Goal: Task Accomplishment & Management: Manage account settings

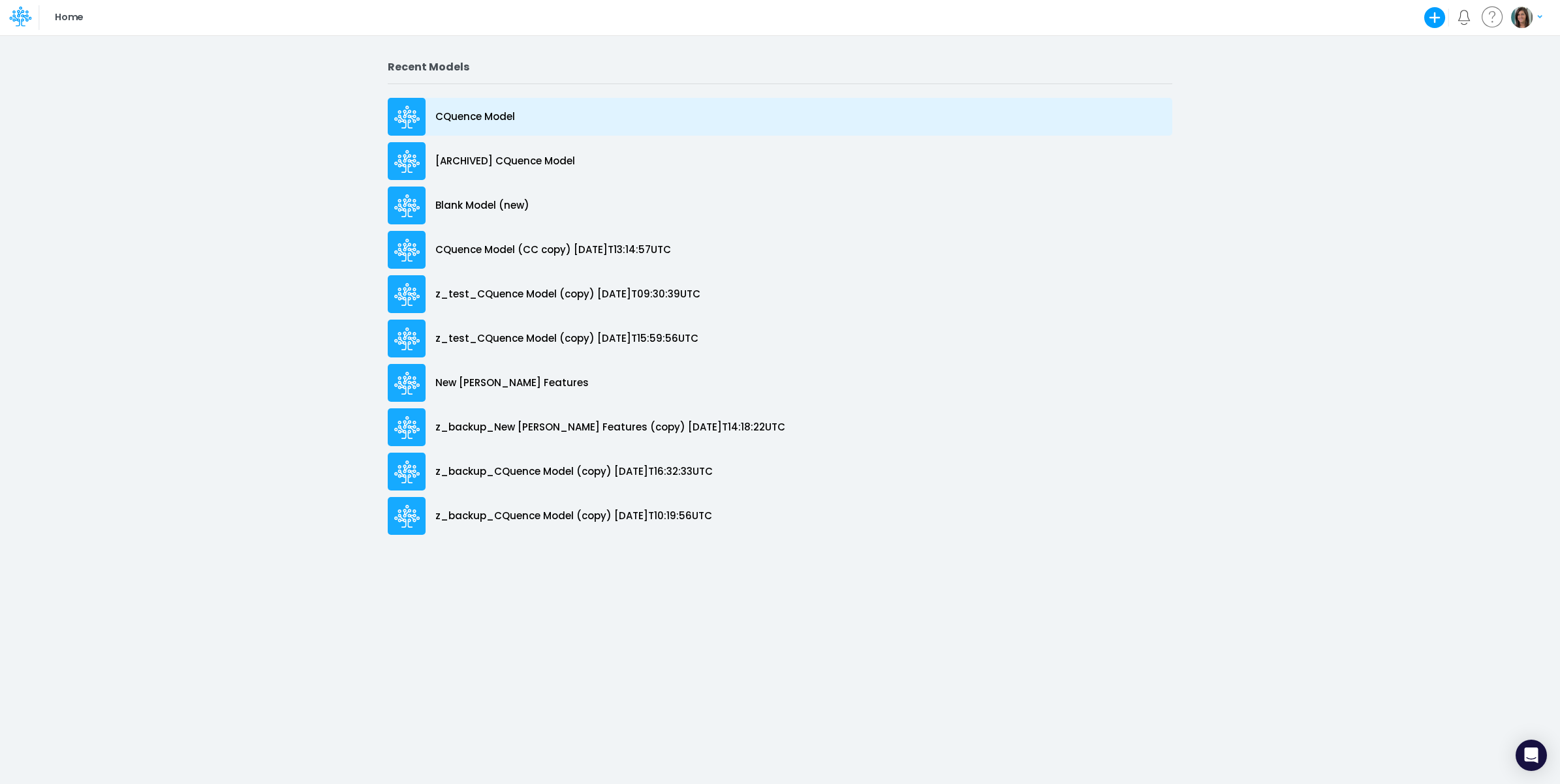
click at [517, 115] on div "CQuence Model" at bounding box center [780, 117] width 784 height 38
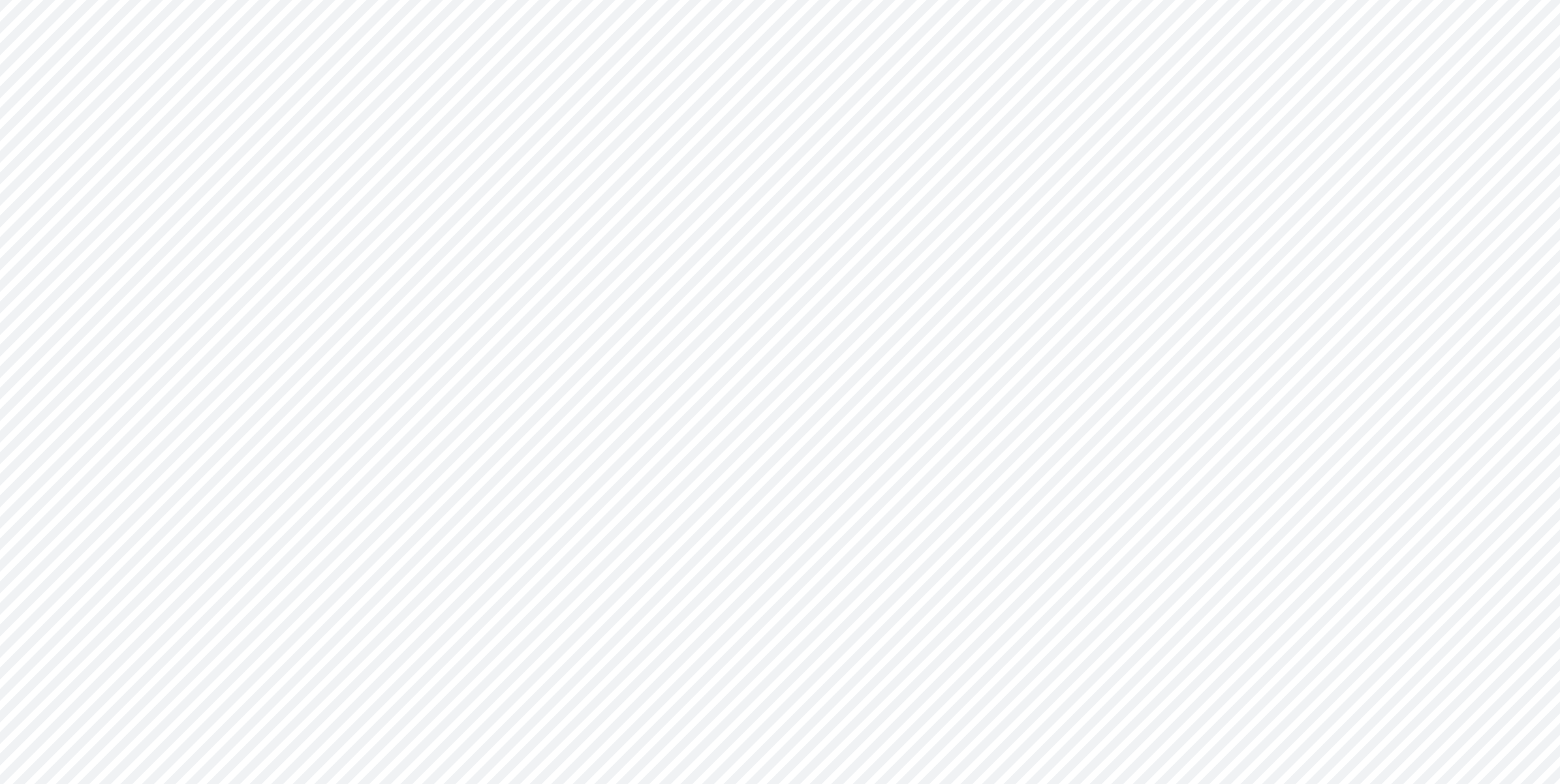
type input "Consolidated All by Month"
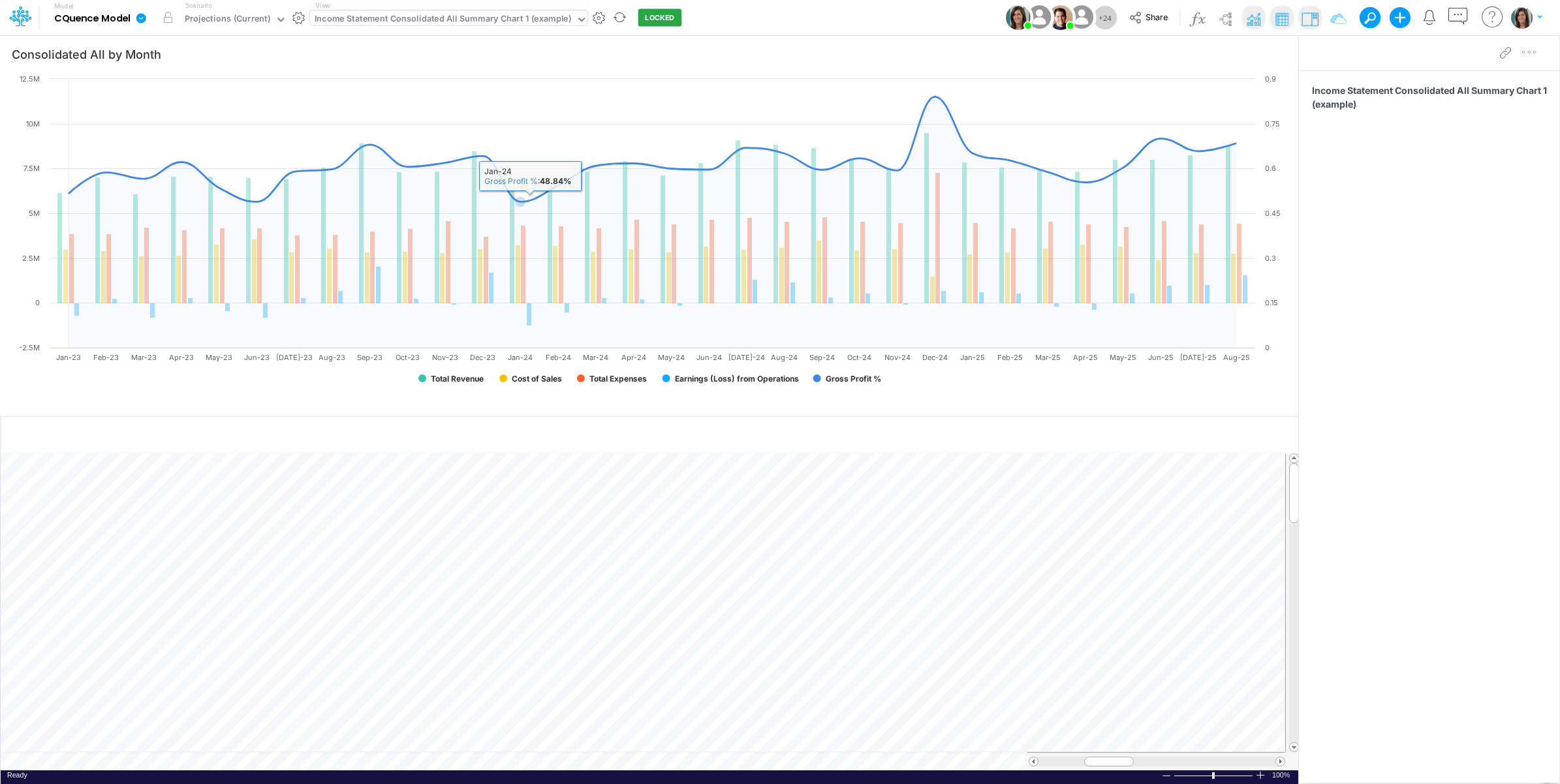
click at [465, 28] on div "Income Statement Consolidated All Summary Chart 1 (example)" at bounding box center [443, 19] width 266 height 19
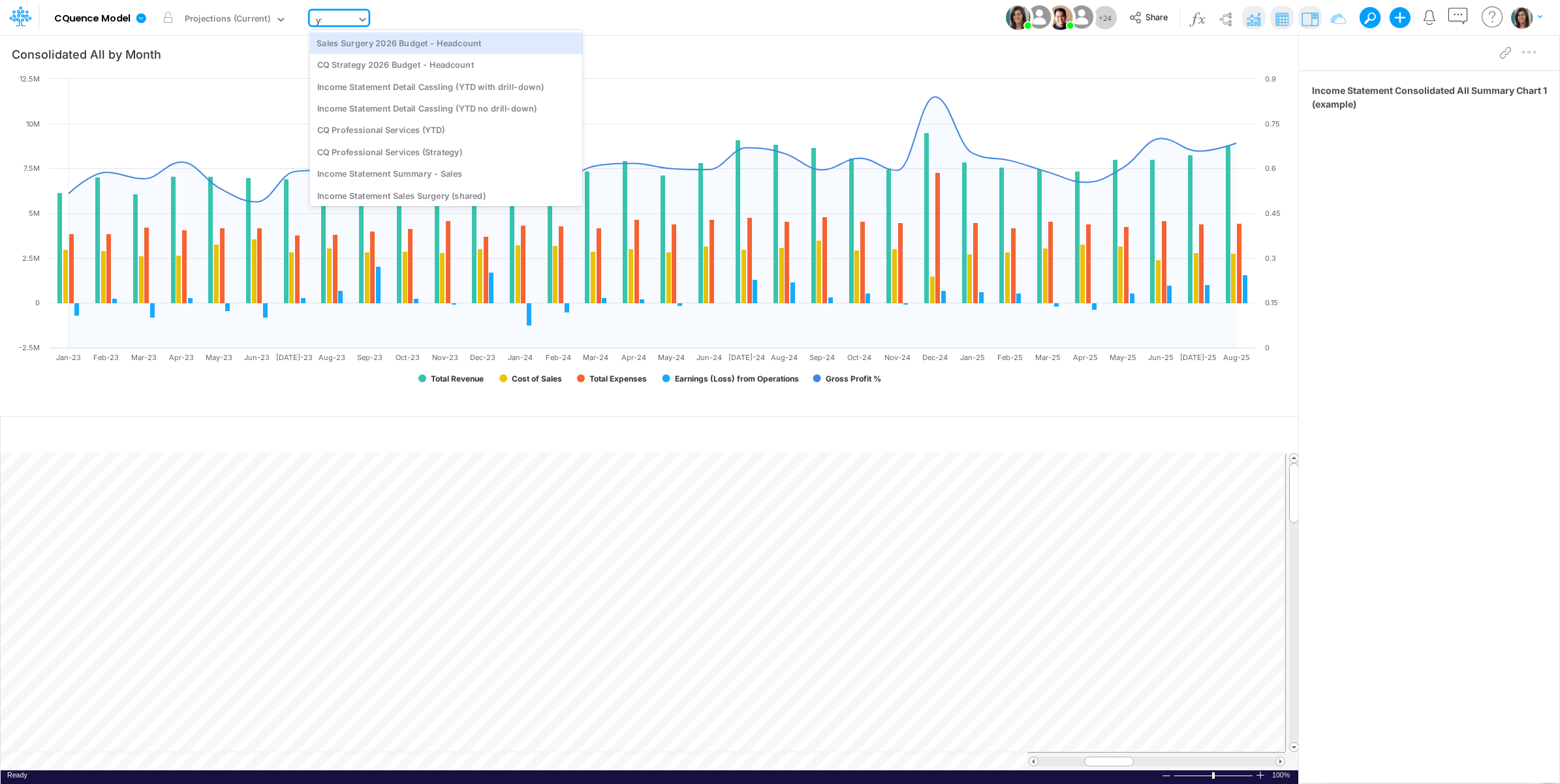
type input "ytd"
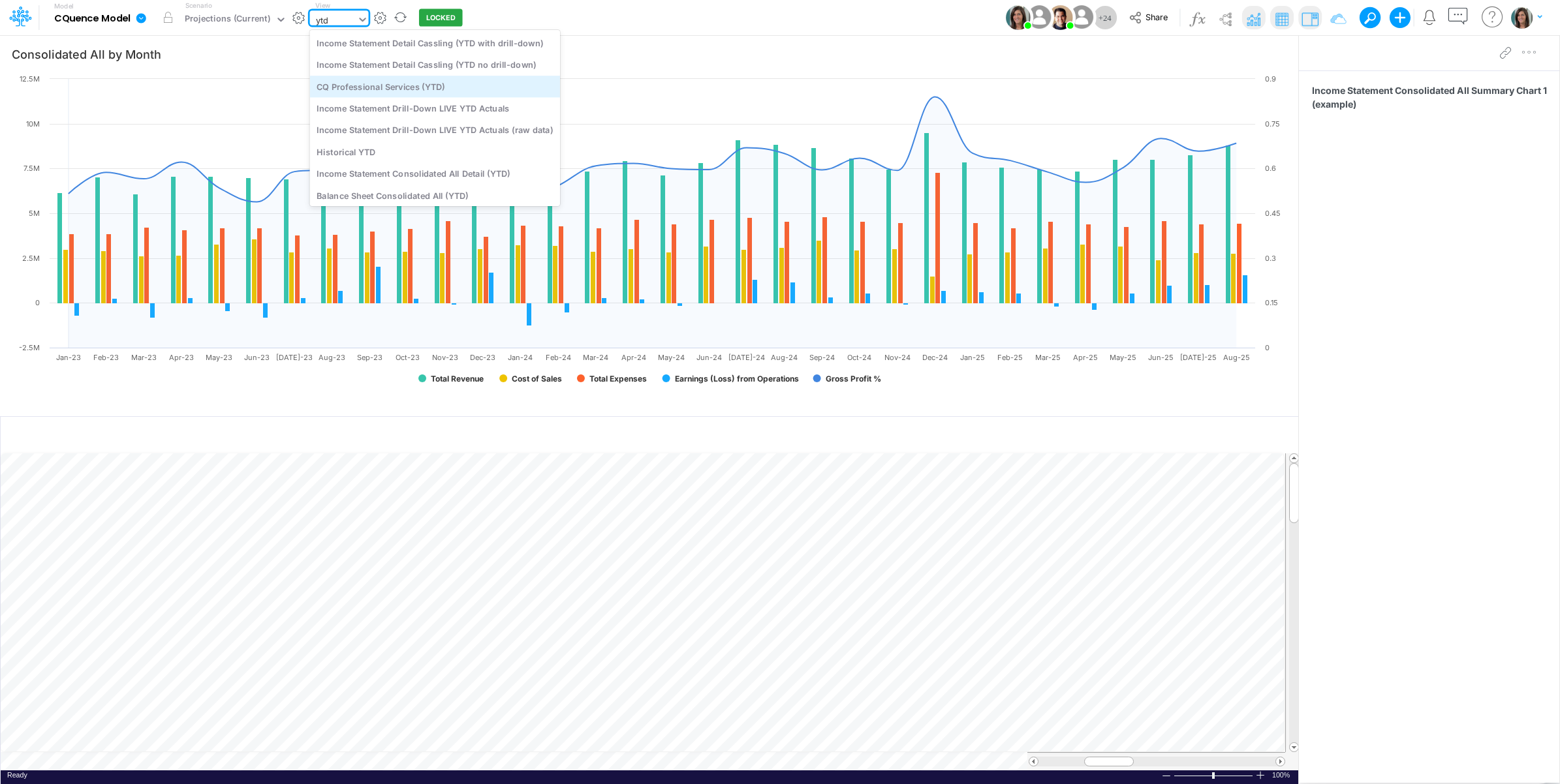
click at [457, 85] on div "CQ Professional Services (YTD)" at bounding box center [434, 86] width 250 height 21
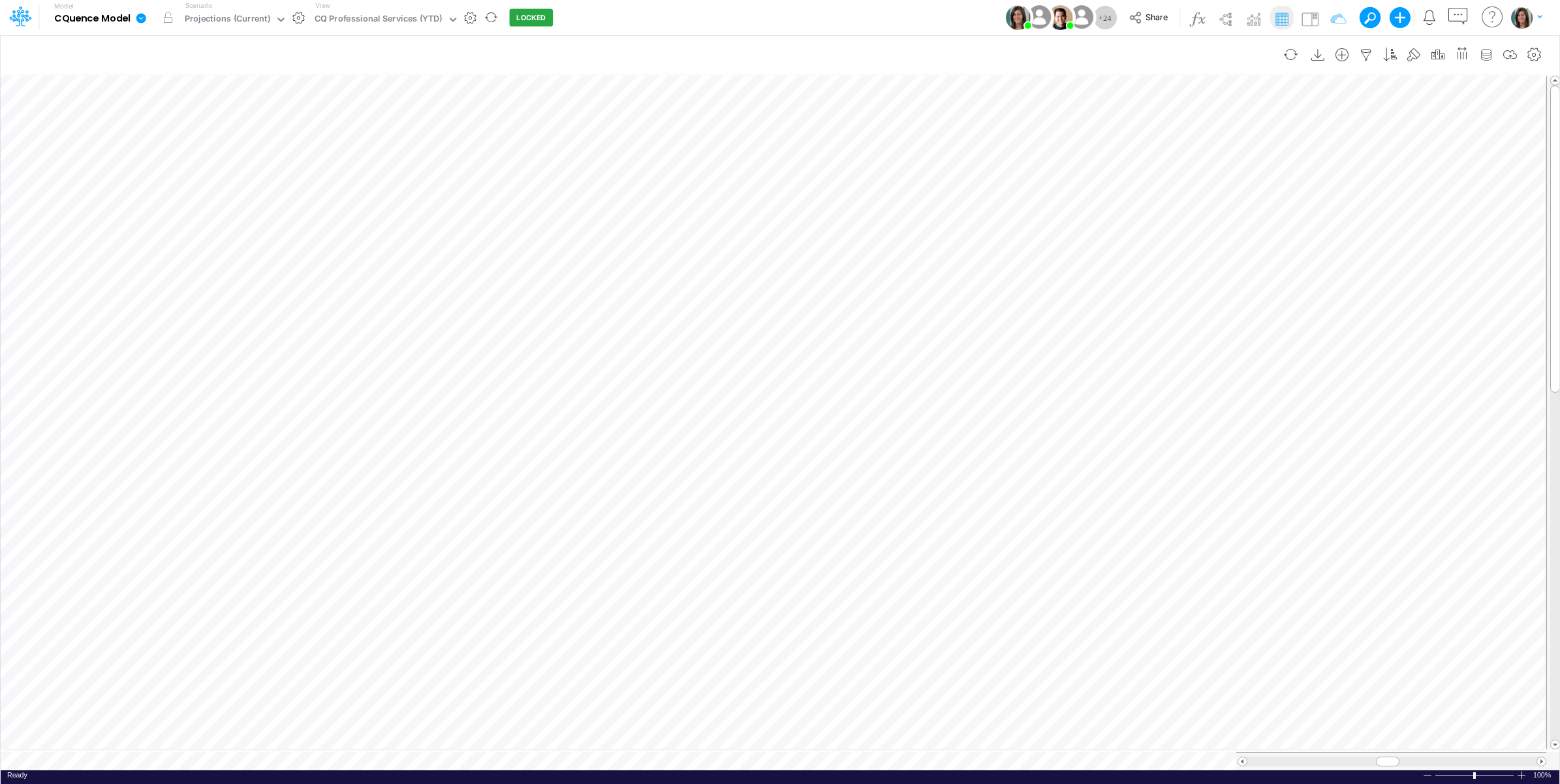
scroll to position [0, 1]
click at [298, 14] on button "button" at bounding box center [298, 18] width 14 height 14
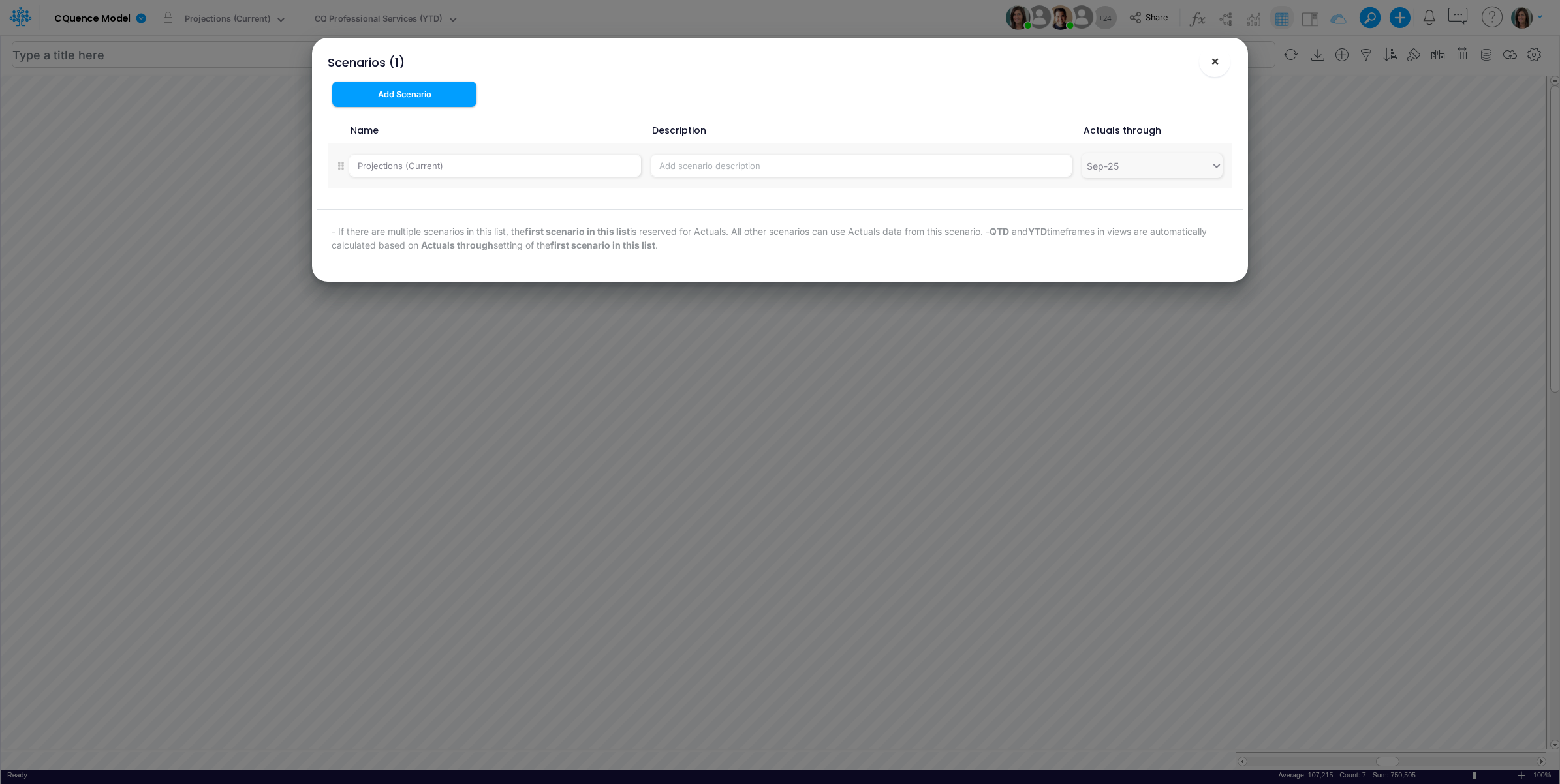
drag, startPoint x: 1210, startPoint y: 60, endPoint x: 1183, endPoint y: 58, distance: 27.1
click at [1210, 60] on span "×" at bounding box center [1214, 60] width 8 height 15
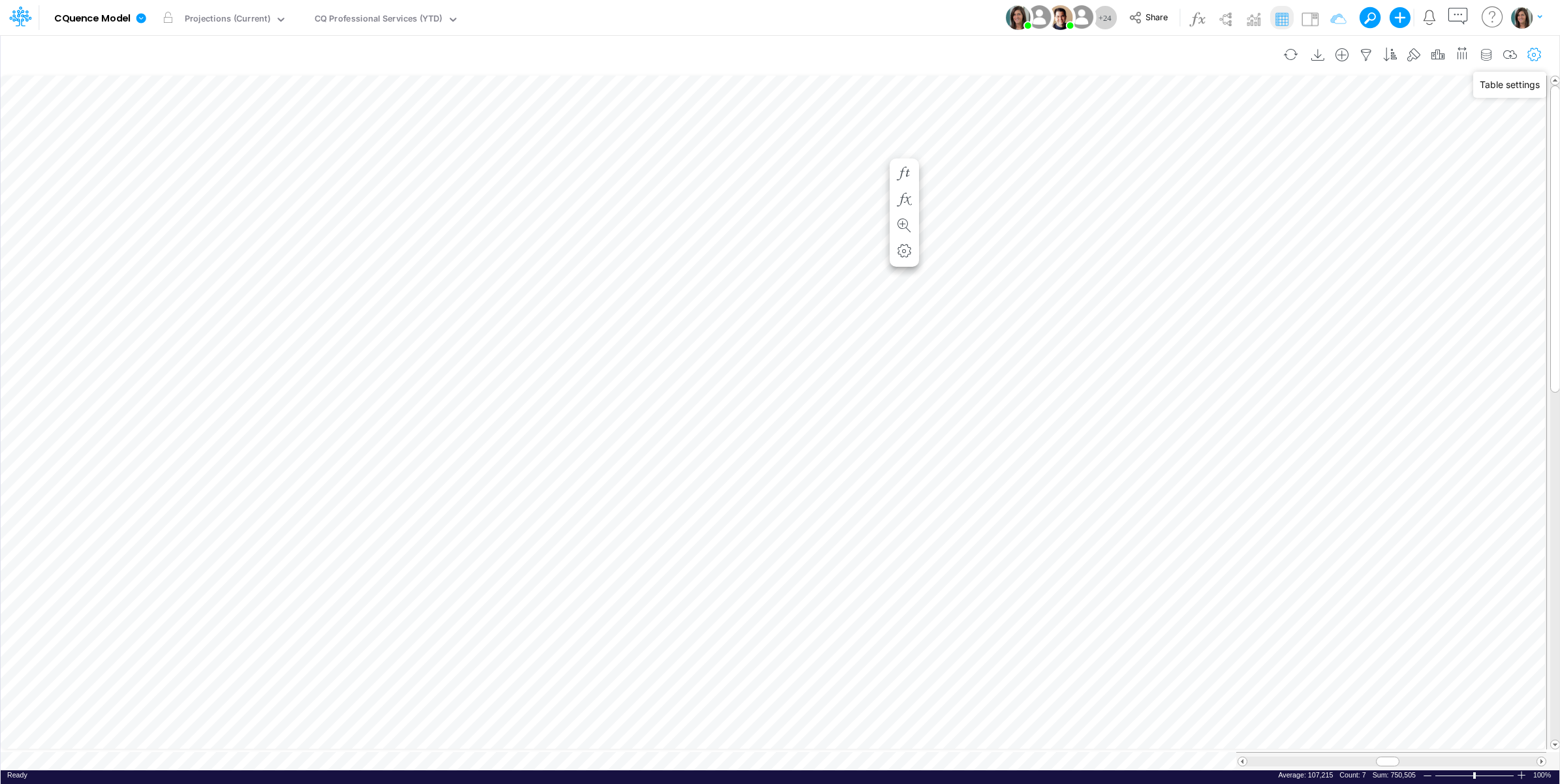
click at [1534, 50] on icon "button" at bounding box center [1534, 55] width 19 height 14
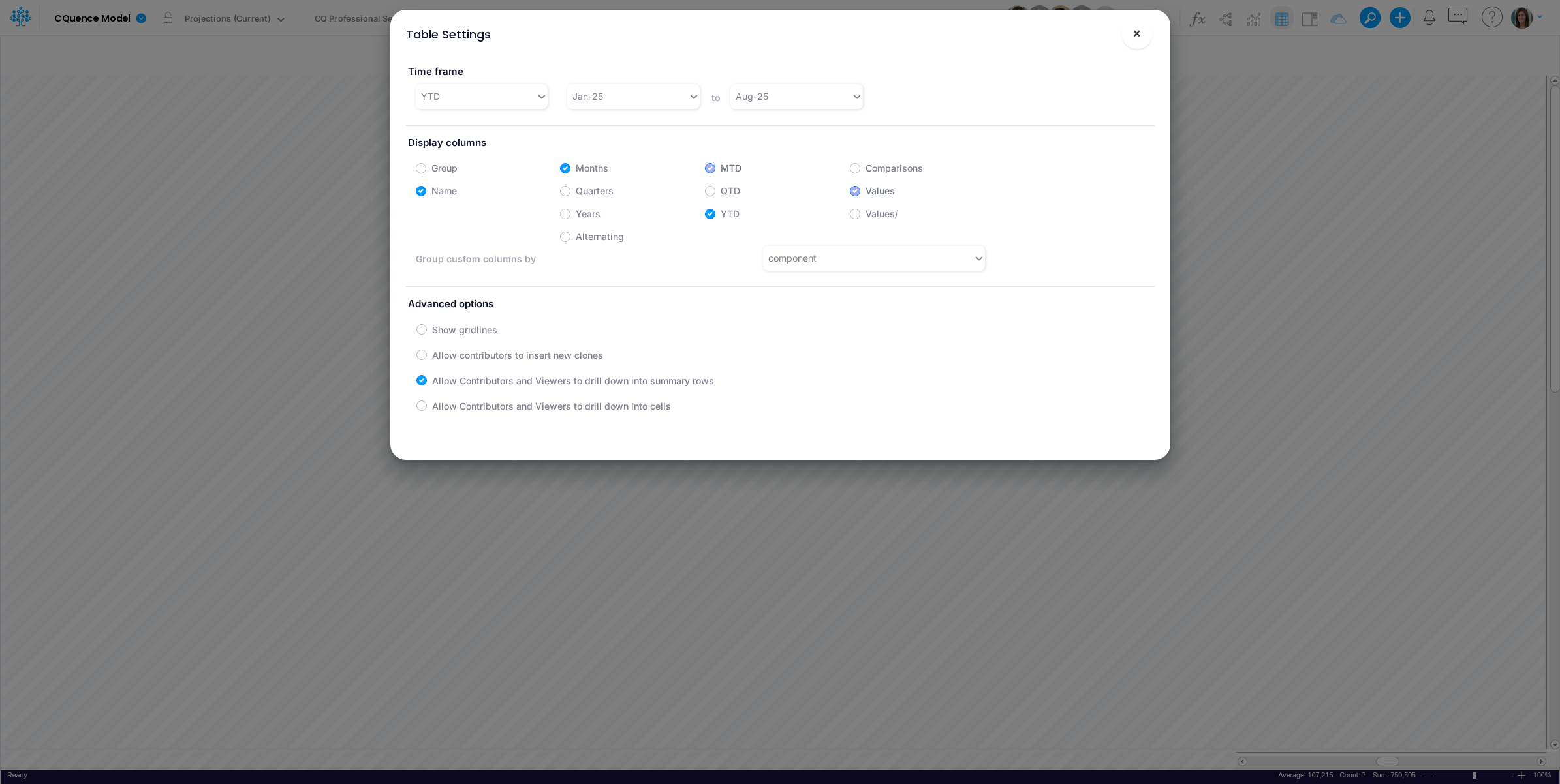
click at [1137, 33] on span "×" at bounding box center [1137, 32] width 8 height 15
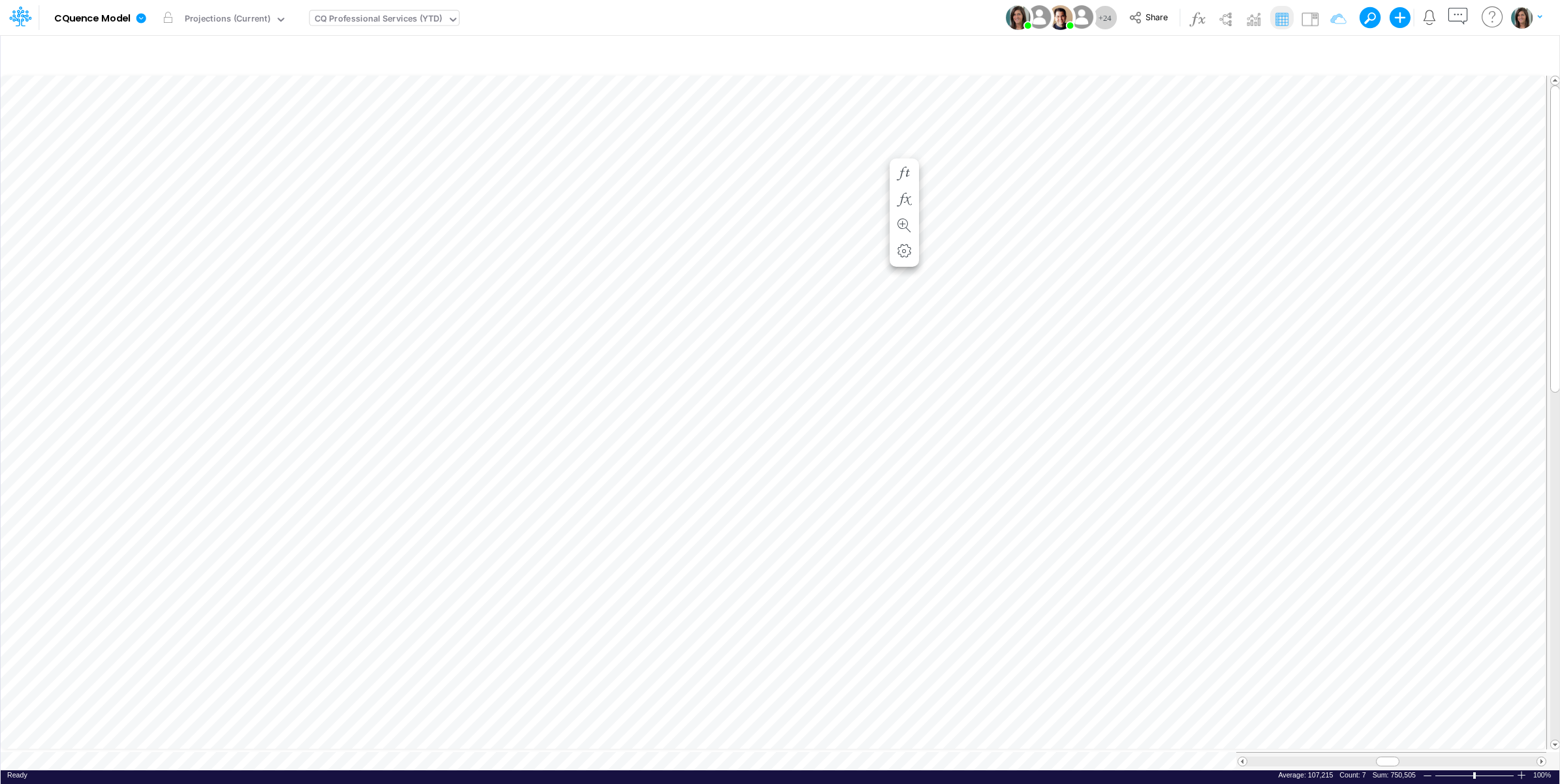
click at [363, 21] on div "CQ Professional Services (YTD)" at bounding box center [378, 20] width 128 height 15
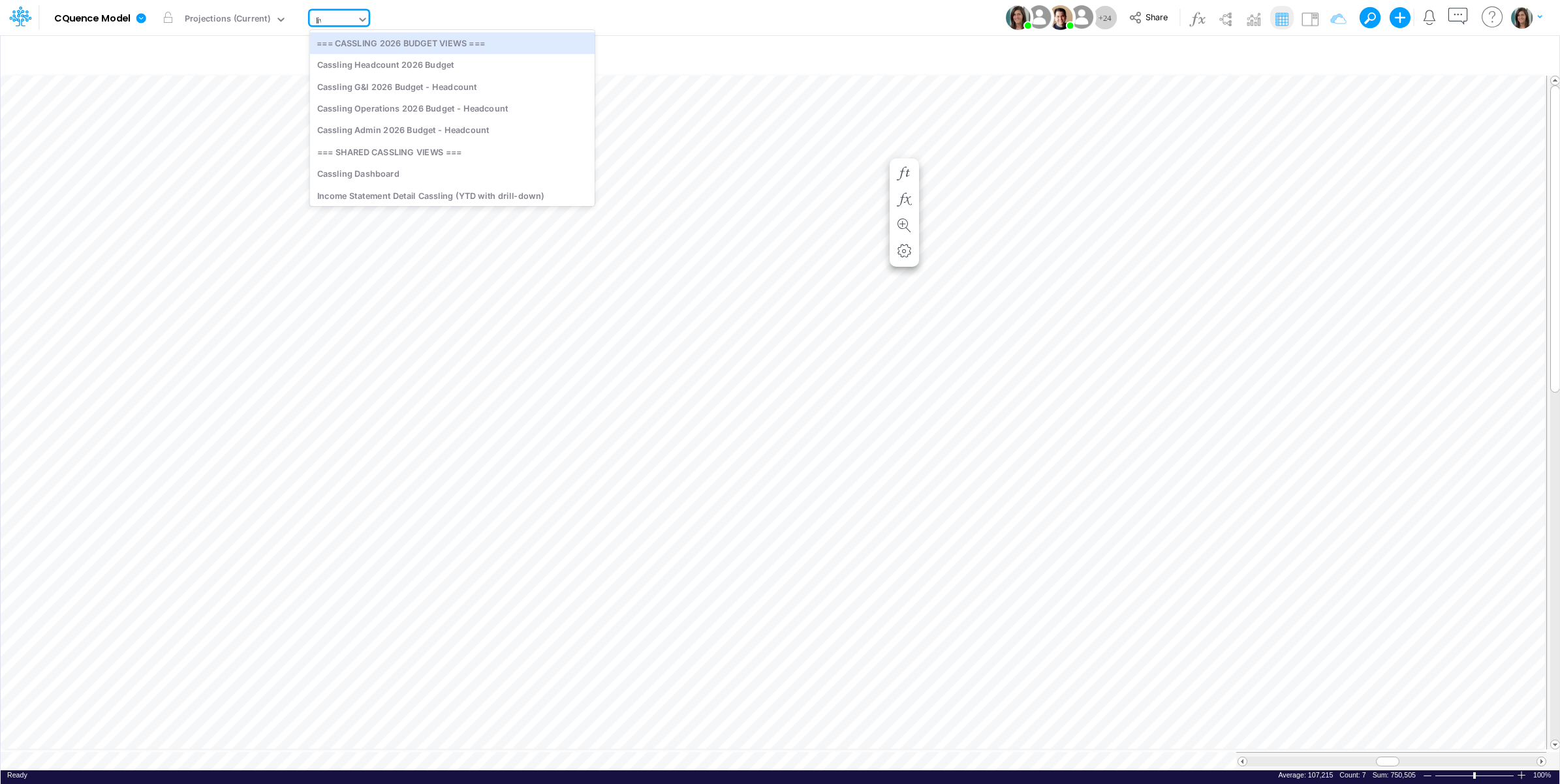
type input "live"
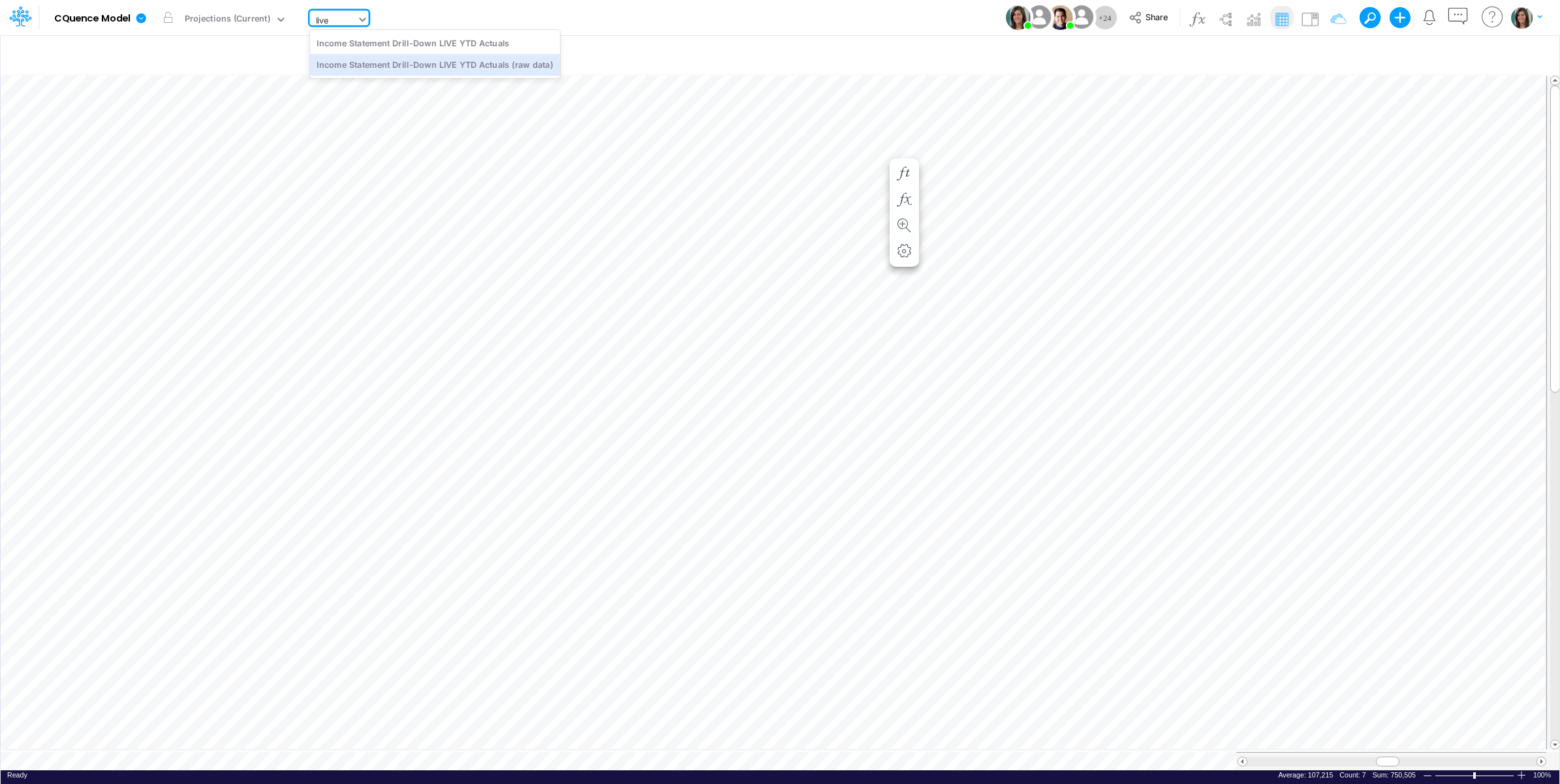
drag, startPoint x: 437, startPoint y: 63, endPoint x: 796, endPoint y: 16, distance: 362.1
click at [437, 62] on div "Income Statement Drill-Down LIVE YTD Actuals (raw data)" at bounding box center [434, 64] width 250 height 21
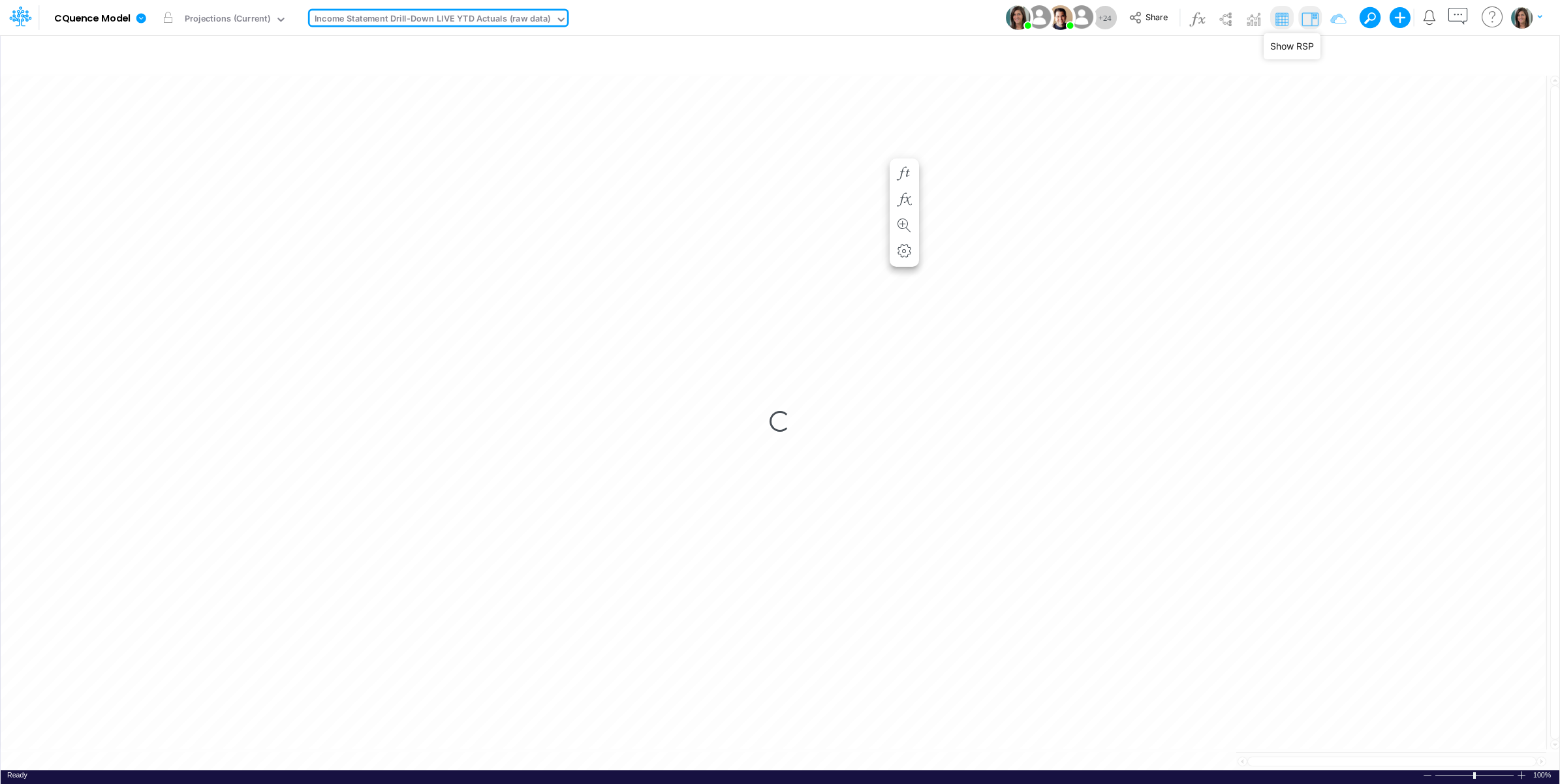
click at [1312, 17] on img at bounding box center [1309, 19] width 21 height 21
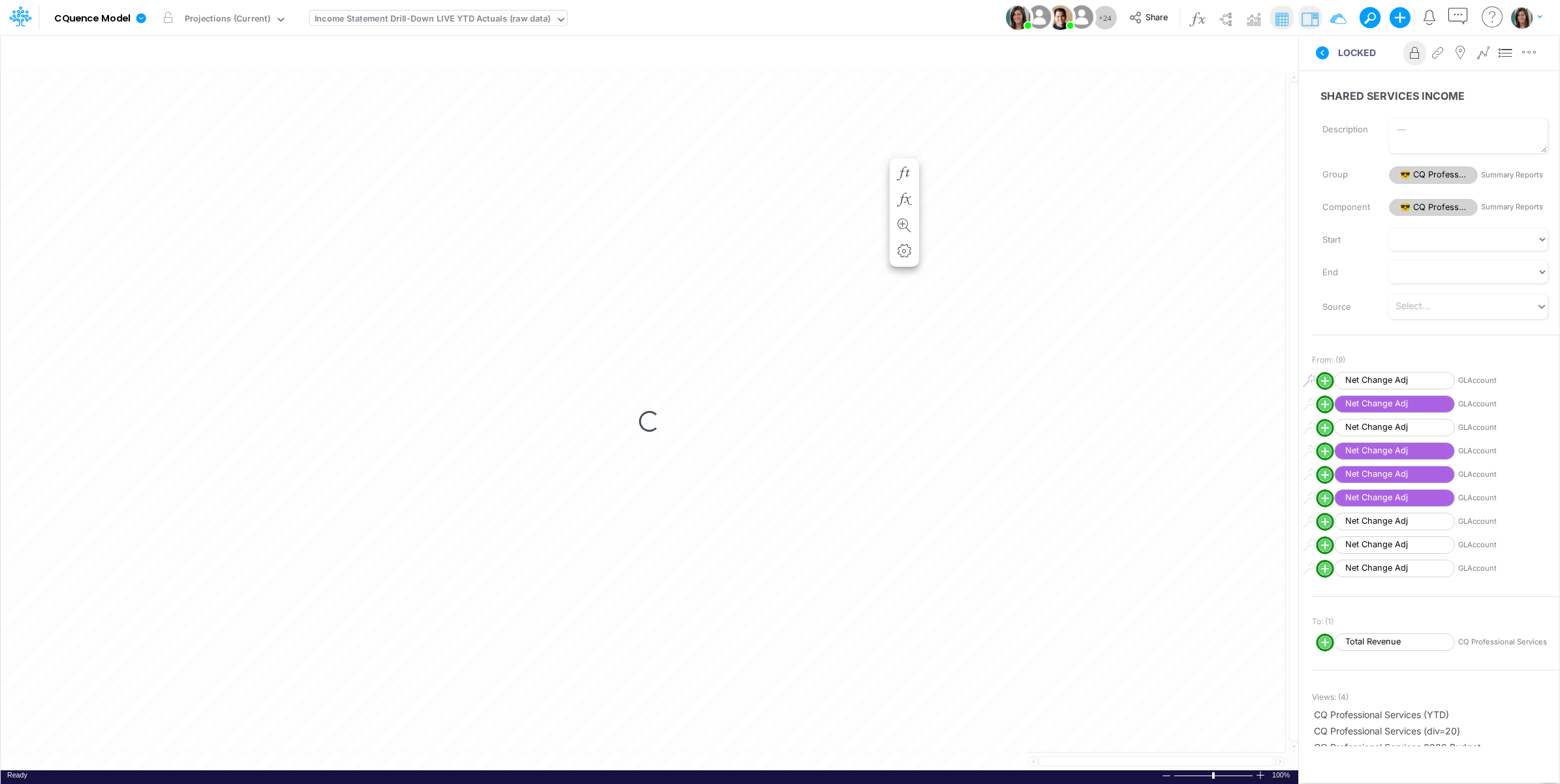
click at [1321, 59] on icon at bounding box center [1322, 52] width 15 height 15
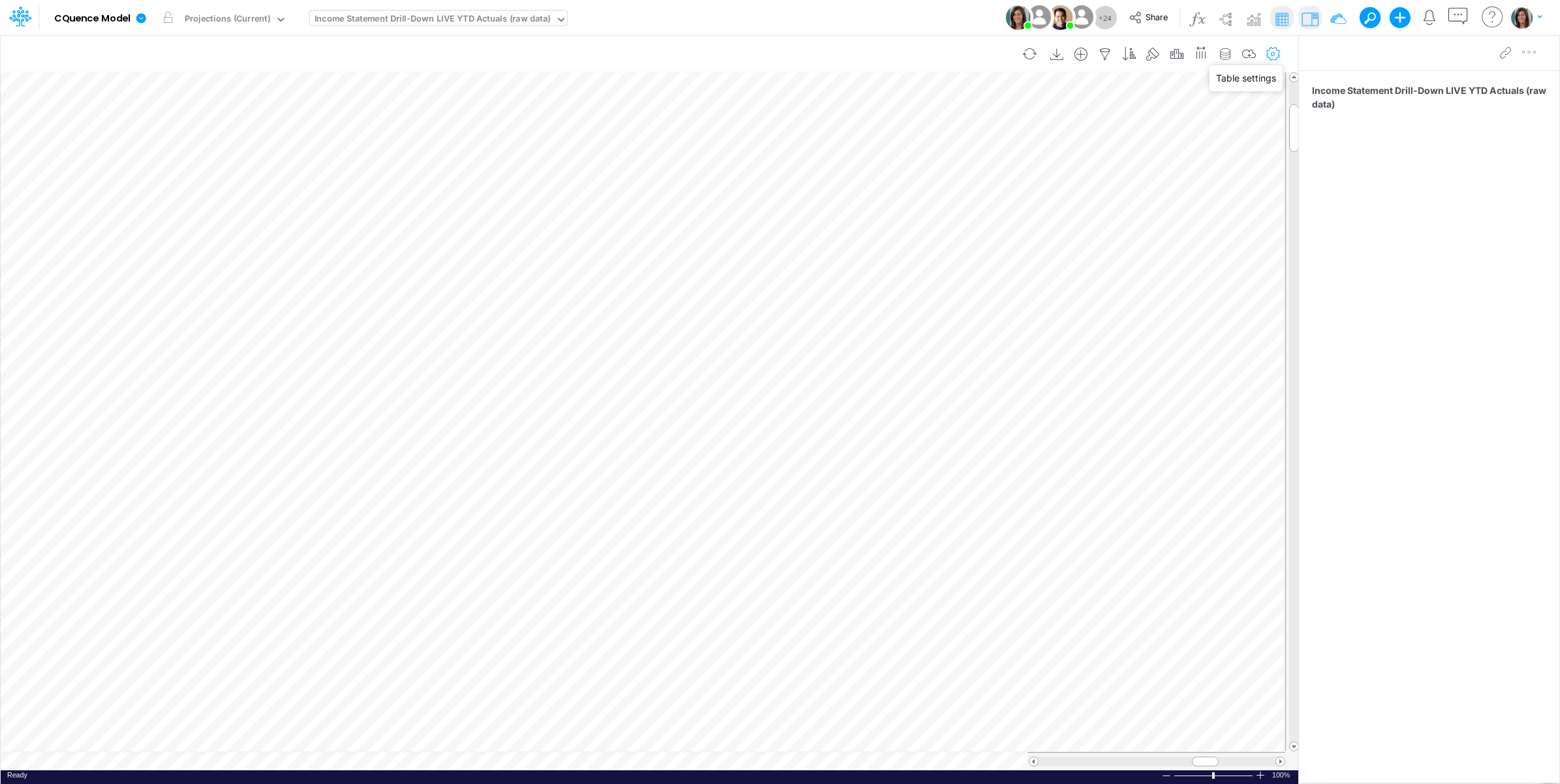
click at [1270, 49] on icon "button" at bounding box center [1273, 54] width 19 height 14
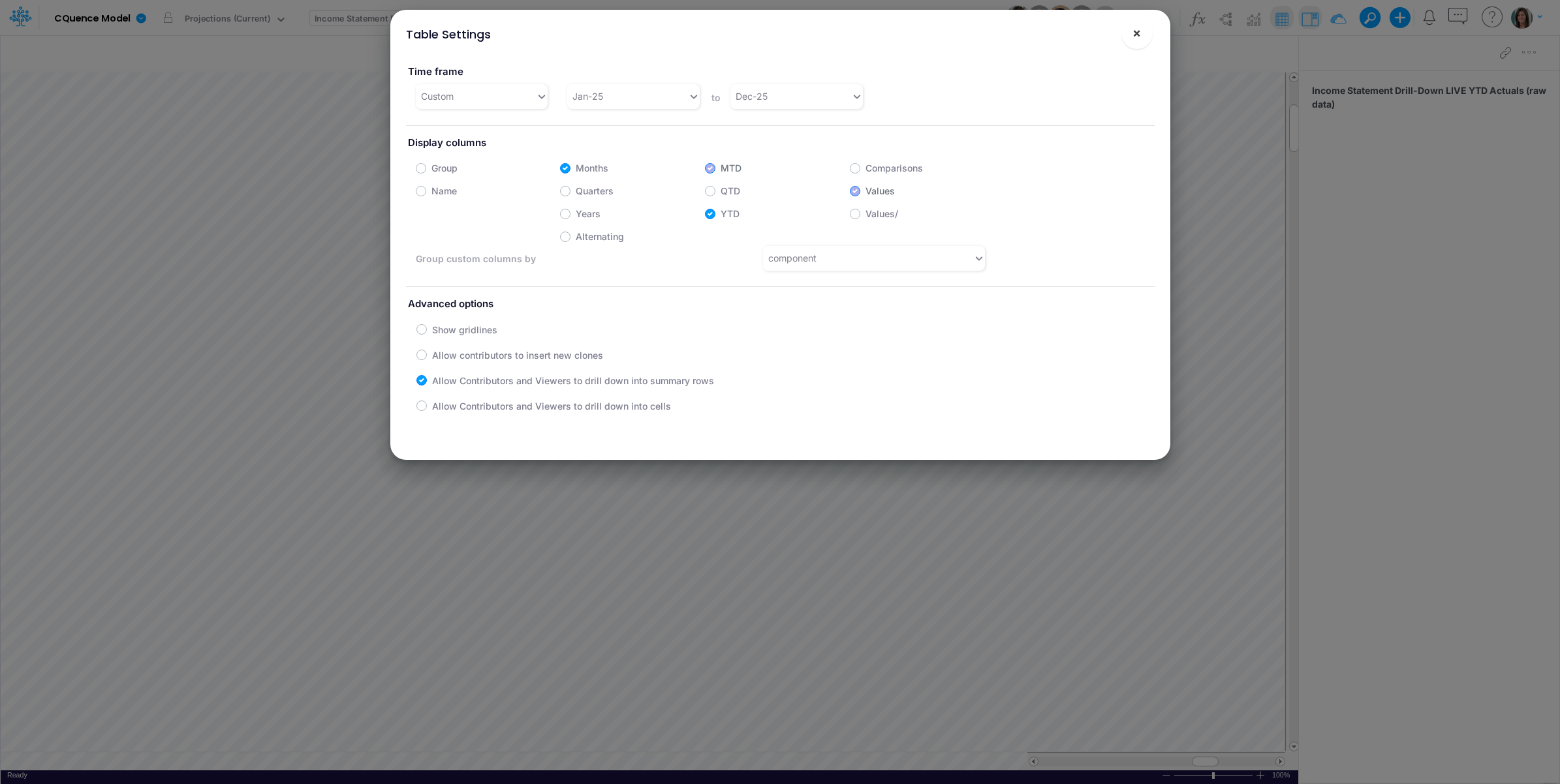
click at [1139, 31] on span "×" at bounding box center [1137, 32] width 8 height 15
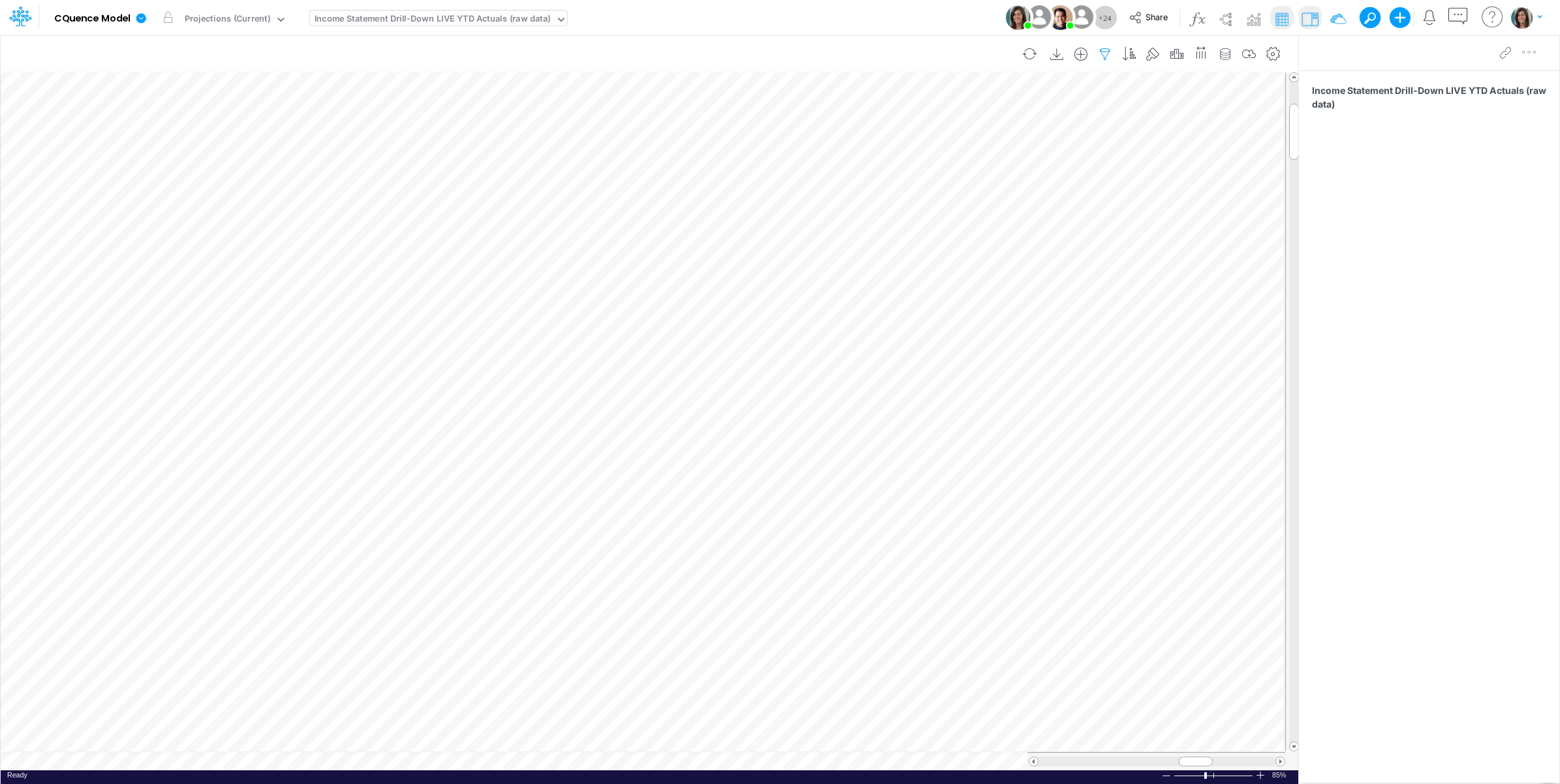
click at [1108, 52] on icon "button" at bounding box center [1104, 54] width 19 height 14
select select "notEqual"
select select "tableSearchOR"
select select "notEqual"
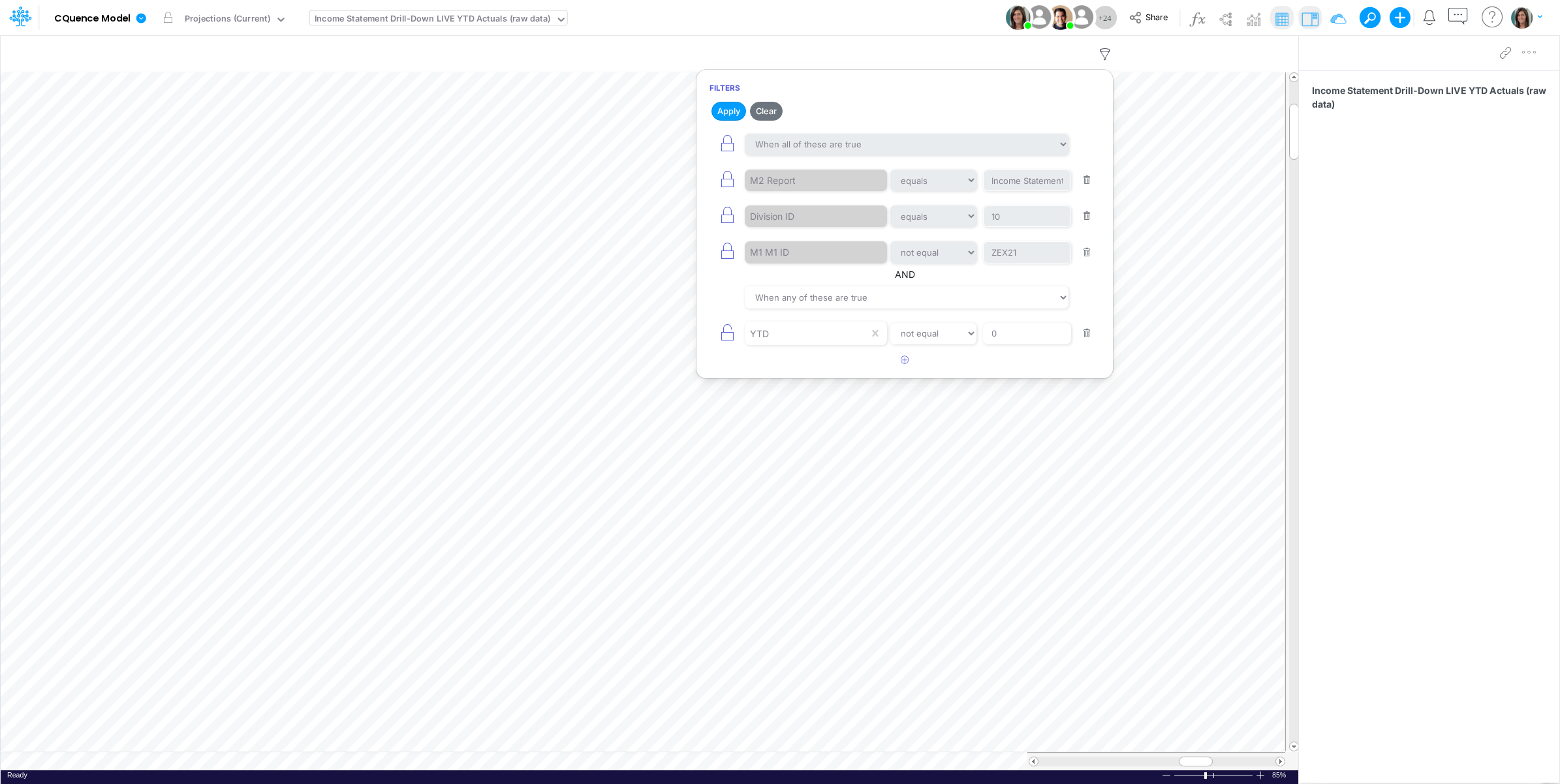
click at [877, 14] on div "Model CQuence Model Edit model settings Duplicate Import QuickBooks QuickBooks …" at bounding box center [780, 18] width 1404 height 36
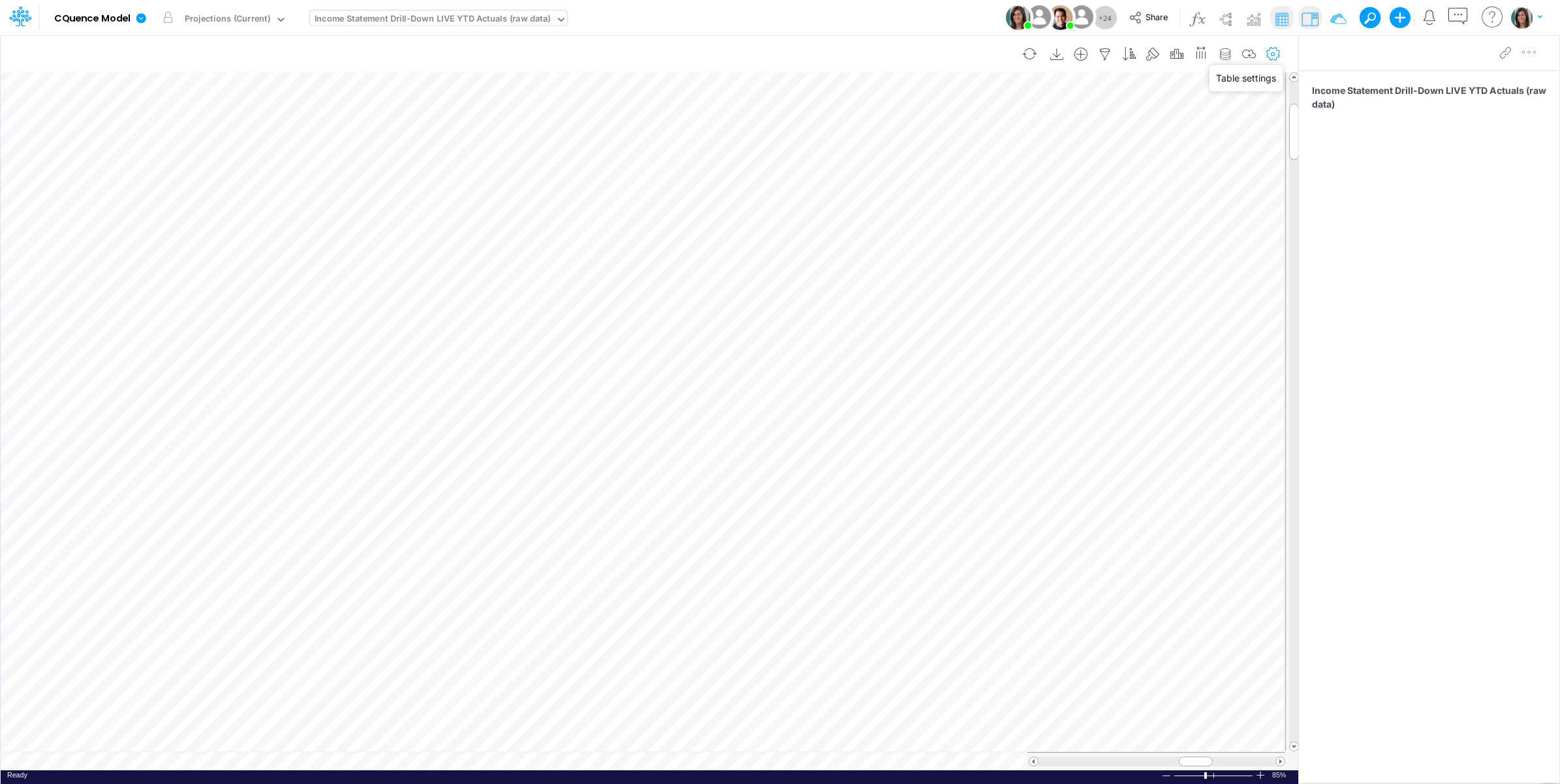
click at [1270, 52] on icon "button" at bounding box center [1273, 54] width 19 height 14
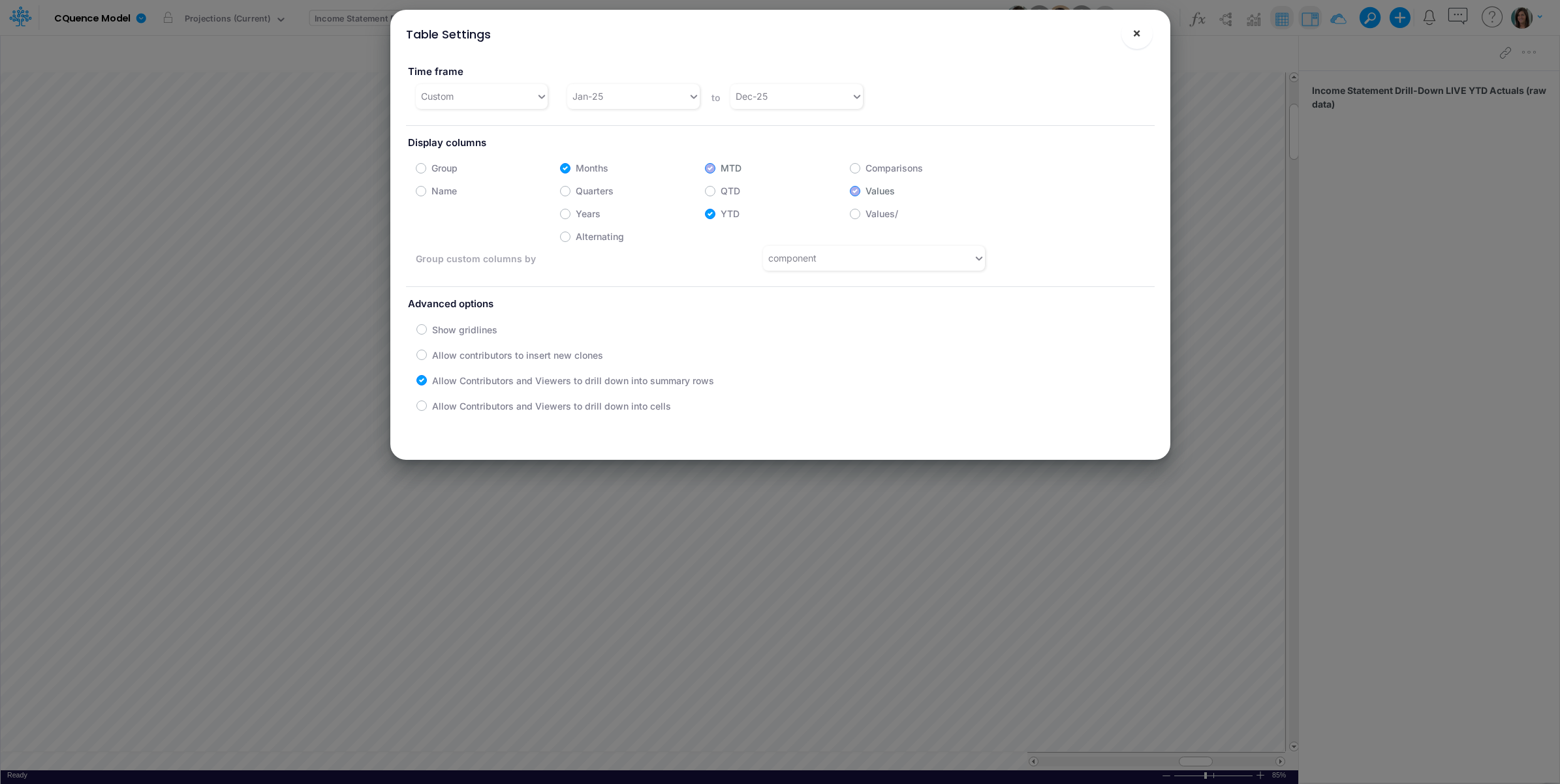
click at [1136, 30] on span "×" at bounding box center [1137, 32] width 8 height 15
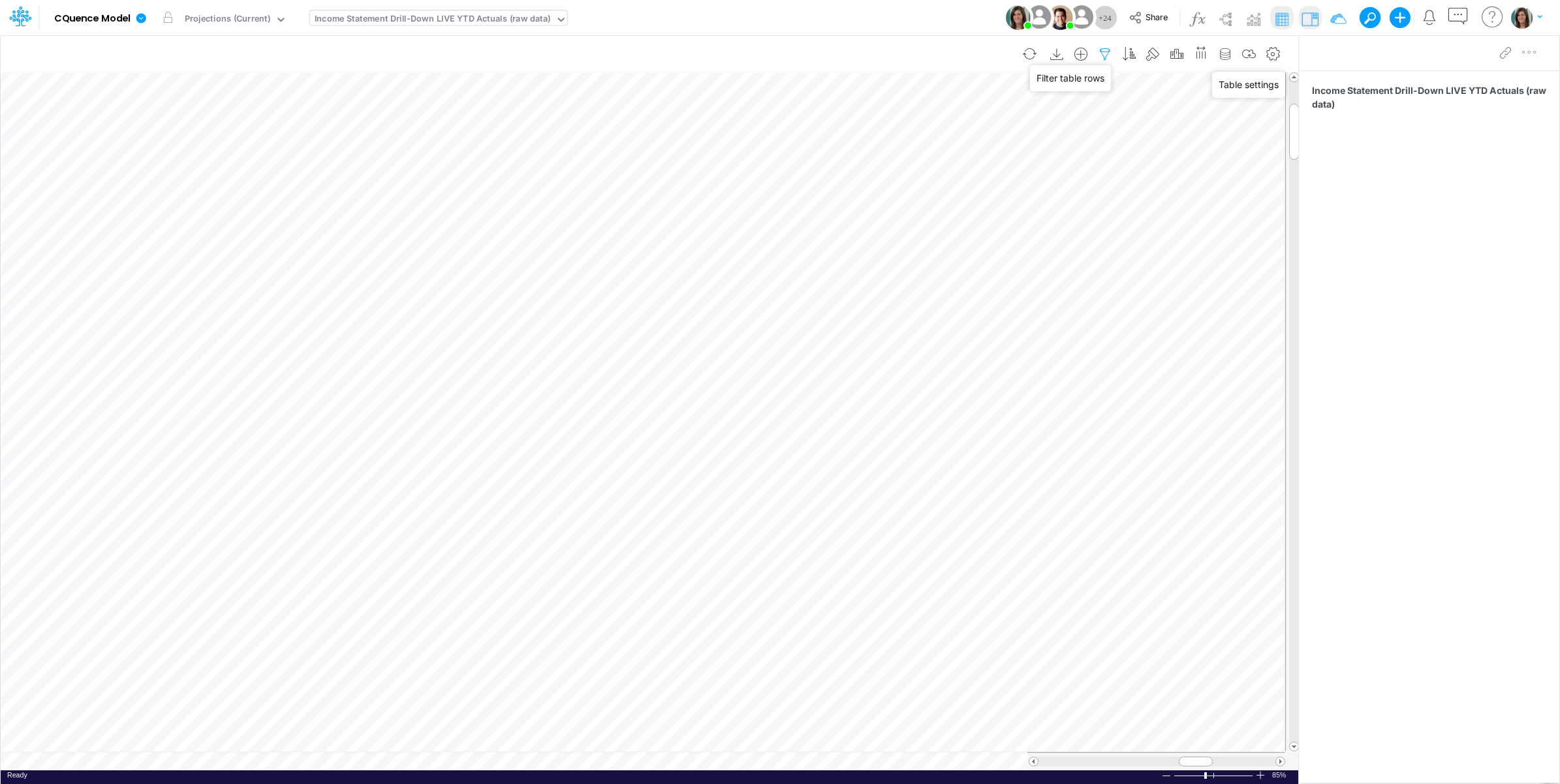
click at [1105, 49] on icon "button" at bounding box center [1104, 54] width 19 height 14
select select "notEqual"
select select "tableSearchOR"
select select "notEqual"
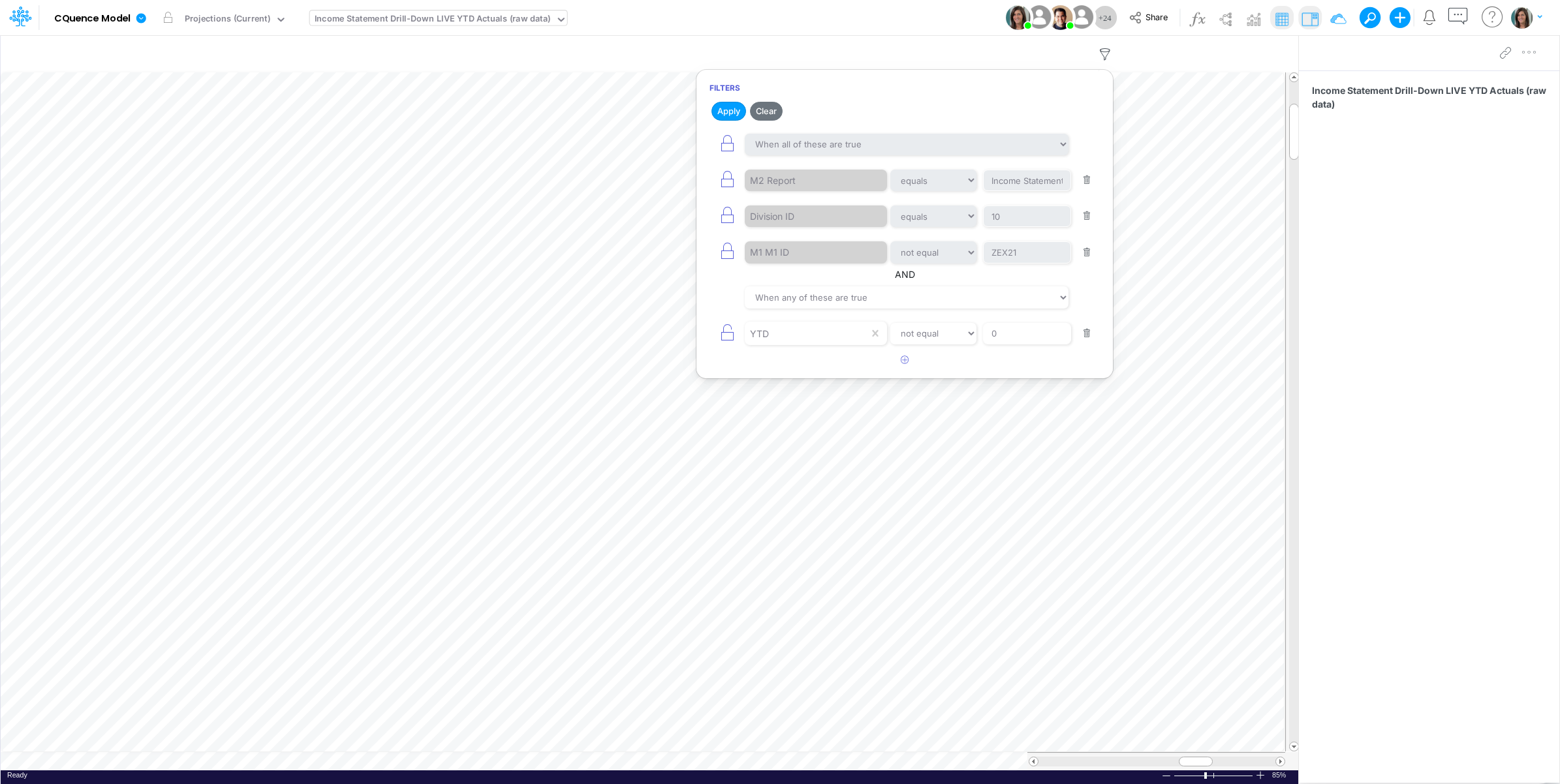
click at [1087, 331] on button "button" at bounding box center [1087, 334] width 25 height 18
click at [1085, 255] on button "button" at bounding box center [1087, 252] width 25 height 18
drag, startPoint x: 1086, startPoint y: 224, endPoint x: 1076, endPoint y: 218, distance: 11.7
click at [1084, 222] on button "button" at bounding box center [1087, 216] width 25 height 18
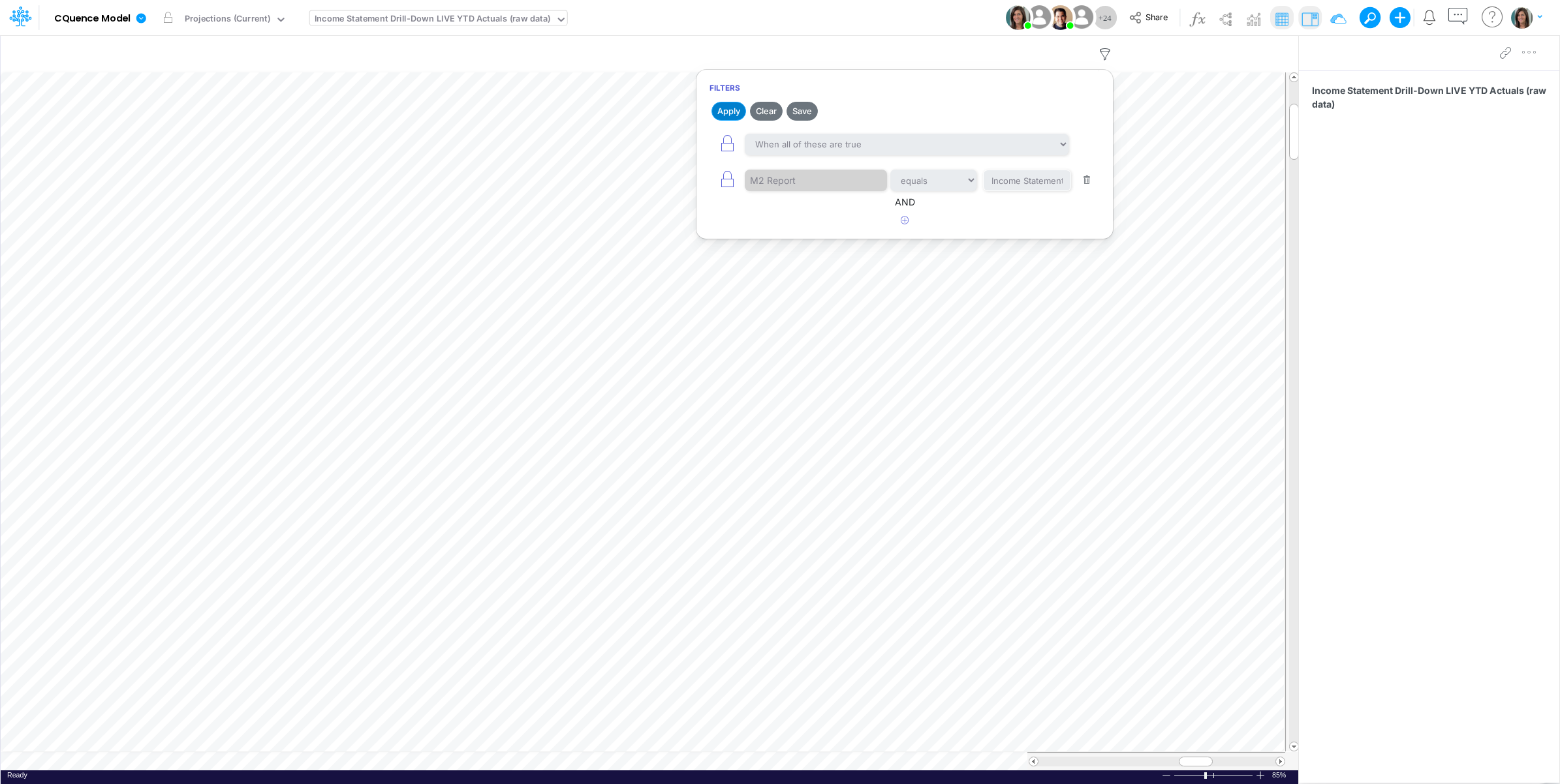
click at [728, 109] on button "Apply" at bounding box center [728, 111] width 35 height 19
click at [937, 20] on div "Model CQuence Model Edit model settings Duplicate Import QuickBooks QuickBooks …" at bounding box center [780, 18] width 1404 height 36
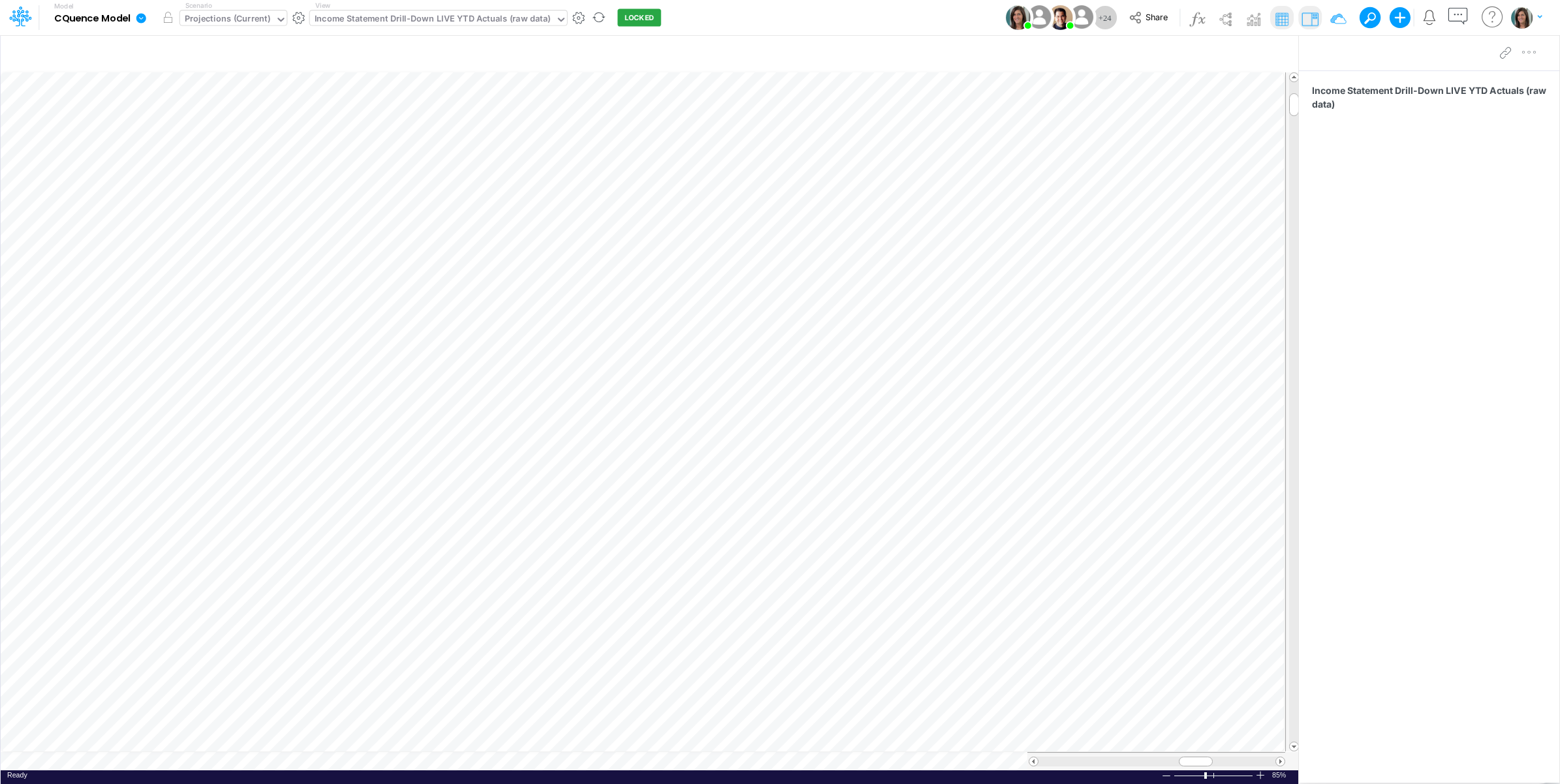
click at [255, 24] on div "Projections (Current)" at bounding box center [227, 20] width 86 height 15
click at [777, 23] on div "Model CQuence Model Edit model settings Duplicate Import QuickBooks QuickBooks …" at bounding box center [780, 18] width 1404 height 36
click at [298, 18] on button "button" at bounding box center [298, 18] width 14 height 14
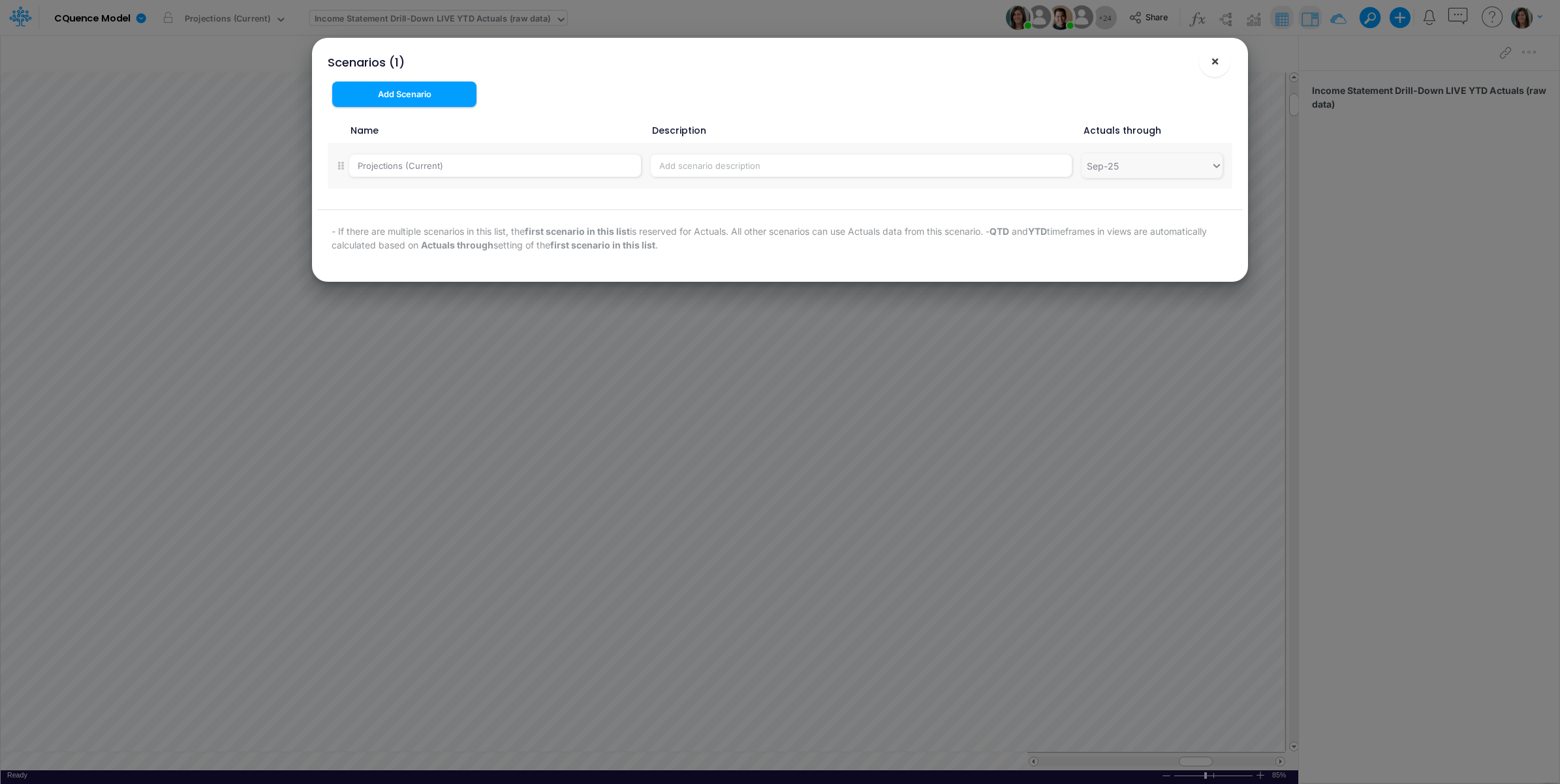
click at [1214, 69] on span "×" at bounding box center [1214, 60] width 8 height 15
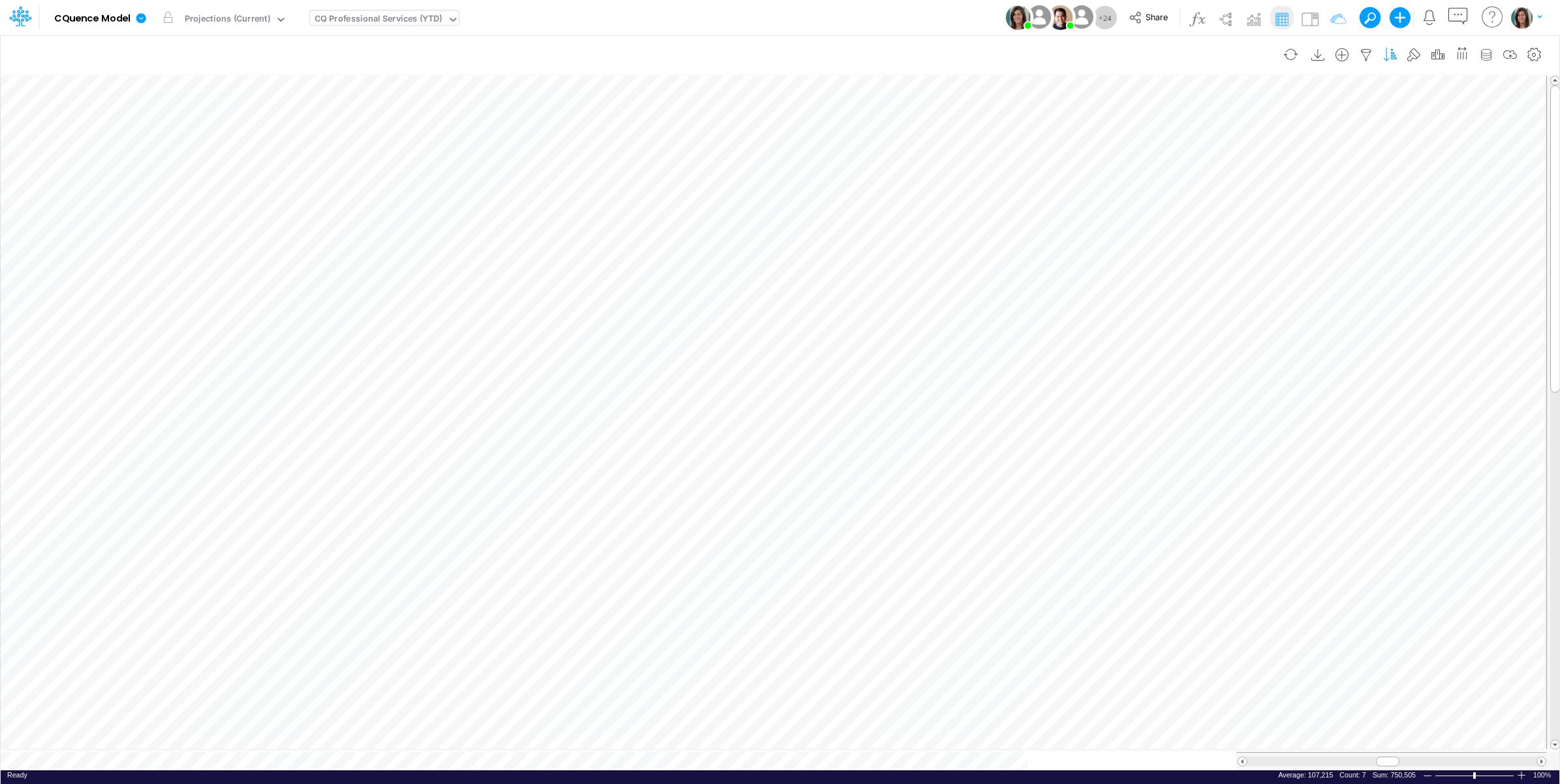
scroll to position [0, 1]
click at [1532, 52] on icon "button" at bounding box center [1534, 55] width 19 height 14
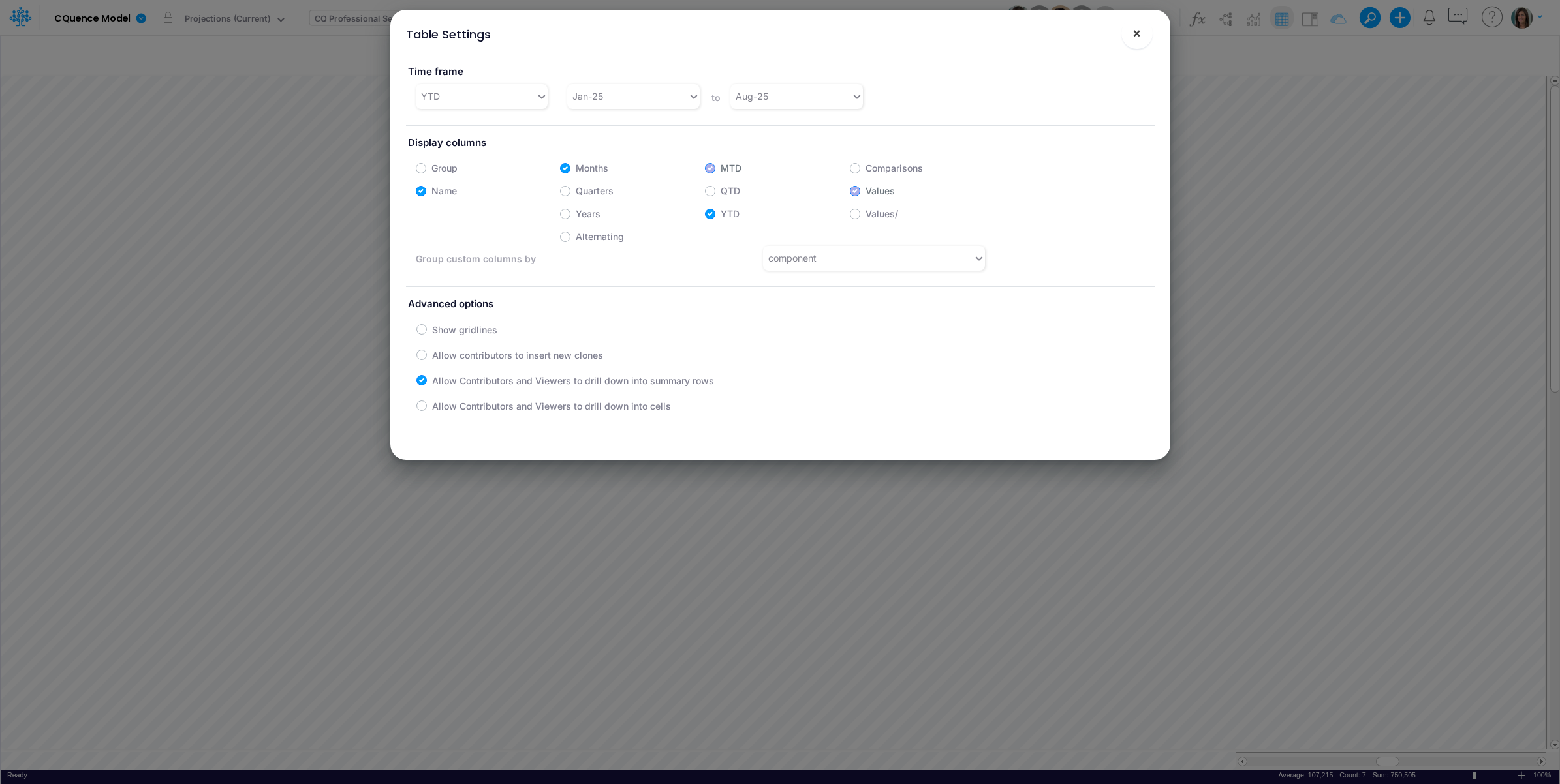
click at [1130, 35] on button "×" at bounding box center [1137, 33] width 31 height 31
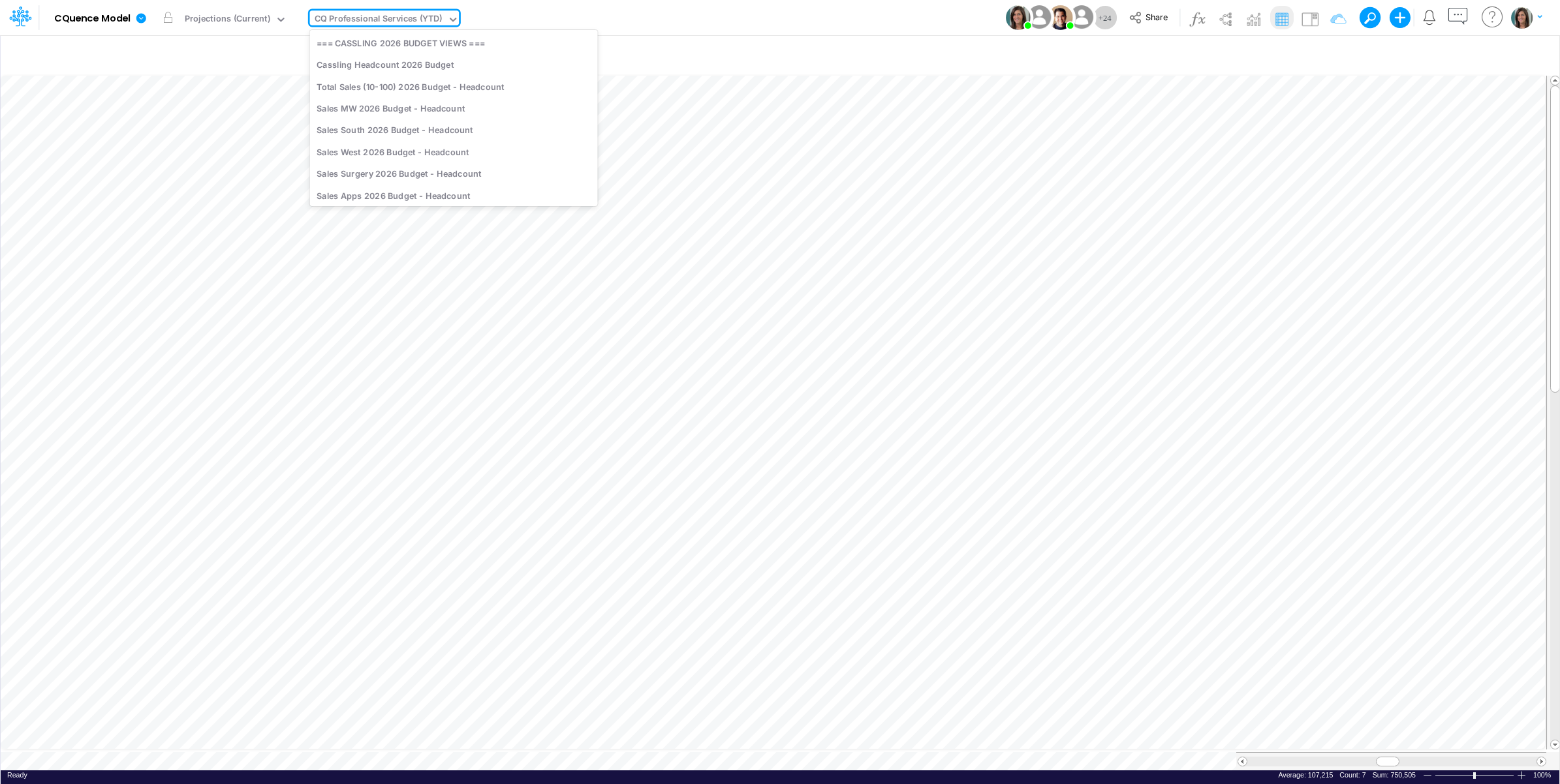
click at [383, 23] on div "CQ Professional Services (YTD)" at bounding box center [378, 20] width 128 height 15
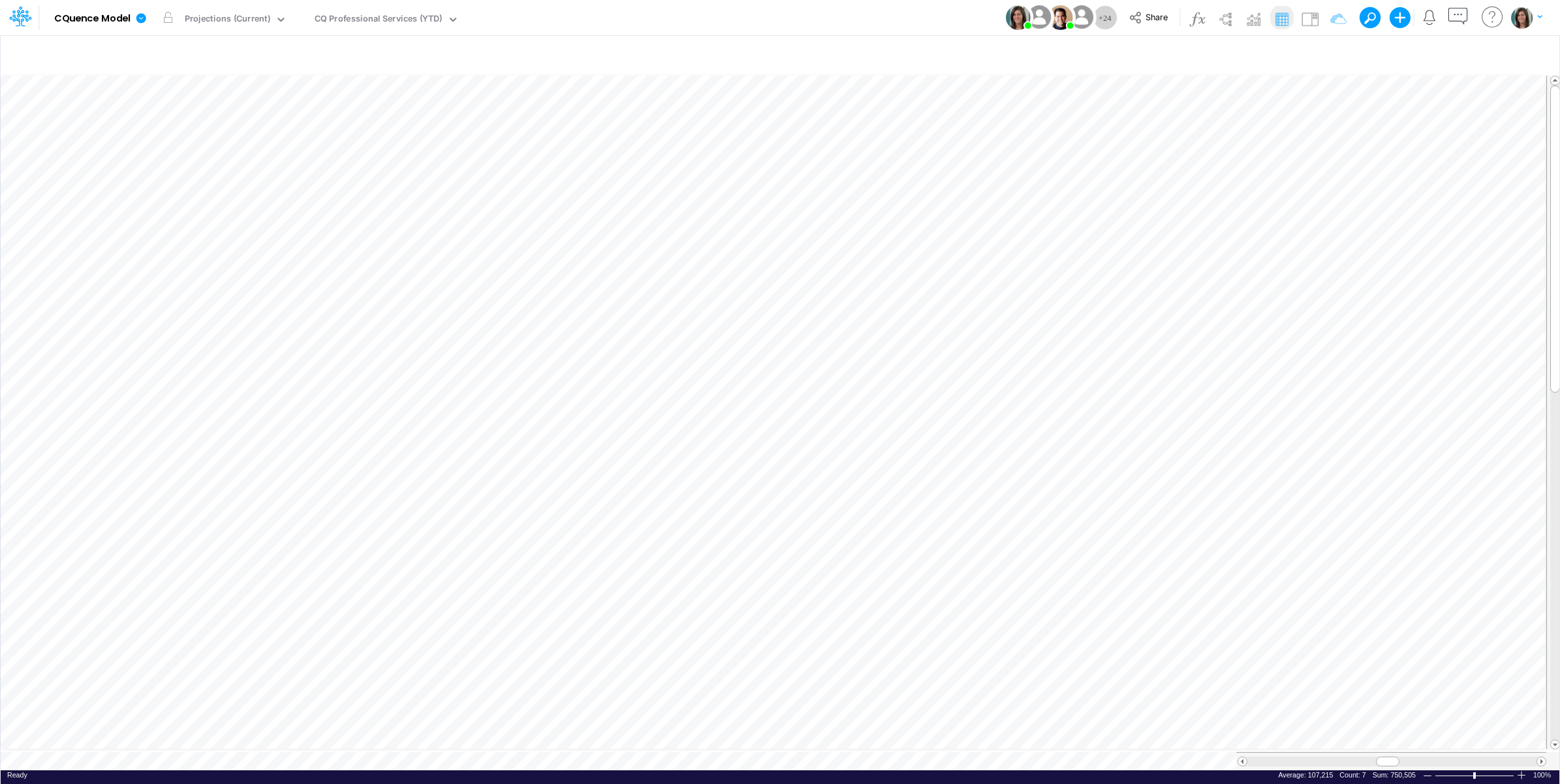
click at [801, 21] on div "Model CQuence Model Edit model settings Duplicate Import QuickBooks QuickBooks …" at bounding box center [780, 18] width 1404 height 36
click at [292, 14] on button "button" at bounding box center [298, 18] width 14 height 14
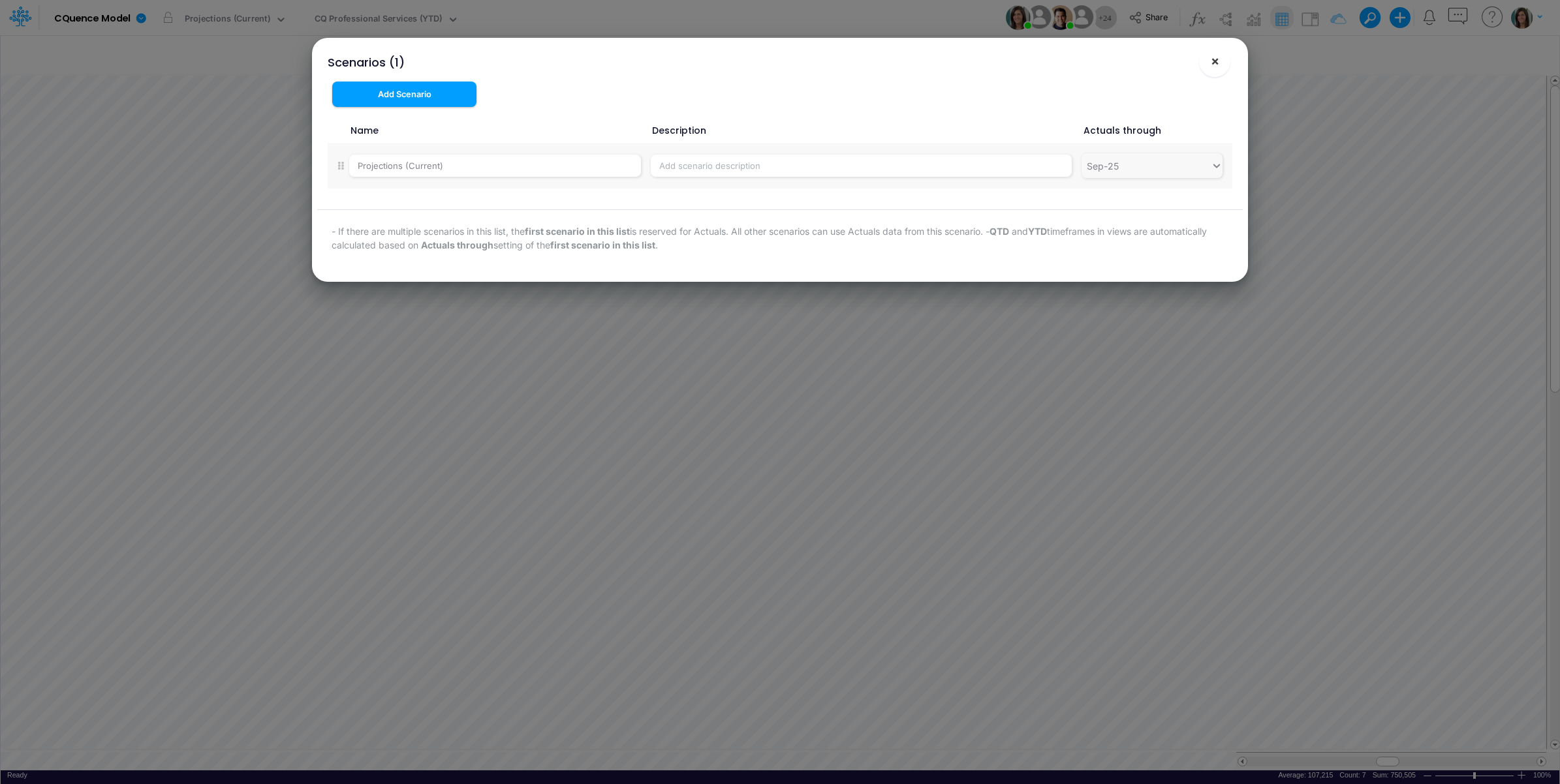
click at [1213, 47] on button "×" at bounding box center [1214, 61] width 31 height 31
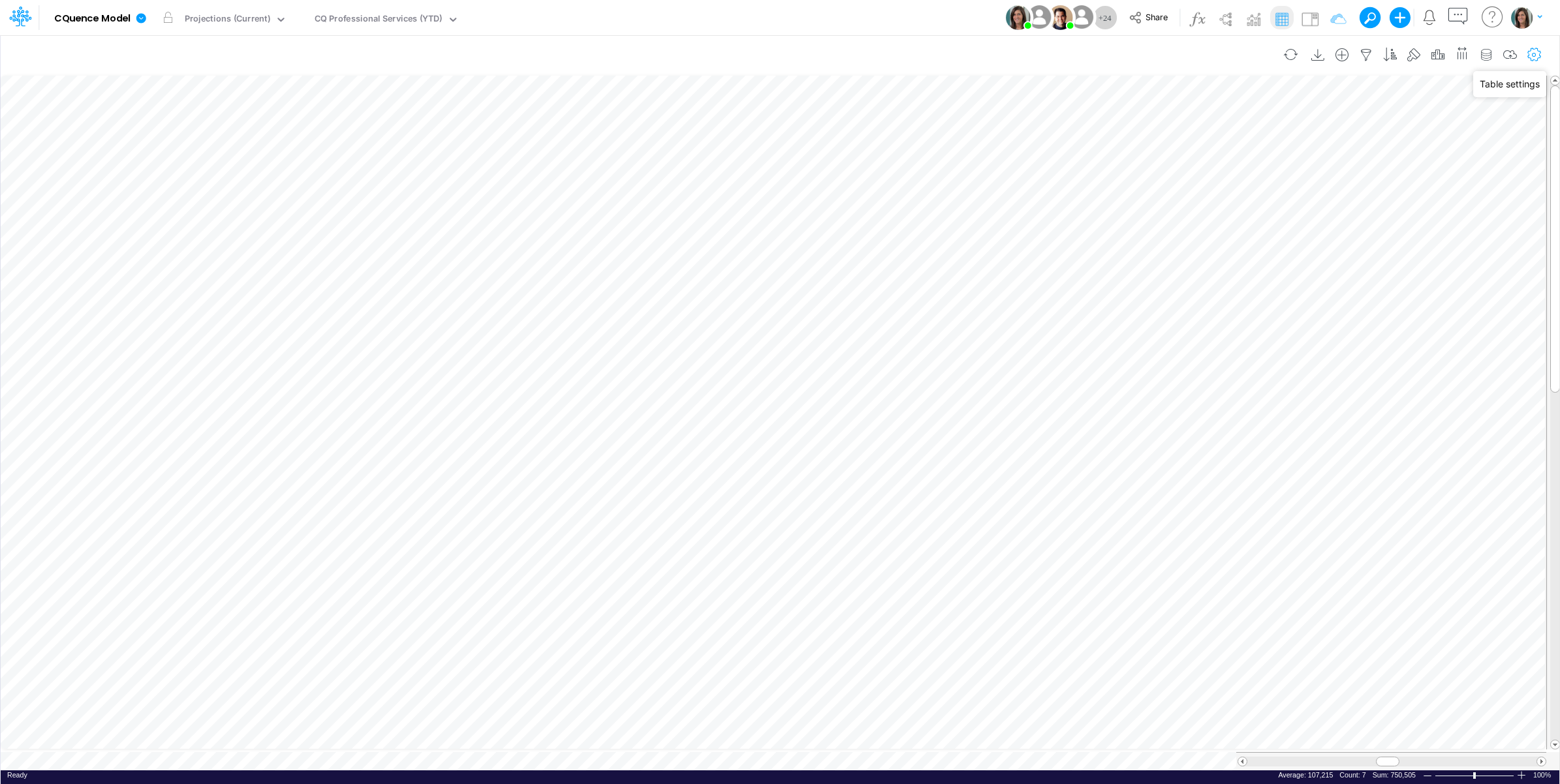
click at [1530, 52] on icon "button" at bounding box center [1534, 55] width 19 height 14
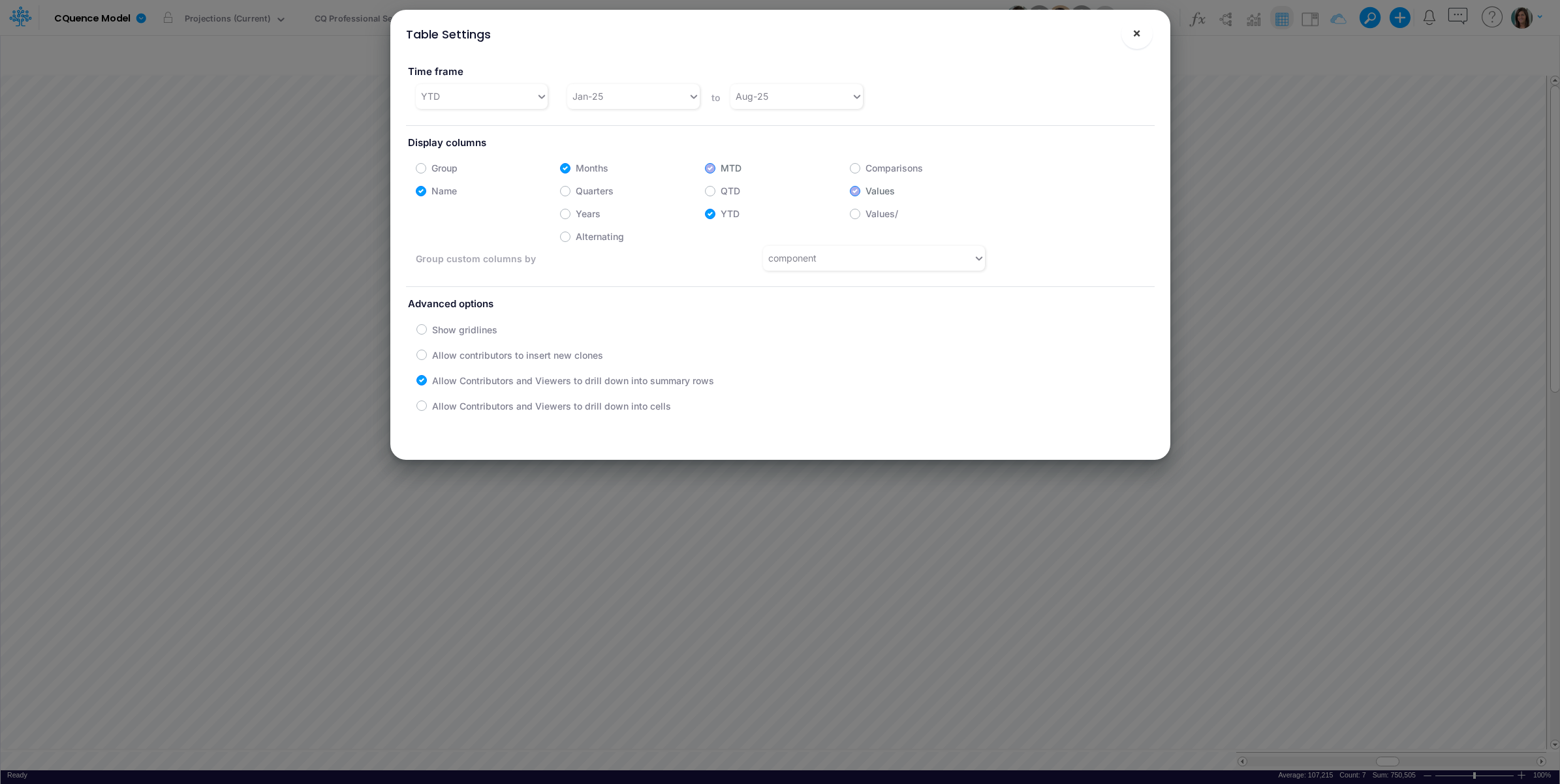
click at [1131, 30] on button "×" at bounding box center [1137, 33] width 31 height 31
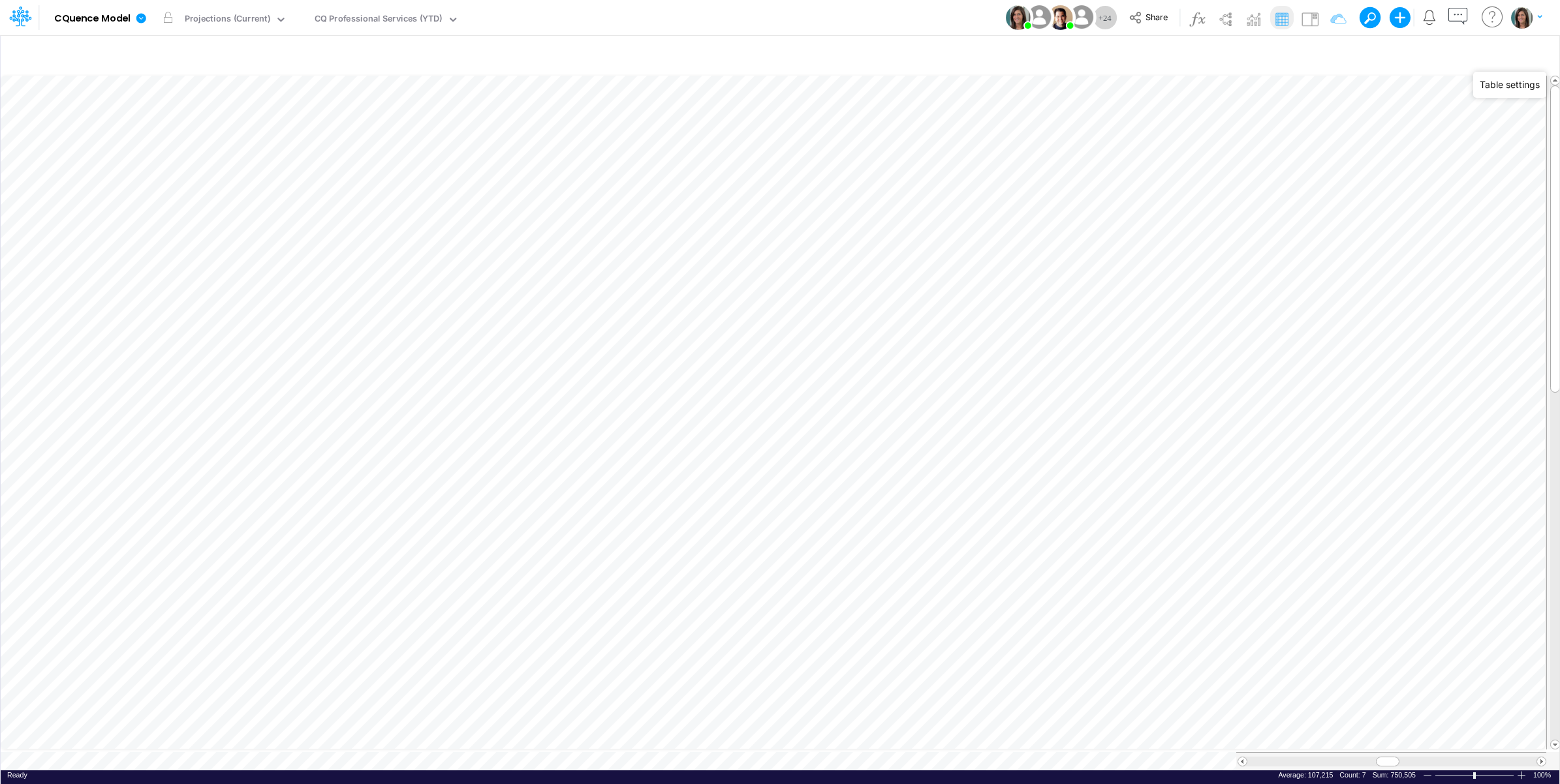
click at [893, 19] on div "Model CQuence Model Edit model settings Duplicate Import QuickBooks QuickBooks …" at bounding box center [780, 18] width 1404 height 36
click at [245, 15] on div "Projections (Current)" at bounding box center [227, 20] width 86 height 15
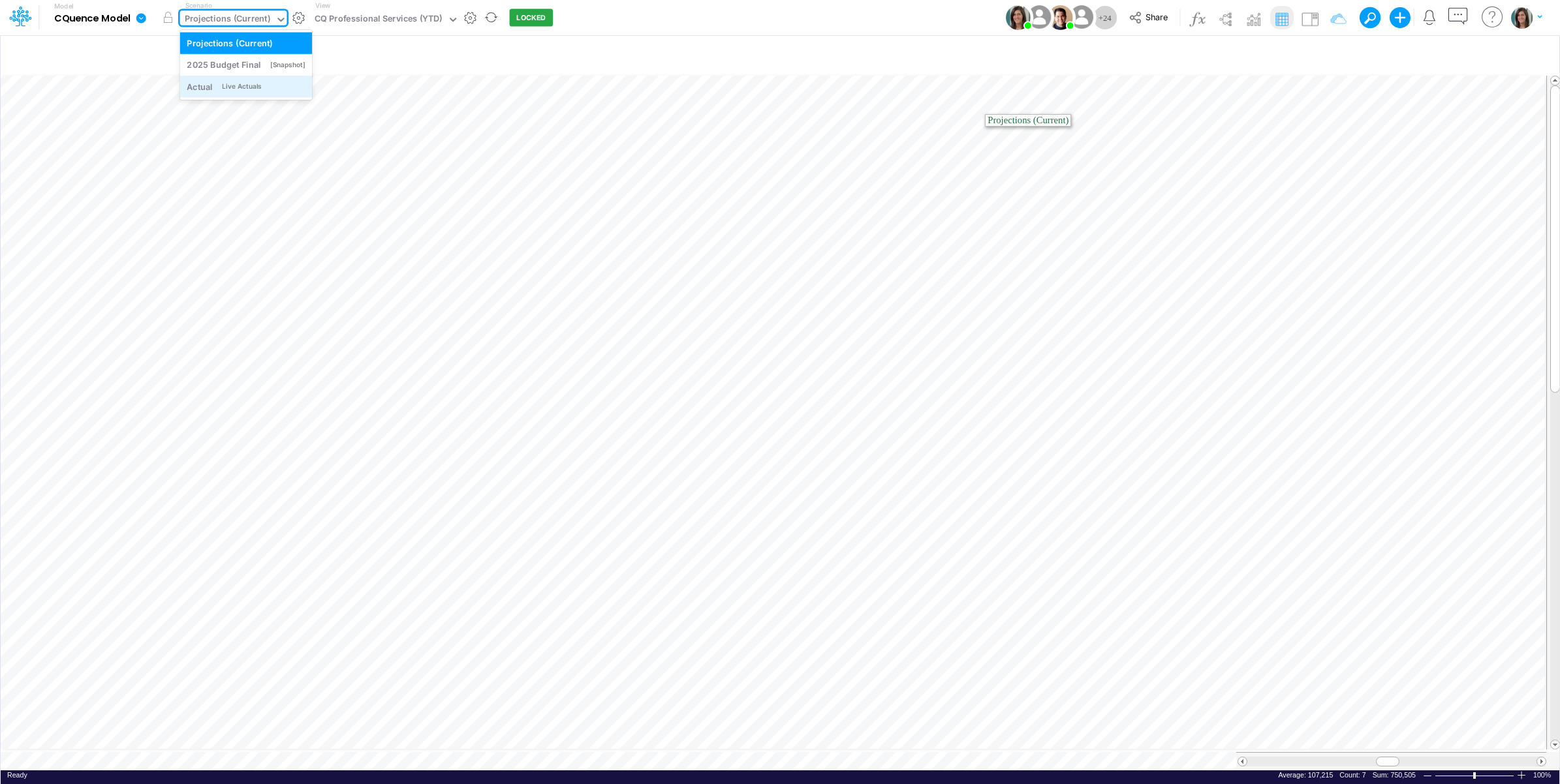
click at [226, 86] on div "Live Actuals" at bounding box center [241, 86] width 39 height 10
click at [197, 24] on div "Actual" at bounding box center [197, 20] width 26 height 15
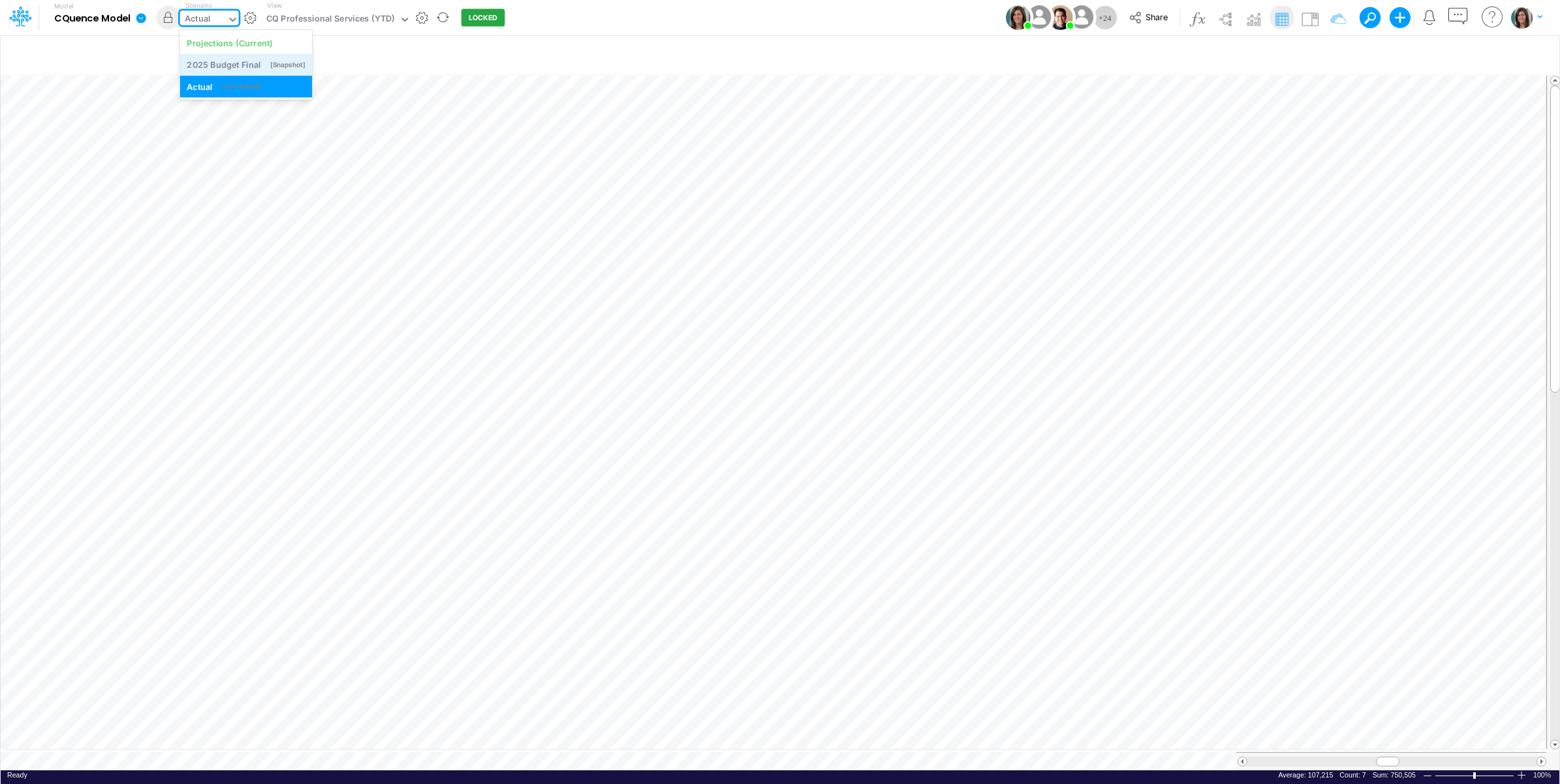
click at [210, 61] on div "2025 Budget Final" at bounding box center [223, 64] width 74 height 13
click at [252, 15] on div "2025 Budget Final" at bounding box center [221, 20] width 74 height 15
click at [243, 35] on div "Projections (Current)" at bounding box center [246, 42] width 132 height 21
click at [275, 19] on icon at bounding box center [280, 19] width 12 height 12
click at [678, 24] on div "Model CQuence Model Edit model settings Duplicate Import QuickBooks QuickBooks …" at bounding box center [780, 18] width 1404 height 36
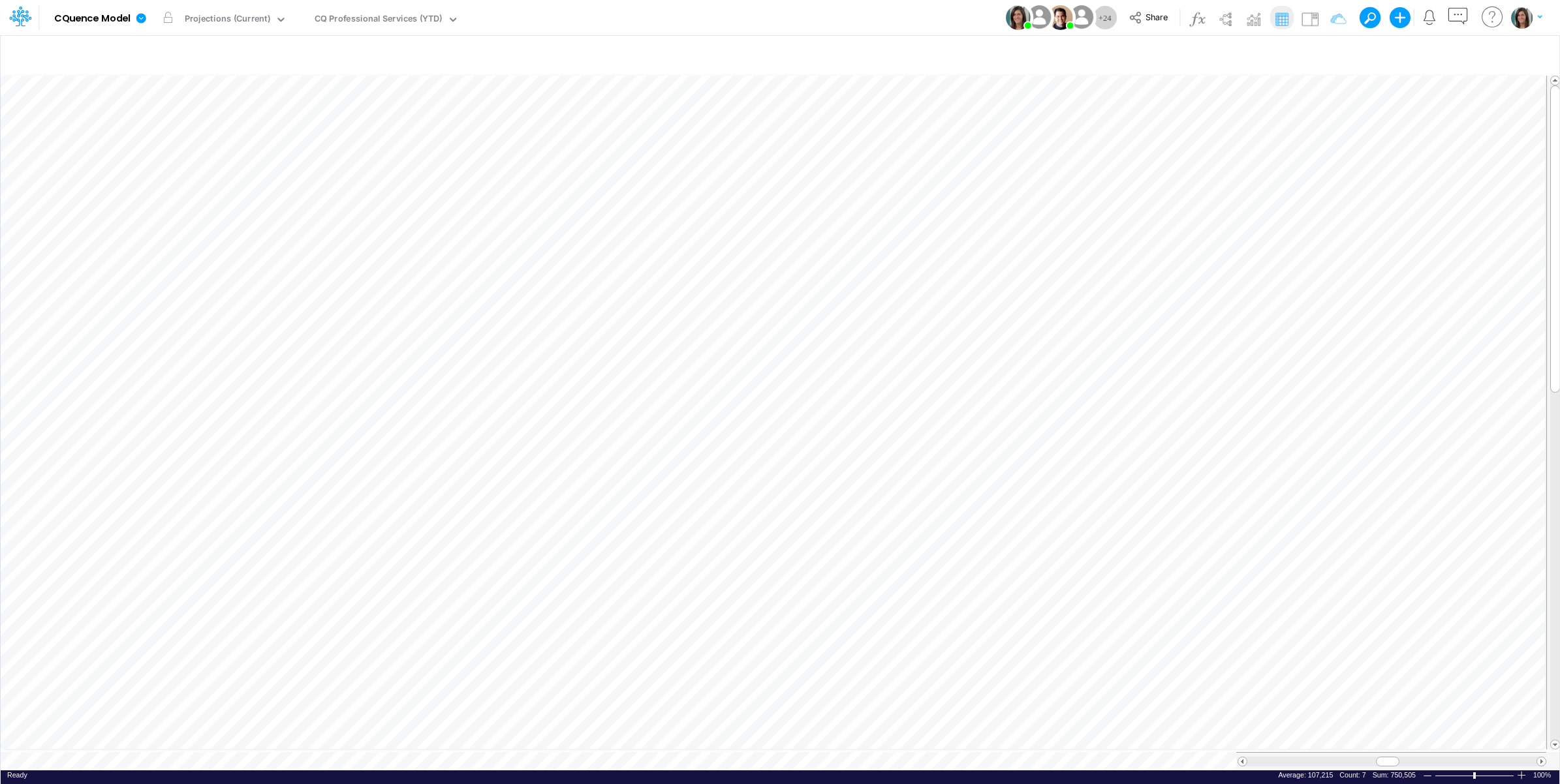
click at [662, 20] on div "Model CQuence Model Edit model settings Duplicate Import QuickBooks QuickBooks …" at bounding box center [780, 18] width 1404 height 36
click at [298, 17] on button "button" at bounding box center [298, 18] width 14 height 14
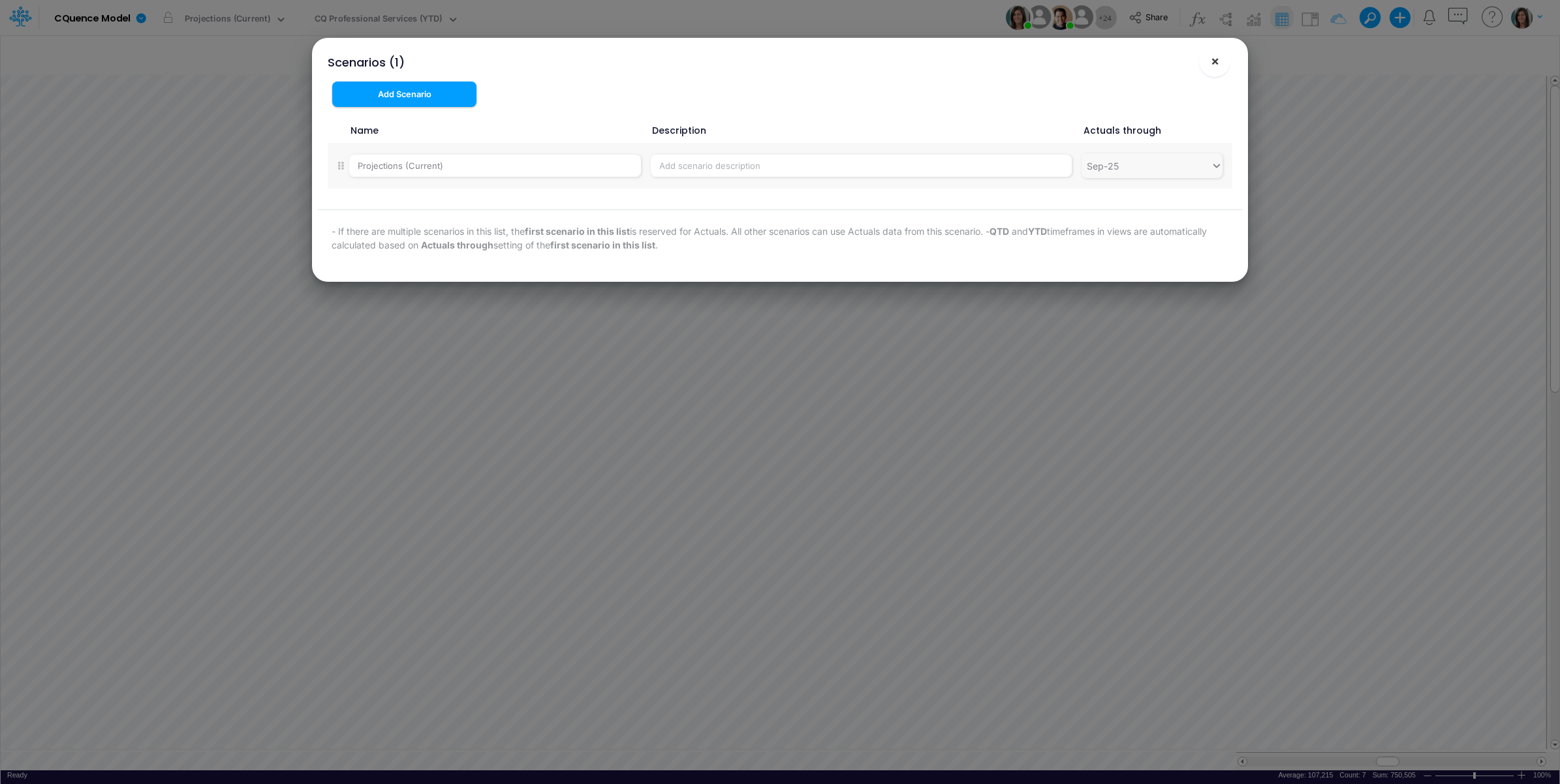
click at [1208, 57] on button "×" at bounding box center [1214, 61] width 31 height 31
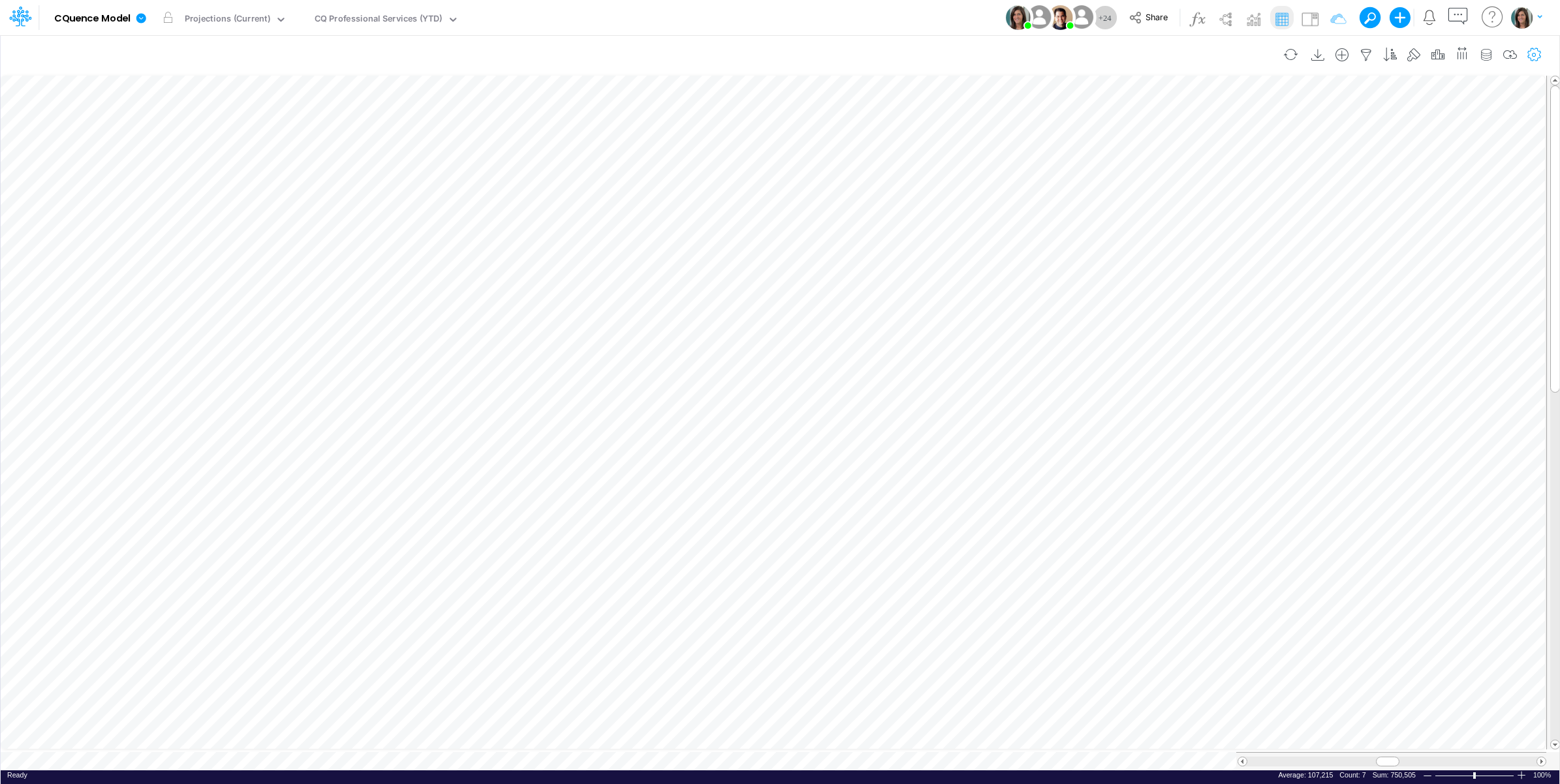
click at [1538, 52] on icon "button" at bounding box center [1534, 55] width 19 height 14
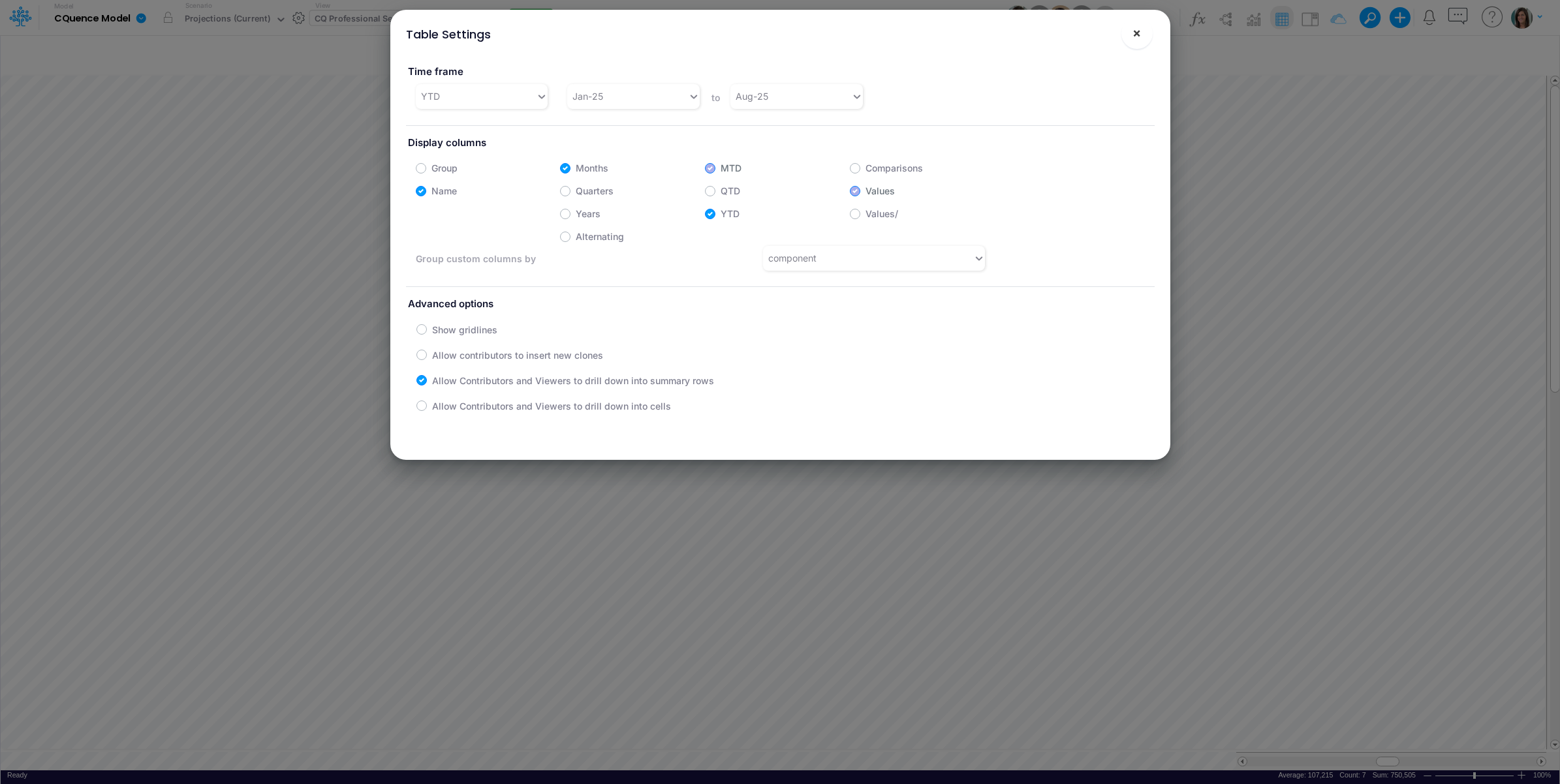
click at [1137, 34] on span "×" at bounding box center [1137, 32] width 8 height 15
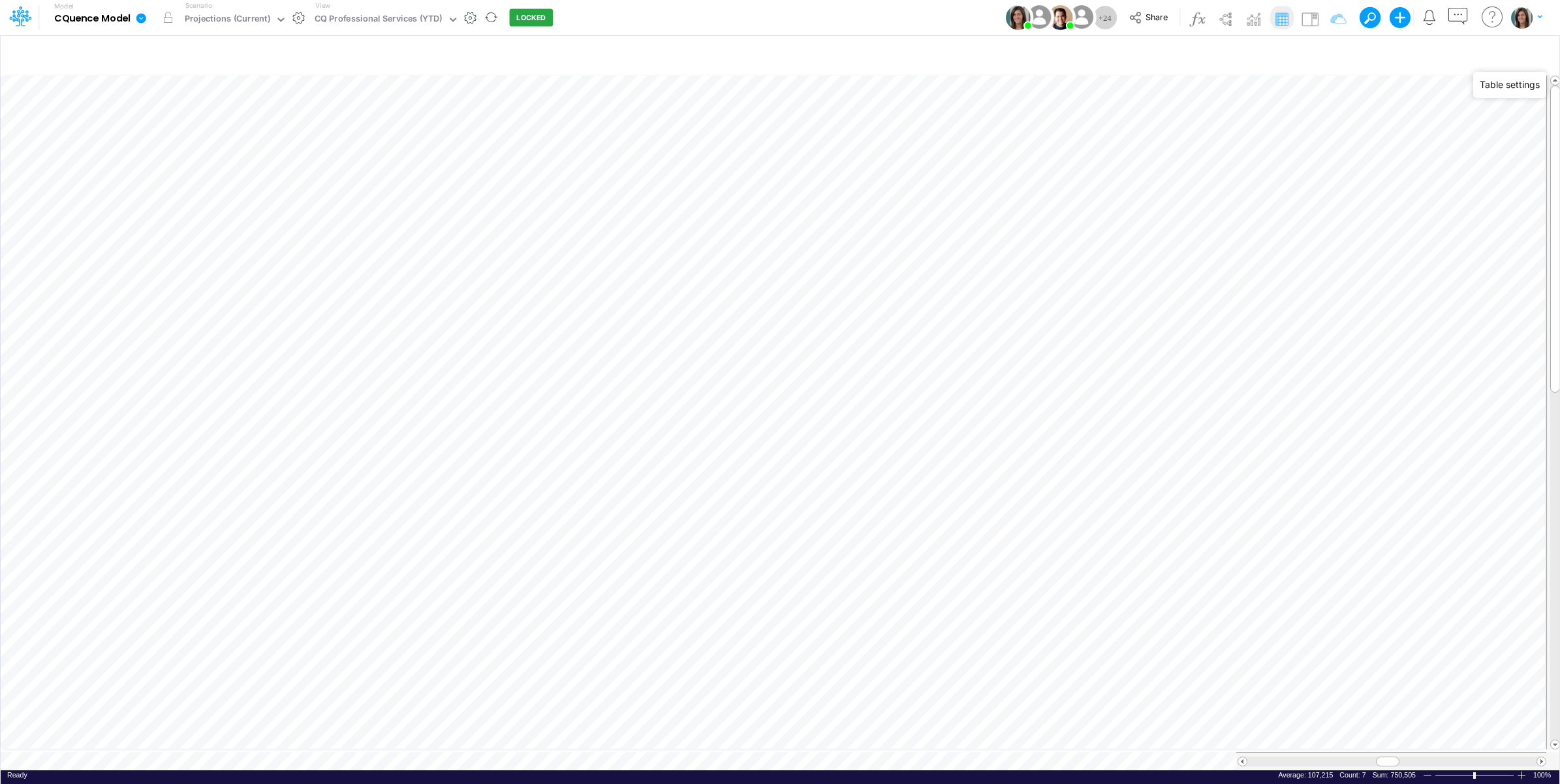
click at [297, 17] on button "button" at bounding box center [298, 18] width 14 height 14
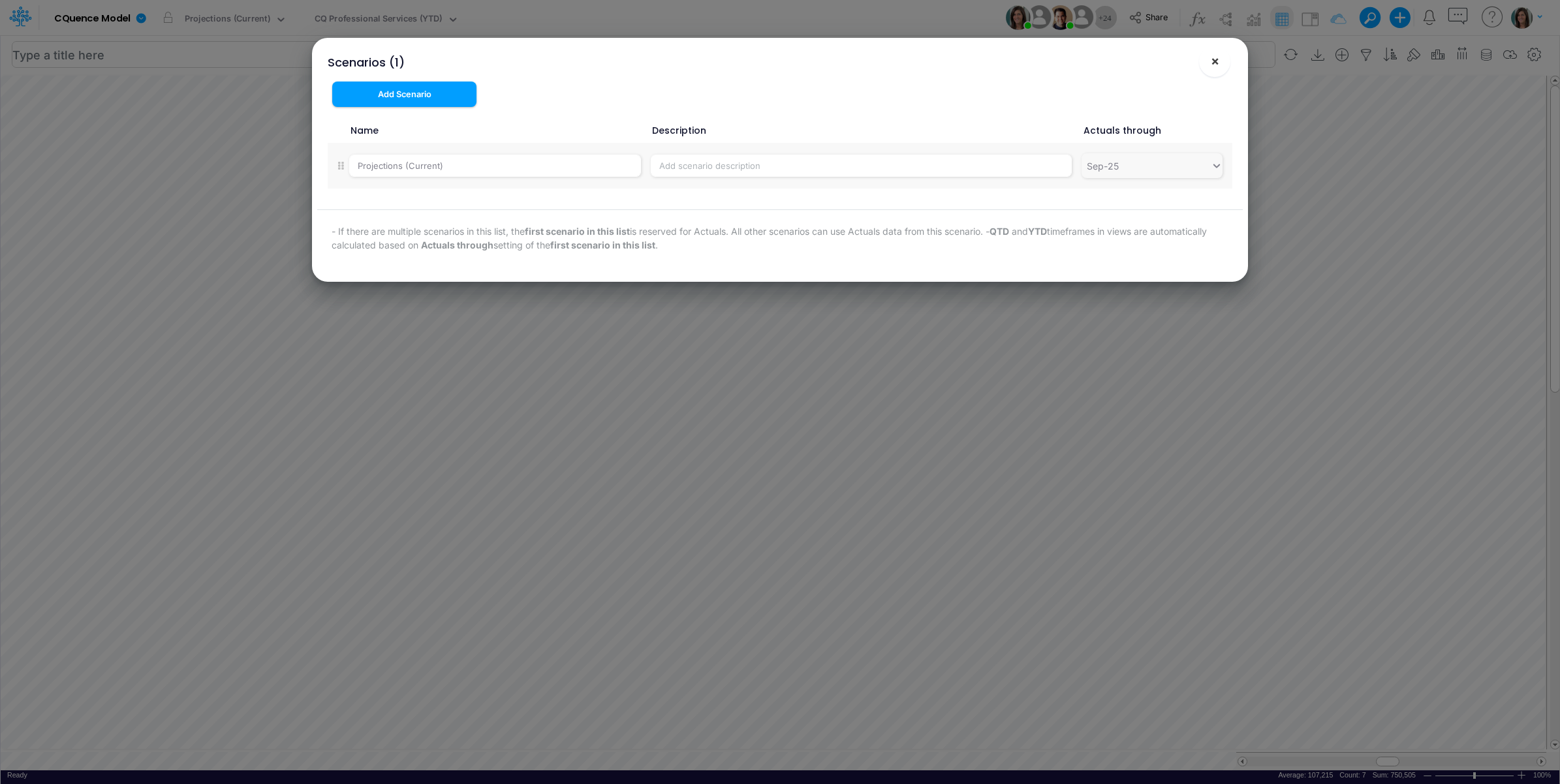
drag, startPoint x: 1208, startPoint y: 60, endPoint x: 1192, endPoint y: 62, distance: 16.1
click at [1209, 61] on button "×" at bounding box center [1214, 61] width 31 height 31
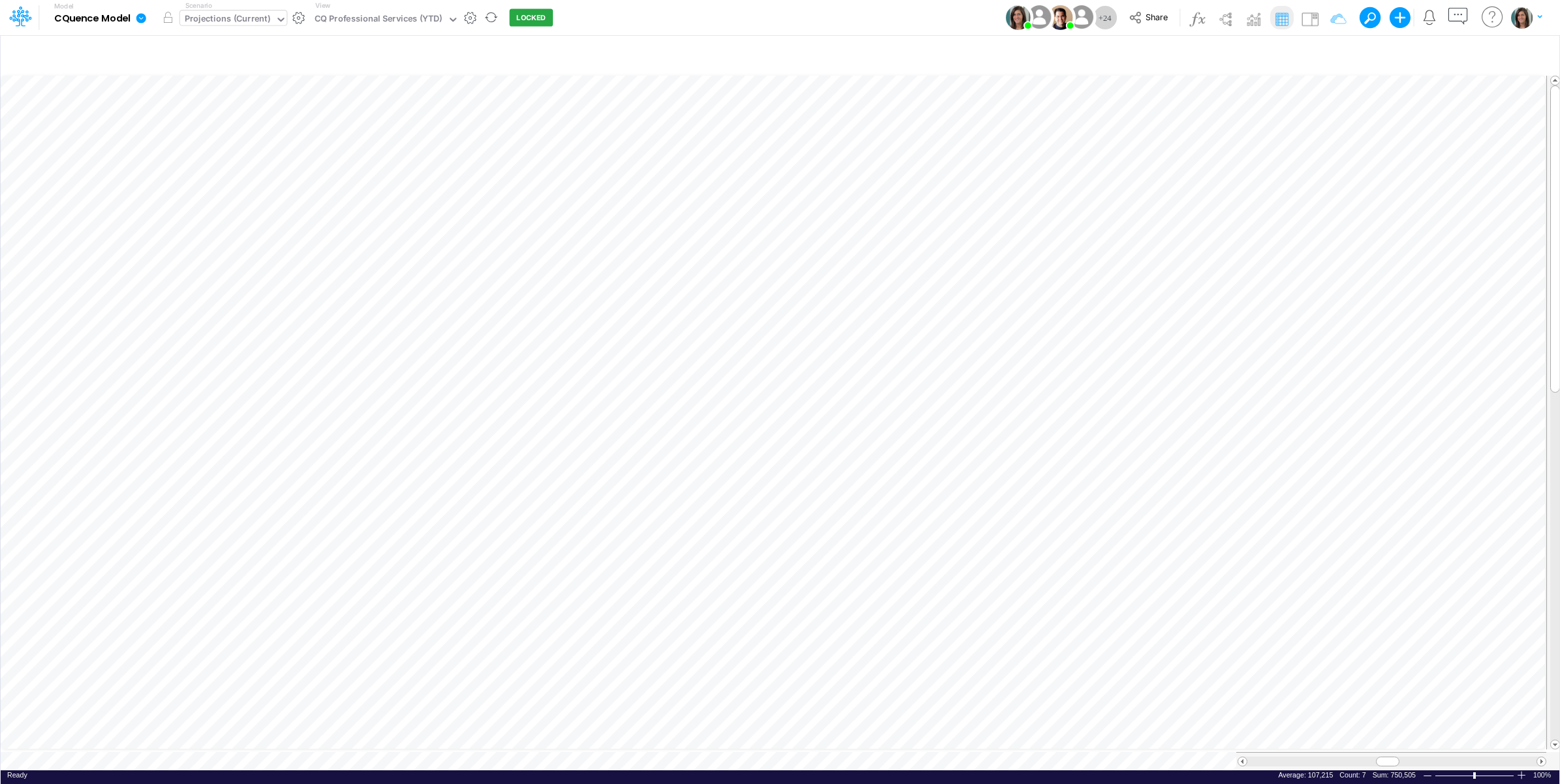
click at [206, 19] on div "Projections (Current)" at bounding box center [227, 20] width 86 height 15
click at [241, 86] on div "Live Actuals" at bounding box center [241, 86] width 39 height 10
click at [211, 16] on div "Actual" at bounding box center [203, 19] width 47 height 19
click at [583, 21] on div "Model CQuence Model Edit model settings Duplicate Import QuickBooks QuickBooks …" at bounding box center [780, 18] width 1404 height 36
click at [219, 19] on div "Actual" at bounding box center [203, 19] width 47 height 19
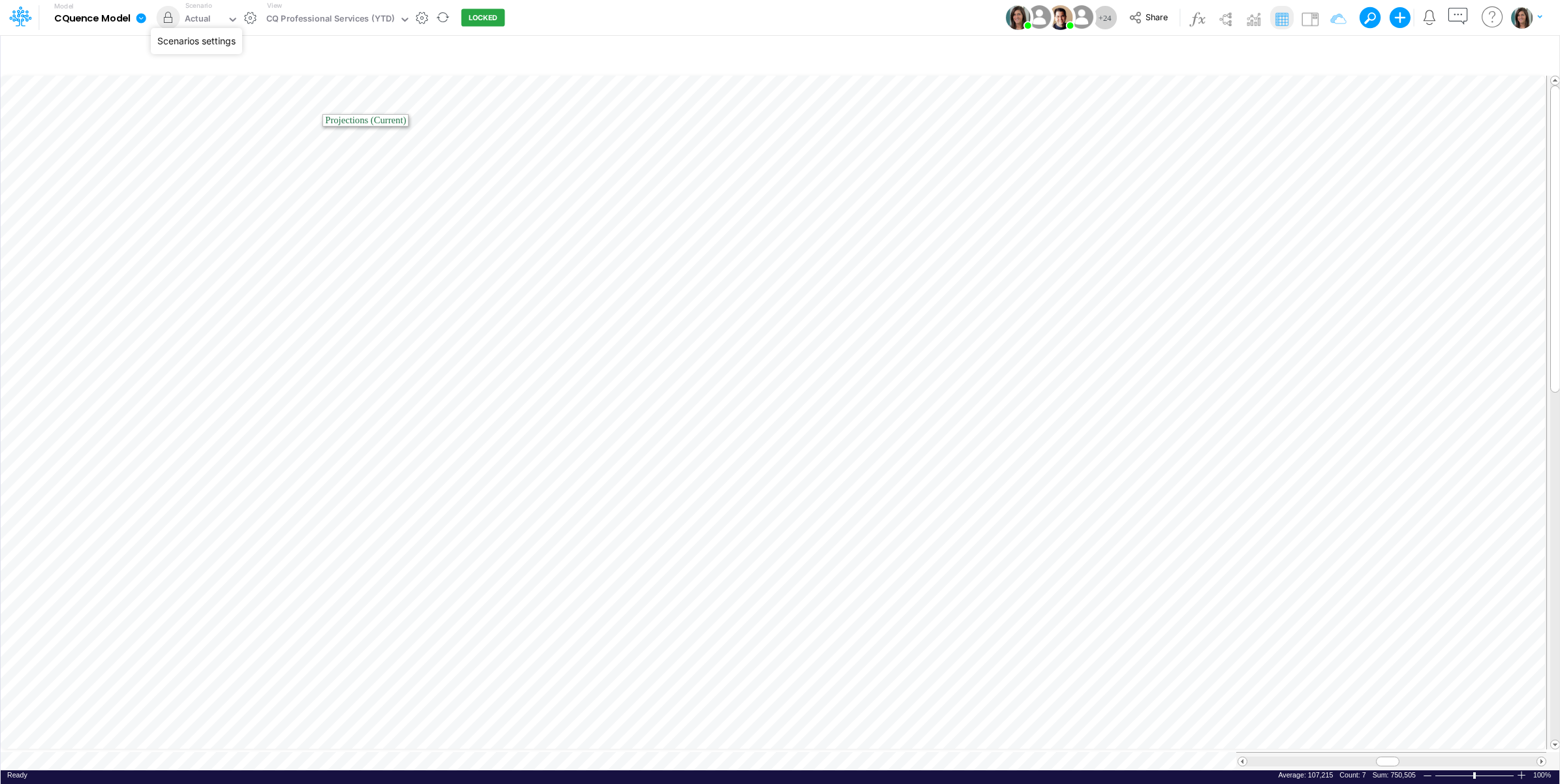
click at [246, 15] on button "button" at bounding box center [250, 18] width 14 height 14
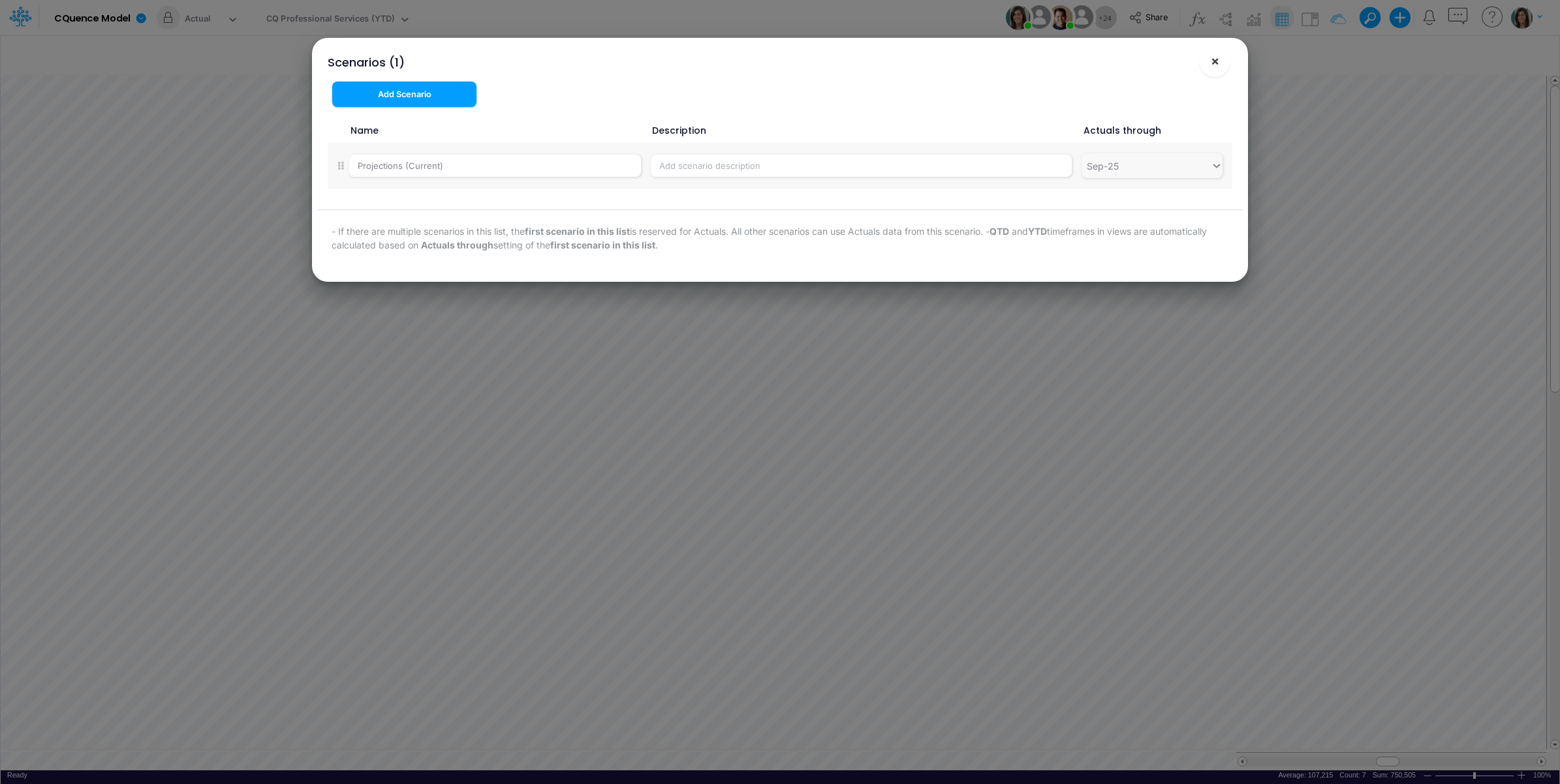
drag, startPoint x: 1209, startPoint y: 67, endPoint x: 556, endPoint y: 7, distance: 655.8
click at [1208, 67] on button "×" at bounding box center [1214, 61] width 31 height 31
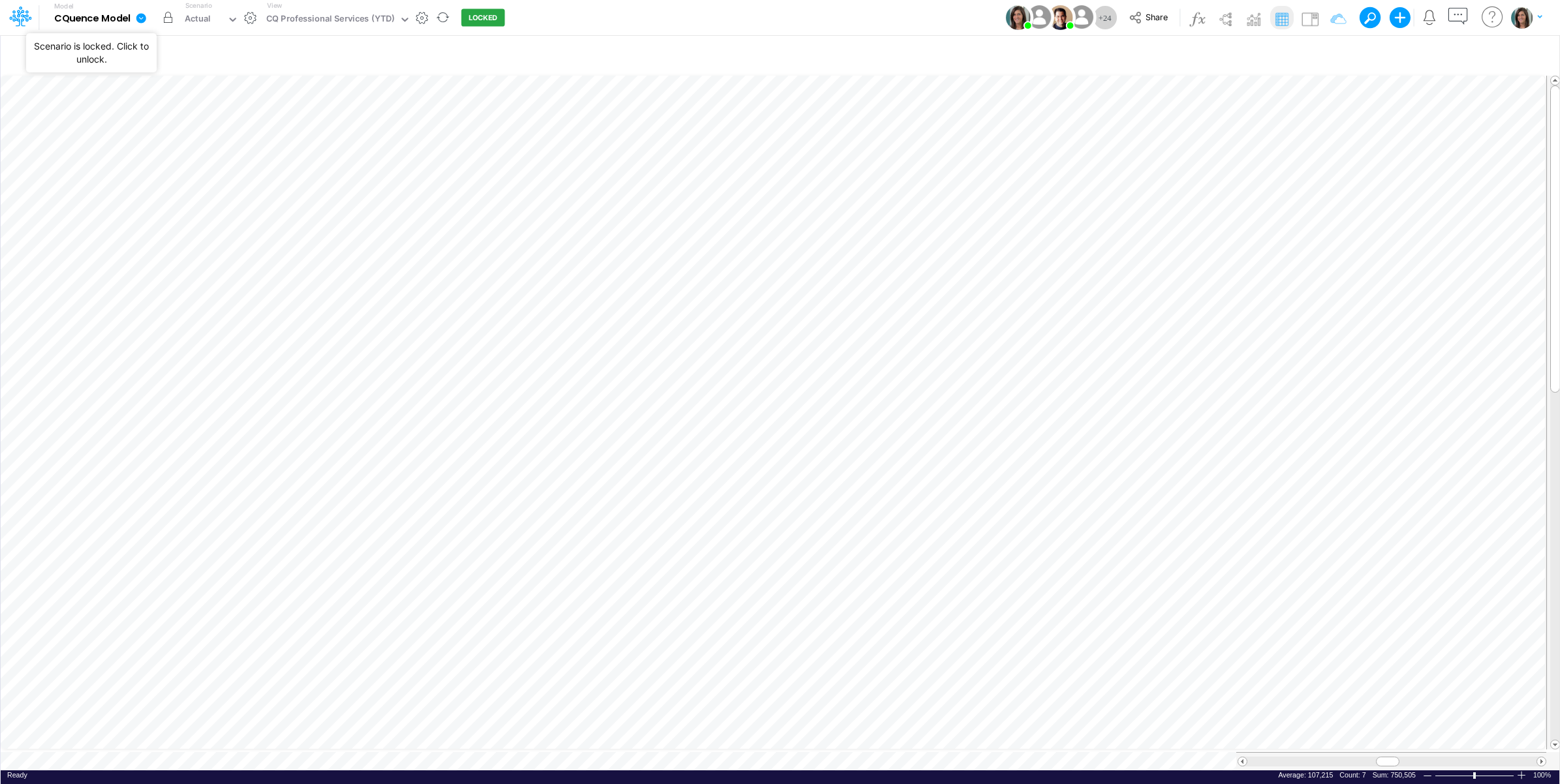
click at [169, 19] on button "button" at bounding box center [169, 18] width 24 height 24
click at [180, 19] on div "Actual" at bounding box center [203, 19] width 47 height 19
click at [213, 42] on div "Projections (Current)" at bounding box center [229, 42] width 86 height 13
click at [576, 21] on div "Model CQuence Model Edit model settings Duplicate Import QuickBooks QuickBooks …" at bounding box center [780, 18] width 1404 height 36
click at [1141, 14] on icon at bounding box center [1135, 17] width 14 height 14
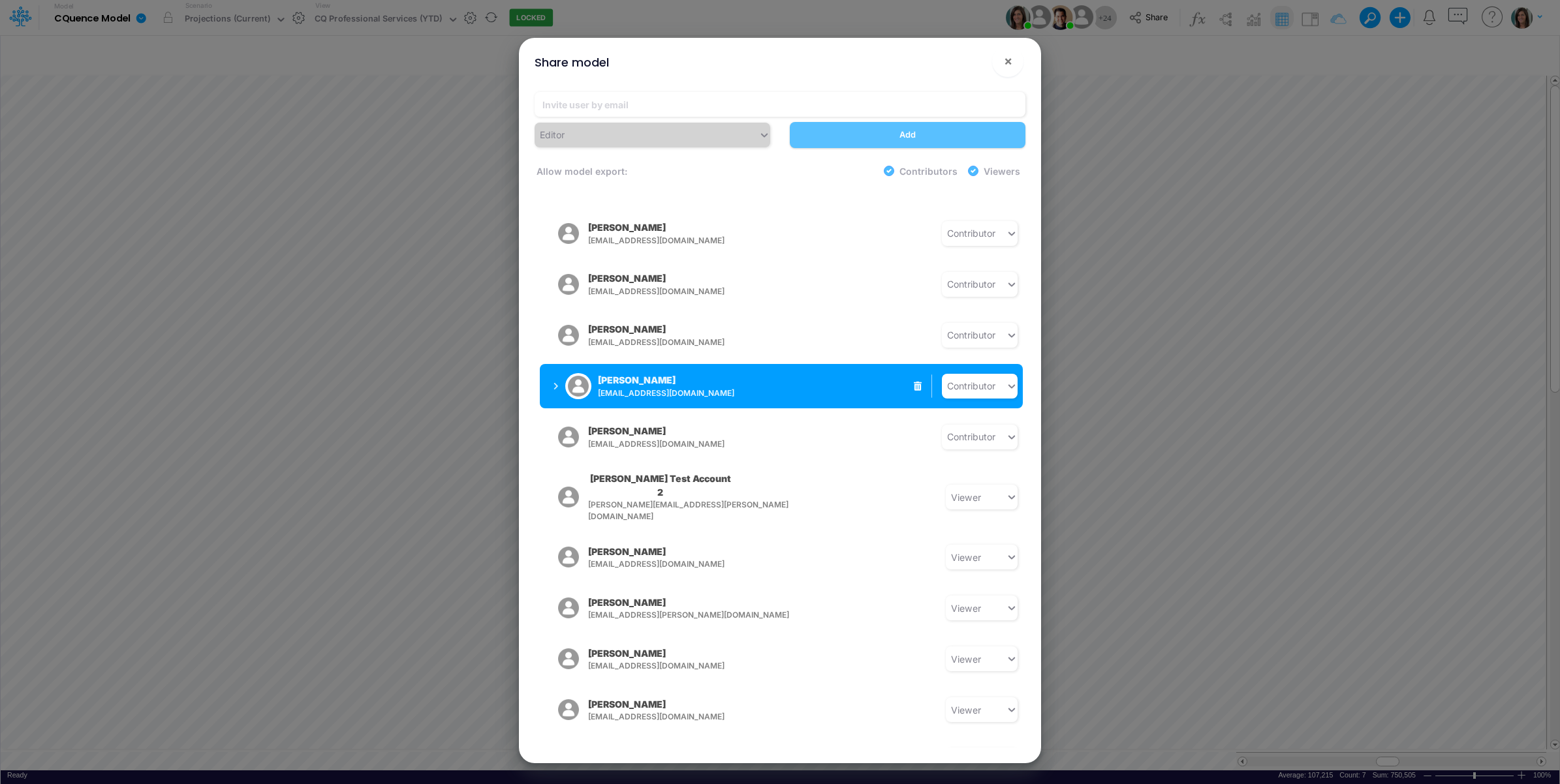
scroll to position [653, 0]
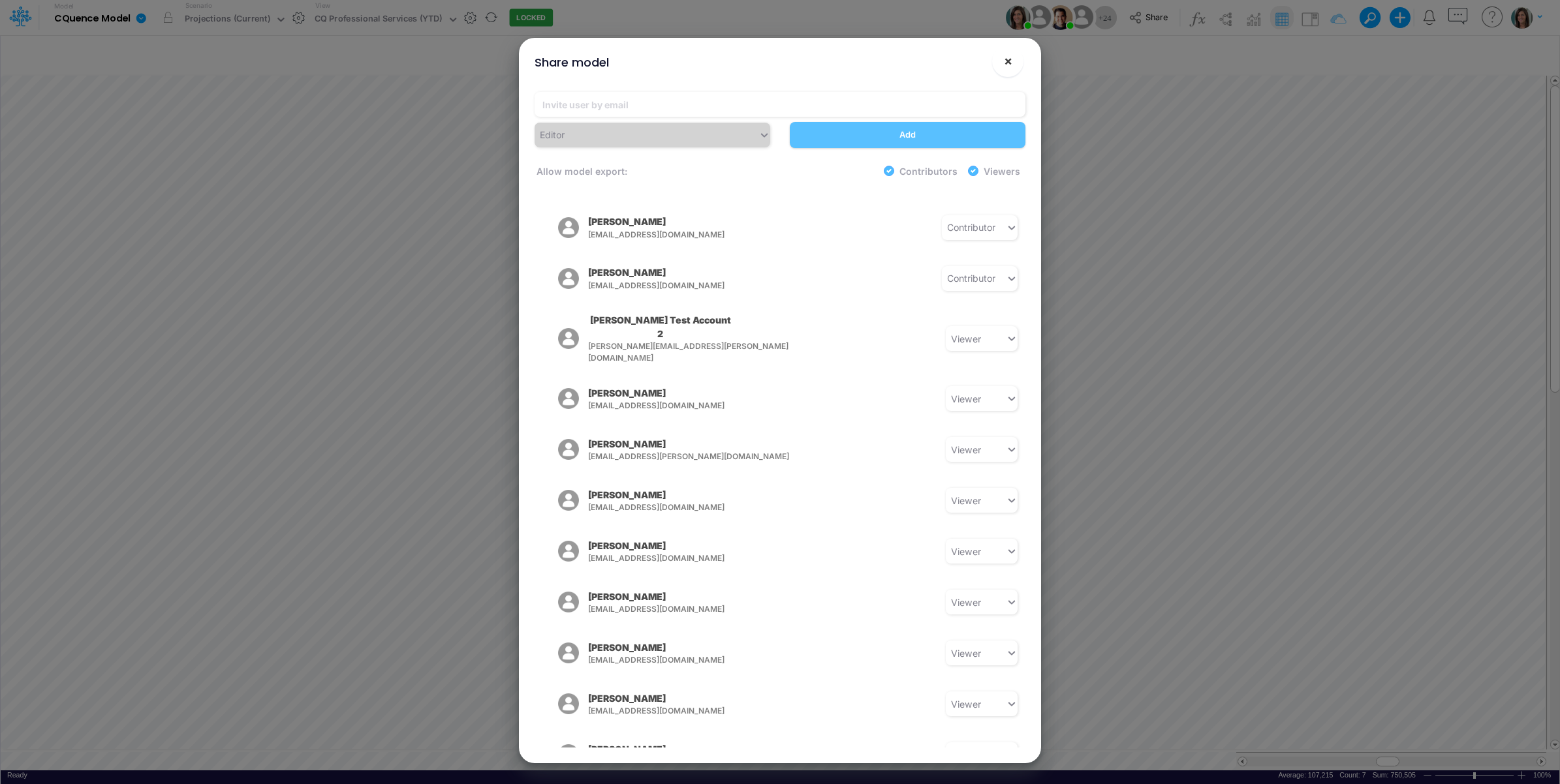
click at [1005, 67] on span "×" at bounding box center [1008, 60] width 8 height 15
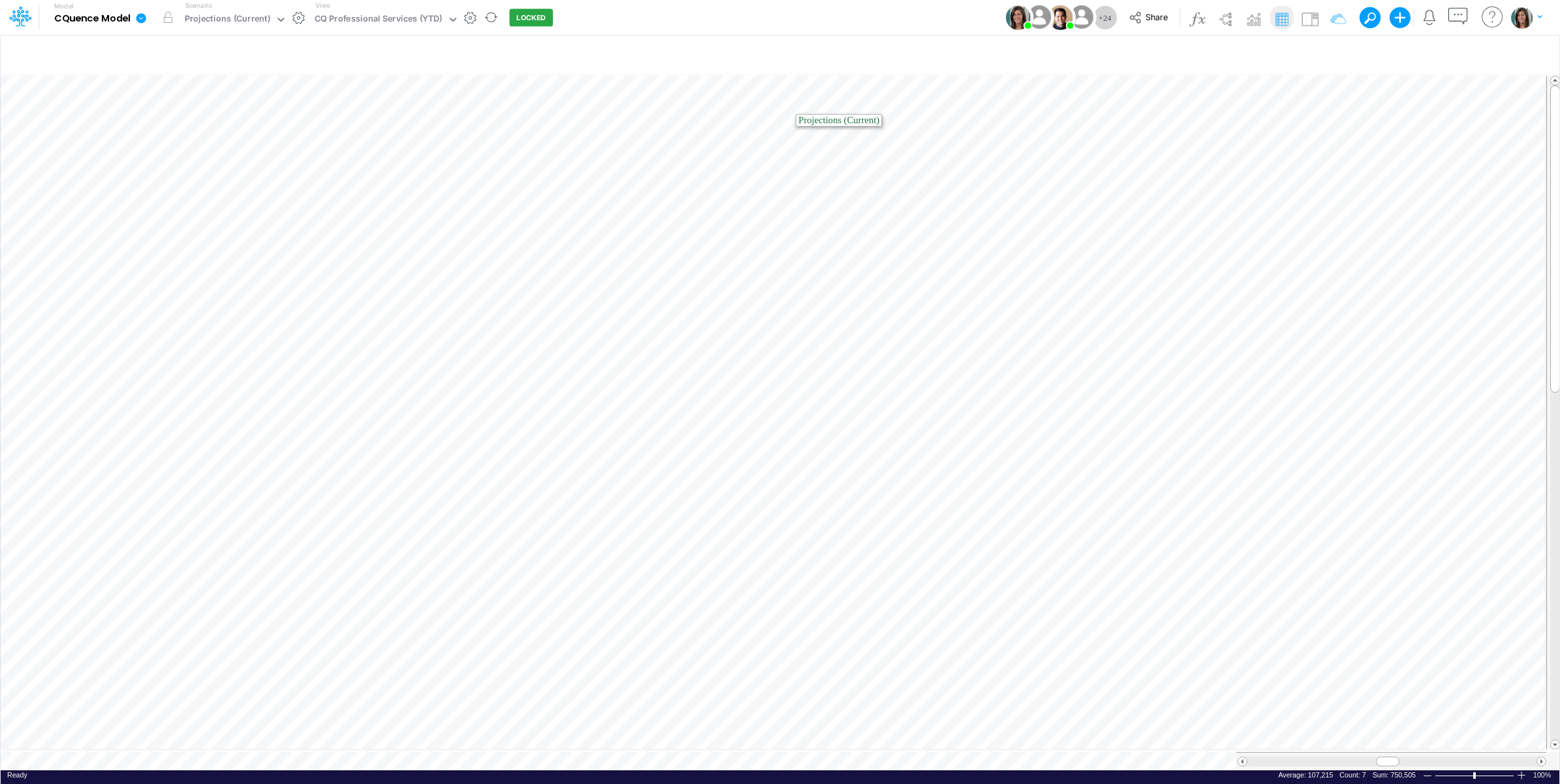
click at [141, 20] on icon at bounding box center [141, 18] width 10 height 10
click at [181, 132] on button "View model info" at bounding box center [207, 135] width 140 height 20
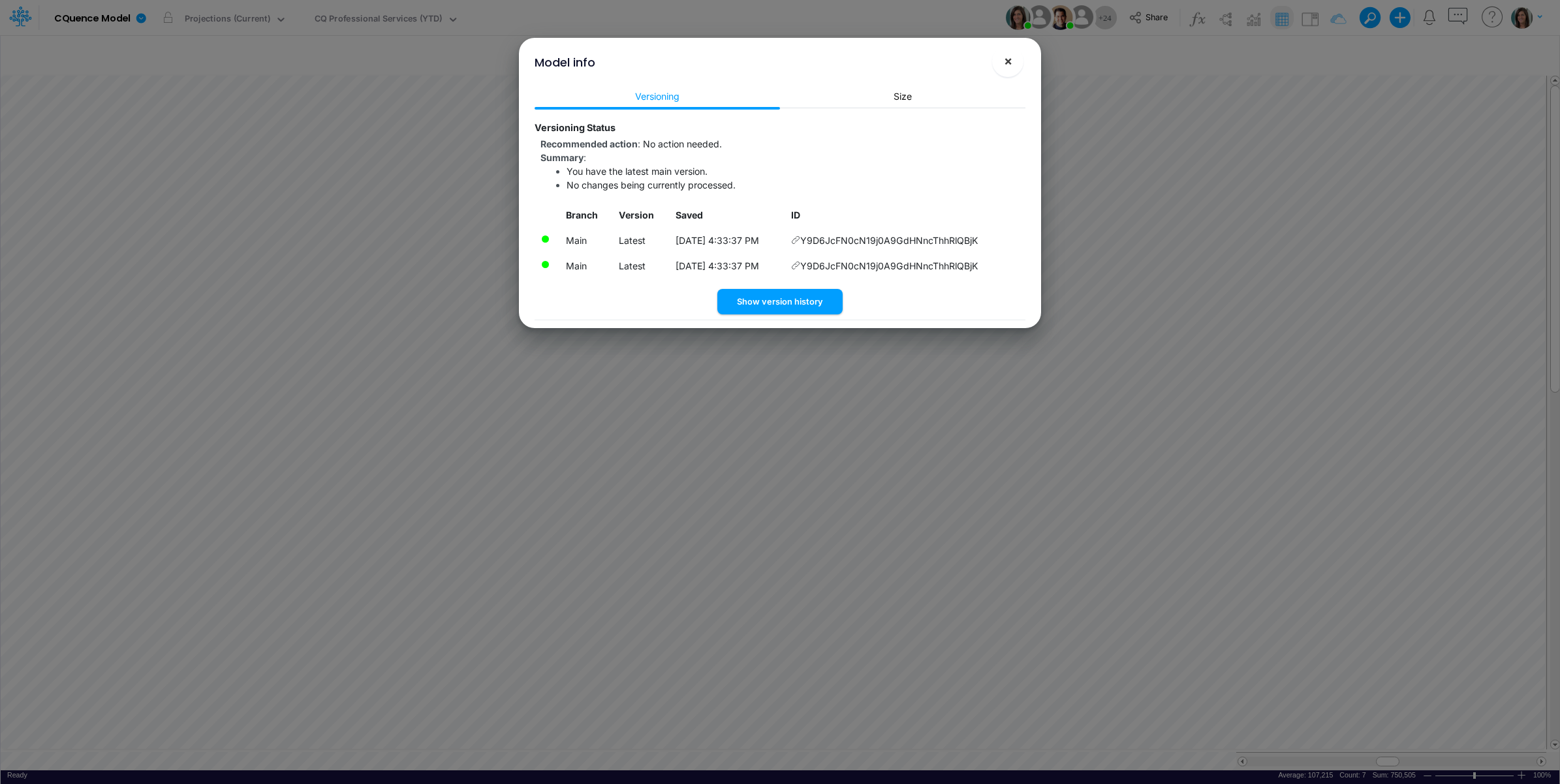
drag, startPoint x: 1012, startPoint y: 62, endPoint x: 833, endPoint y: 21, distance: 183.6
click at [1010, 62] on span "×" at bounding box center [1008, 60] width 8 height 15
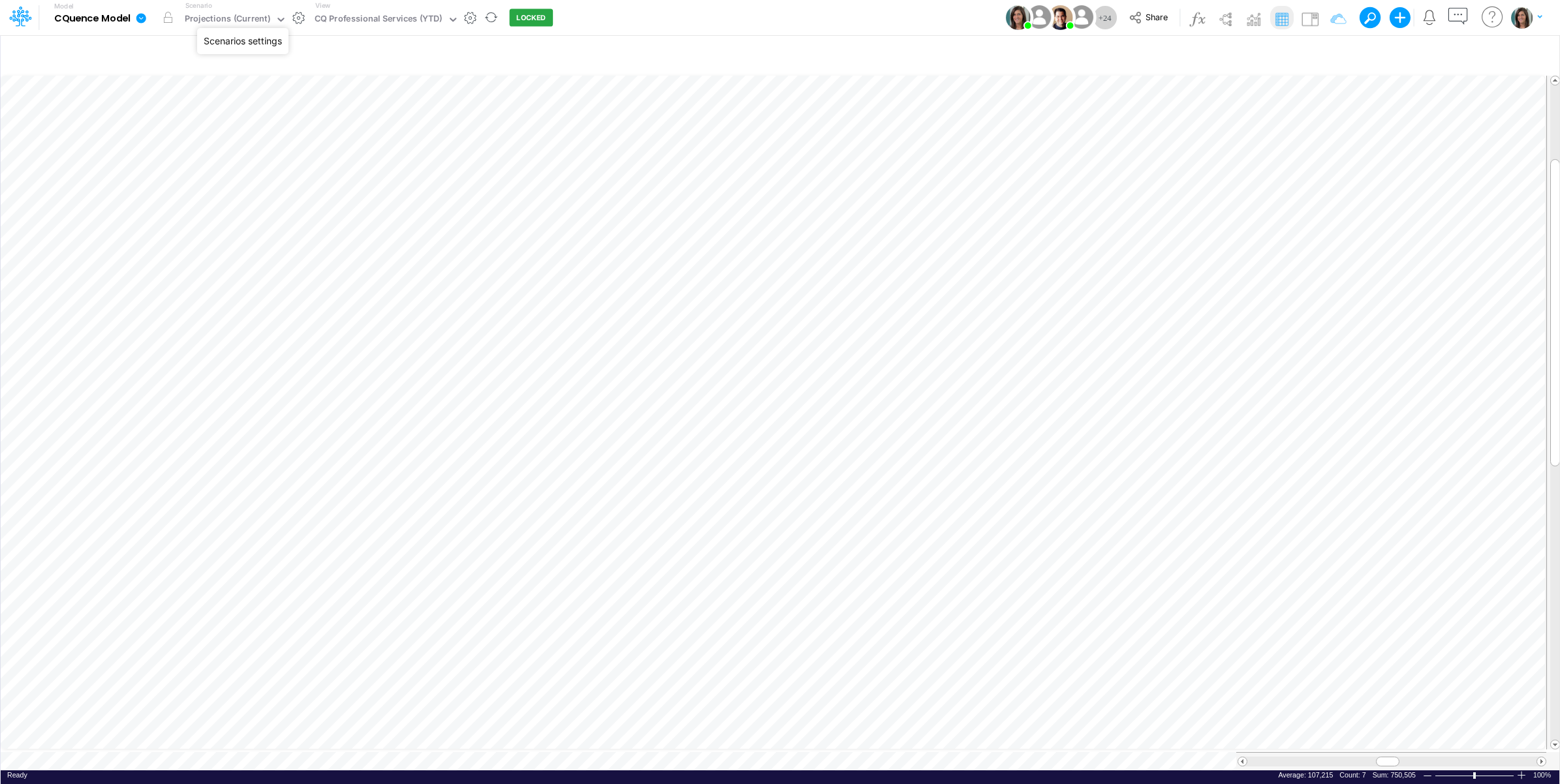
click at [301, 14] on button "button" at bounding box center [298, 18] width 14 height 14
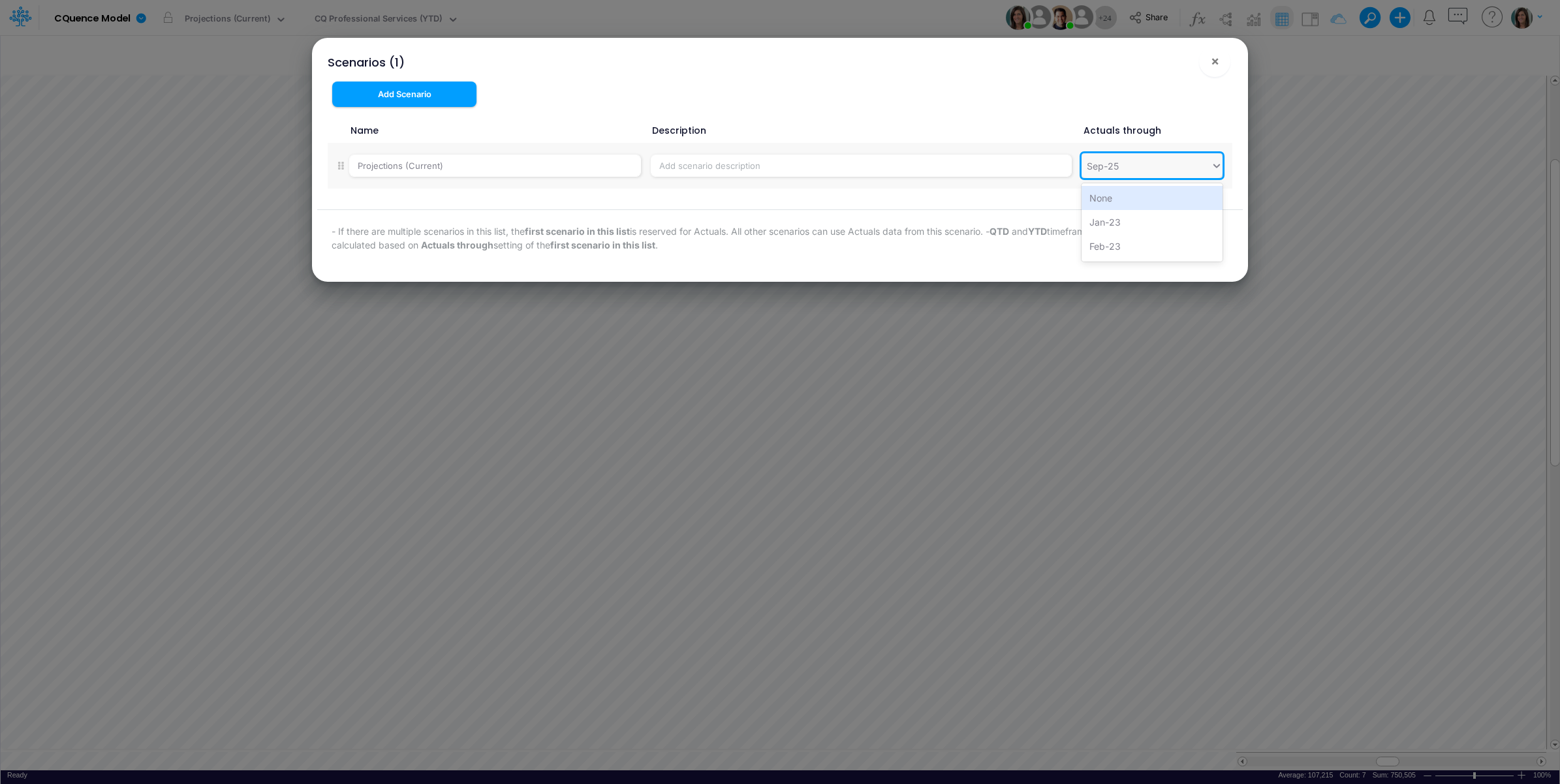
click at [1181, 170] on div "Sep-25" at bounding box center [1146, 165] width 130 height 21
type input "aug-25"
click at [1146, 200] on div "Aug-25" at bounding box center [1152, 198] width 141 height 25
click at [1220, 65] on button "×" at bounding box center [1214, 61] width 31 height 31
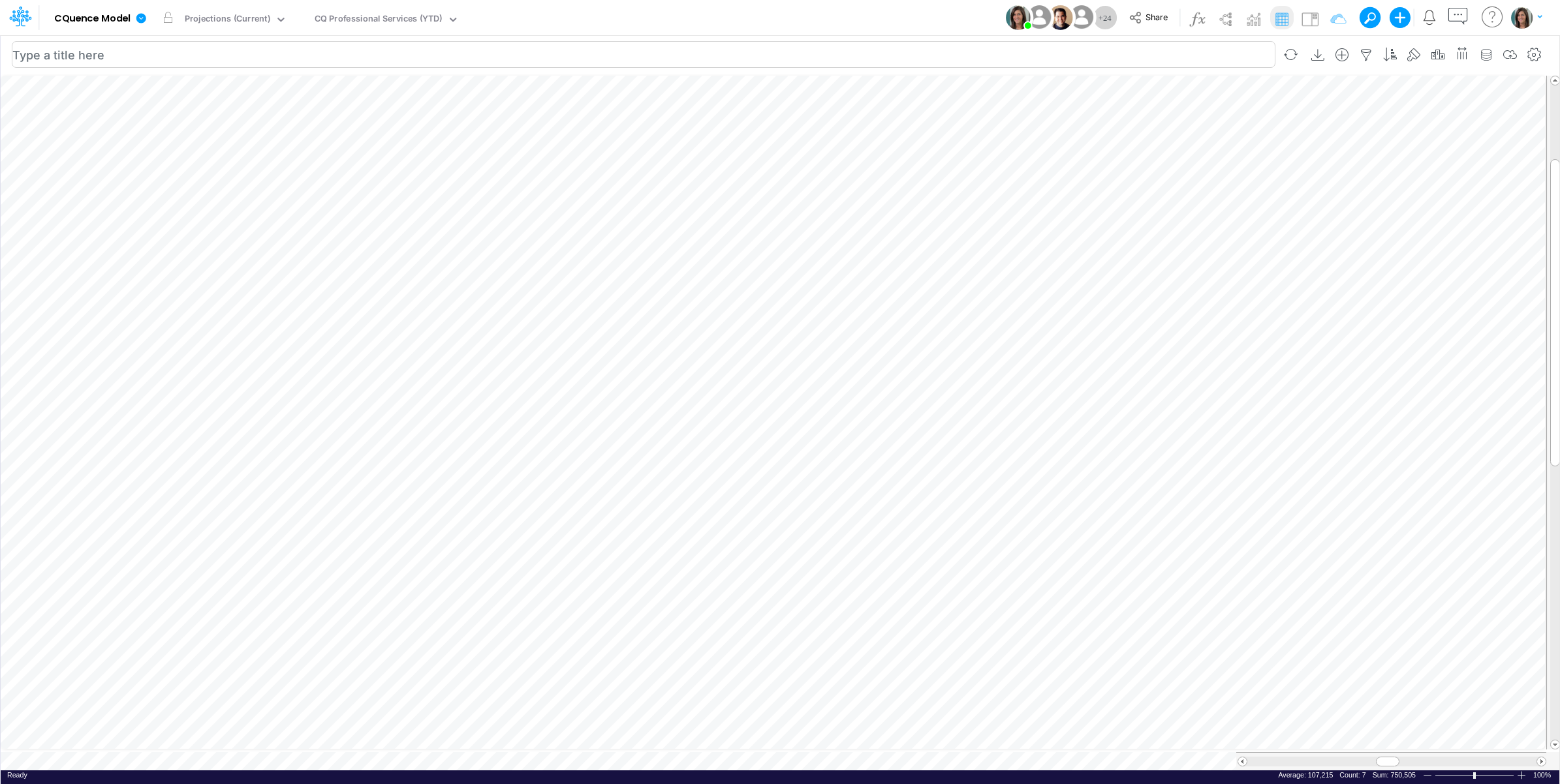
click at [324, 754] on table at bounding box center [781, 422] width 1560 height 698
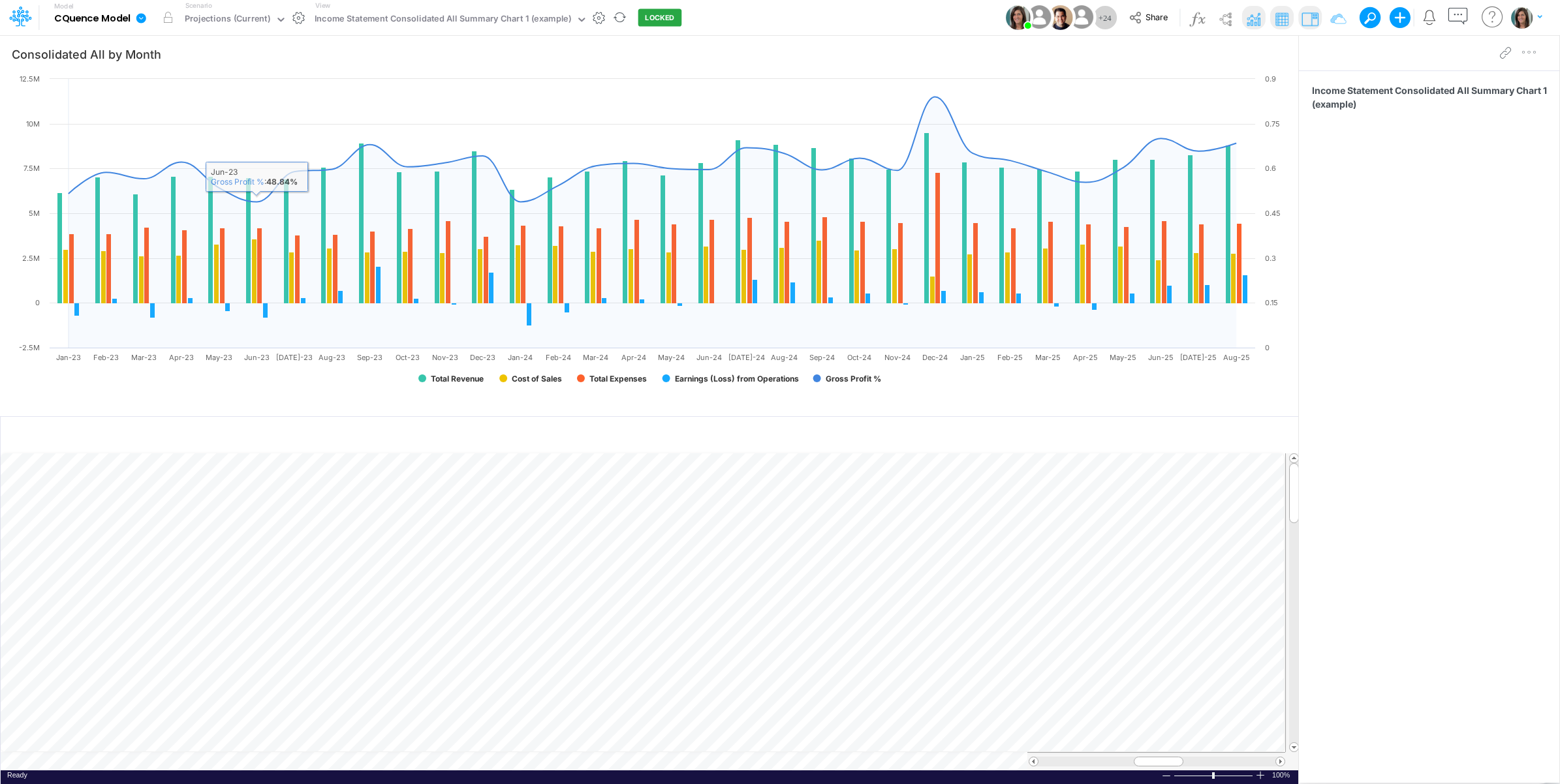
click at [138, 18] on icon at bounding box center [141, 18] width 10 height 10
click at [232, 135] on button "View model info" at bounding box center [207, 135] width 140 height 20
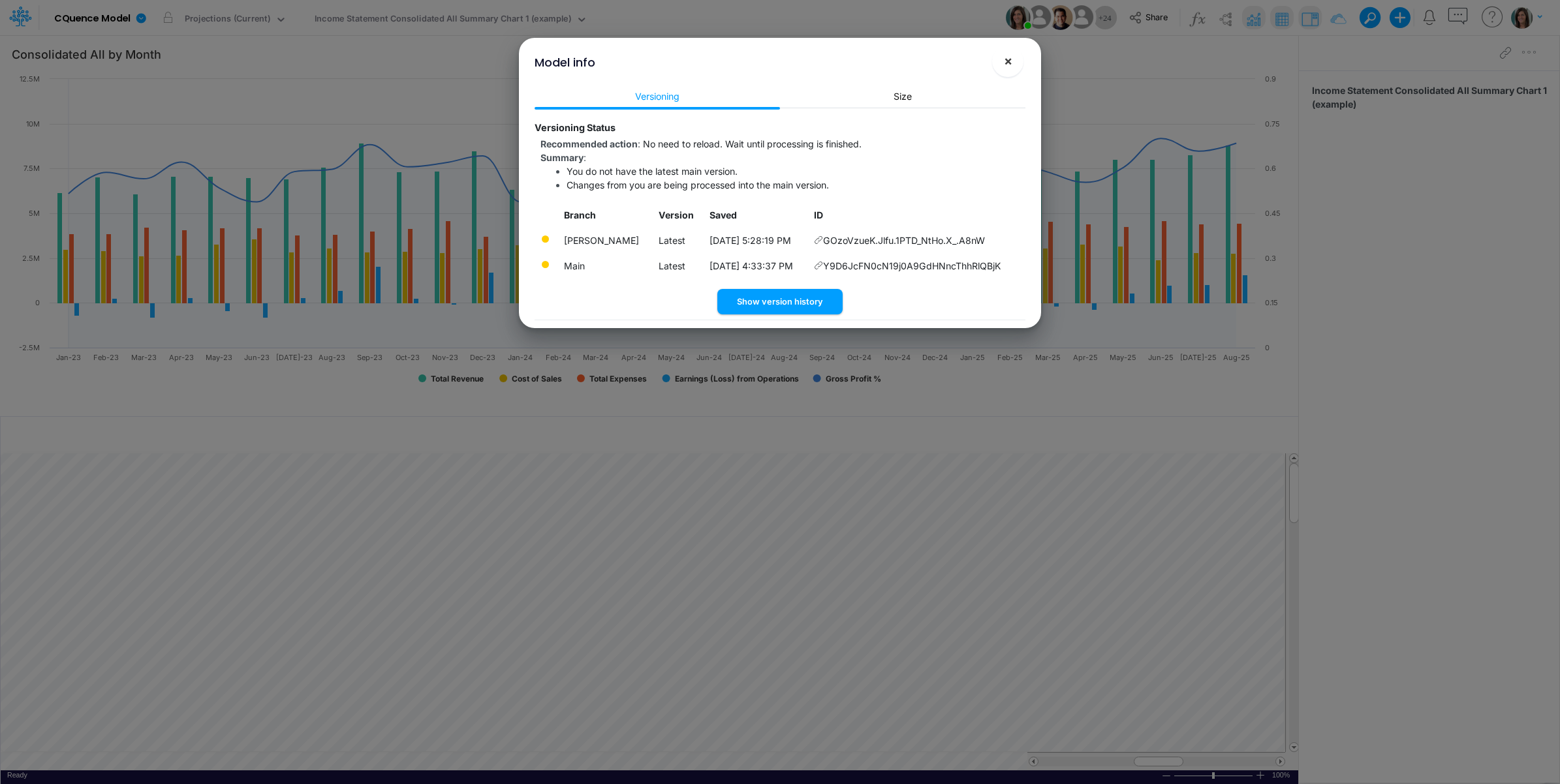
click at [1005, 64] on span "×" at bounding box center [1008, 60] width 8 height 15
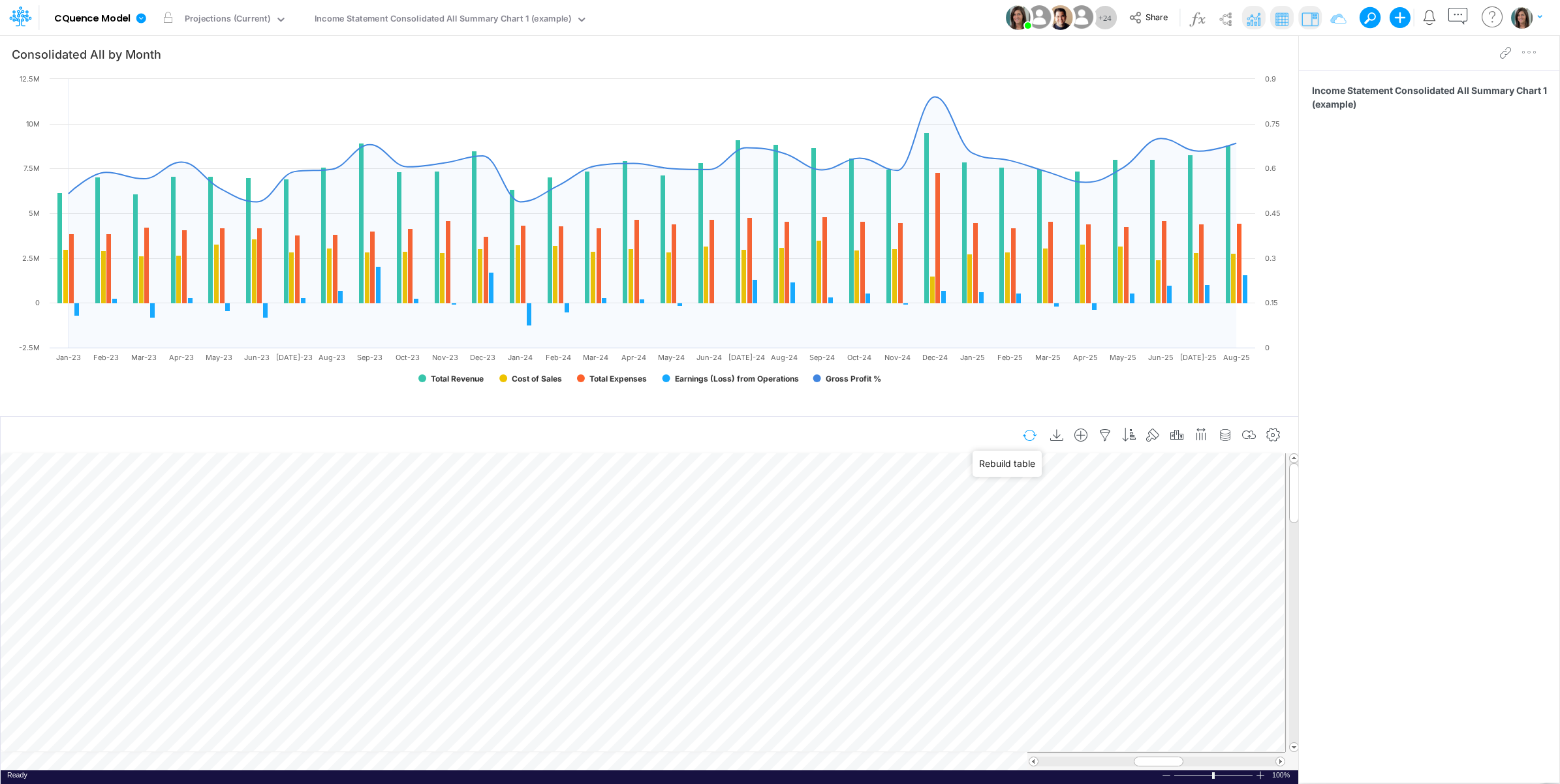
click at [1026, 432] on button "button" at bounding box center [1030, 435] width 30 height 23
click at [422, 764] on td at bounding box center [643, 762] width 1285 height 19
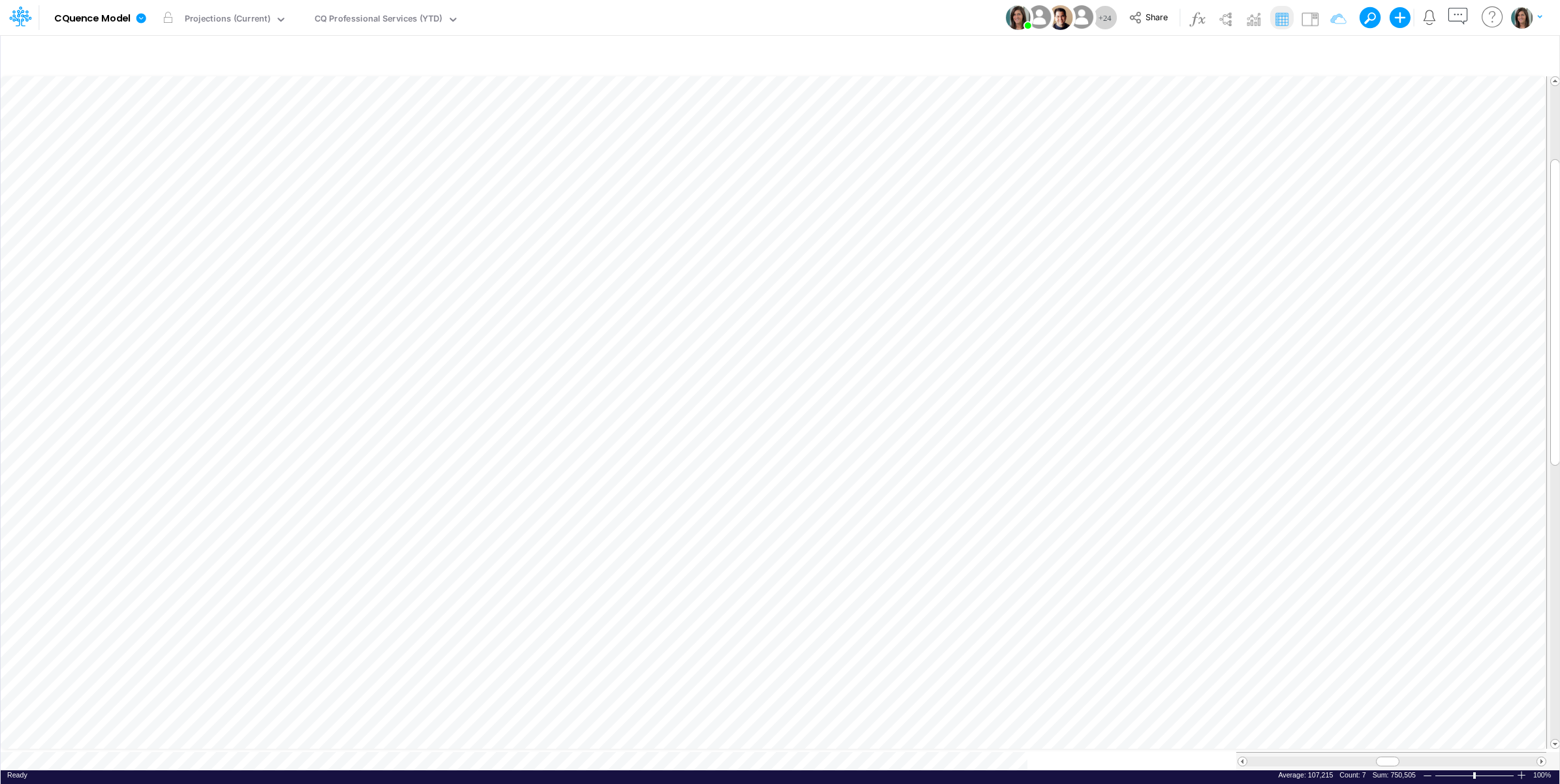
scroll to position [0, 1]
click at [1281, 53] on button "button" at bounding box center [1291, 54] width 30 height 23
click at [320, 751] on table at bounding box center [781, 422] width 1560 height 698
type input "Consolidated All by Month"
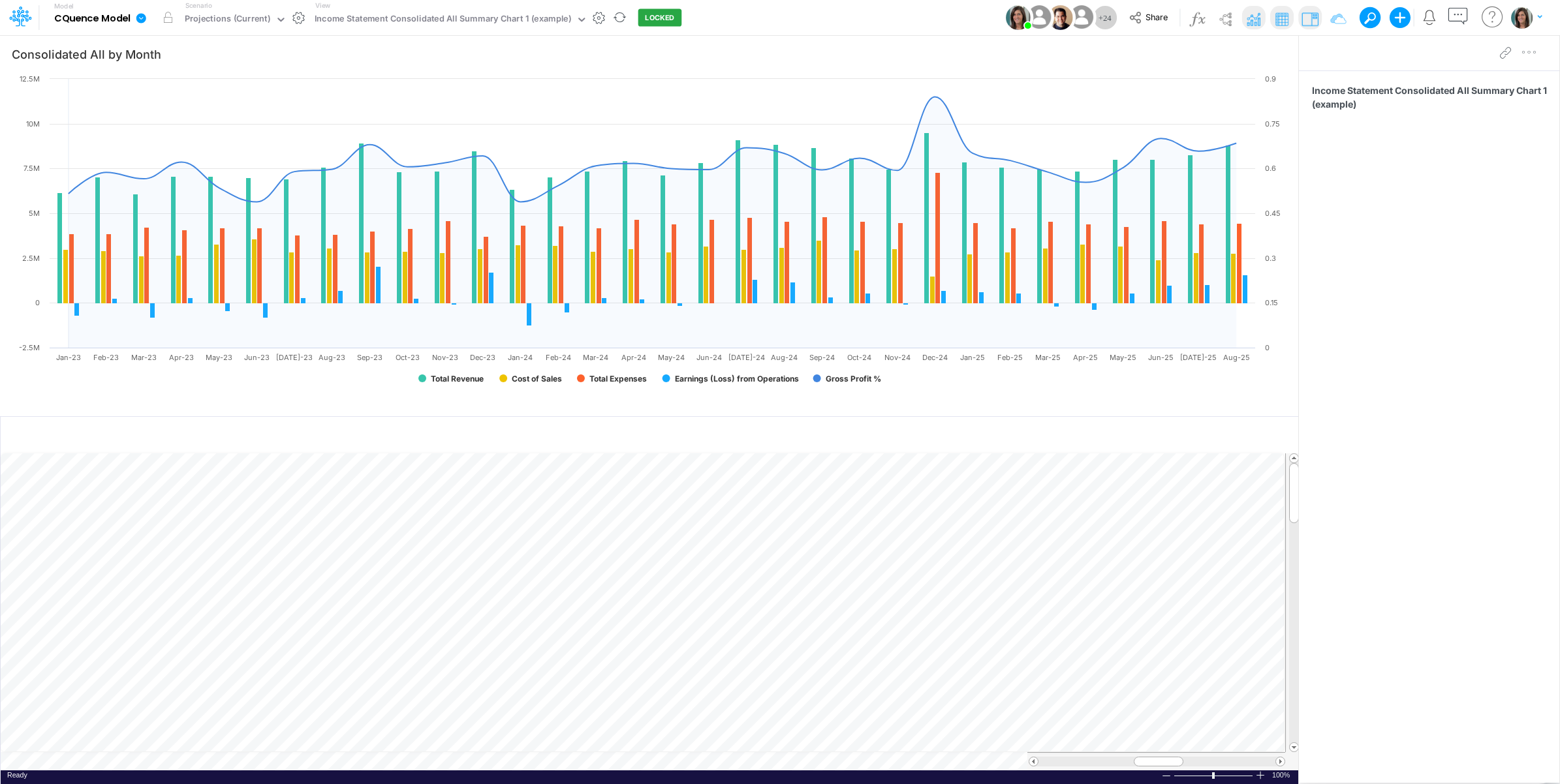
click at [141, 17] on icon at bounding box center [141, 18] width 10 height 10
click at [165, 134] on button "View model info" at bounding box center [207, 135] width 140 height 20
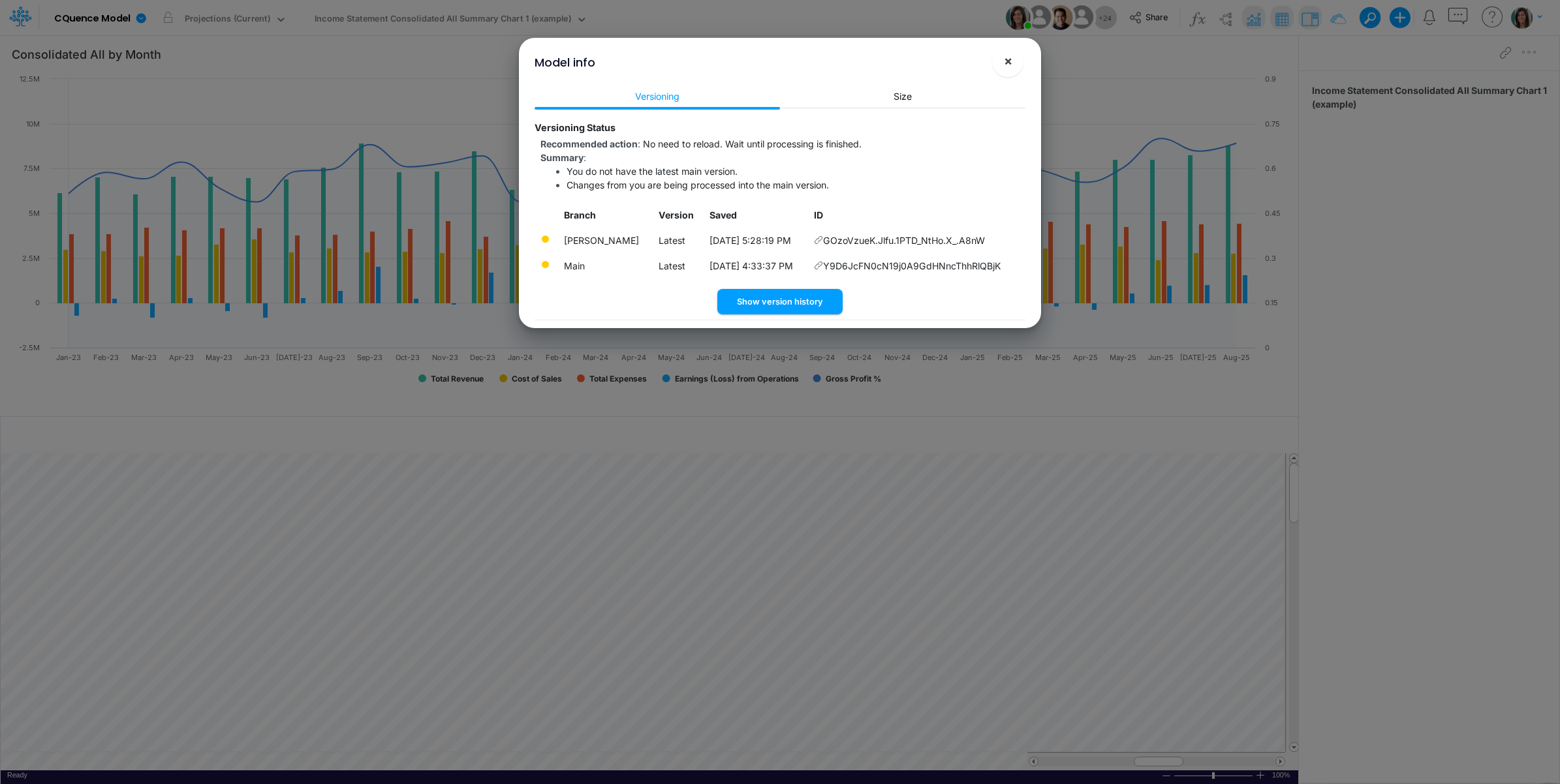
click at [1009, 58] on span "×" at bounding box center [1008, 60] width 8 height 15
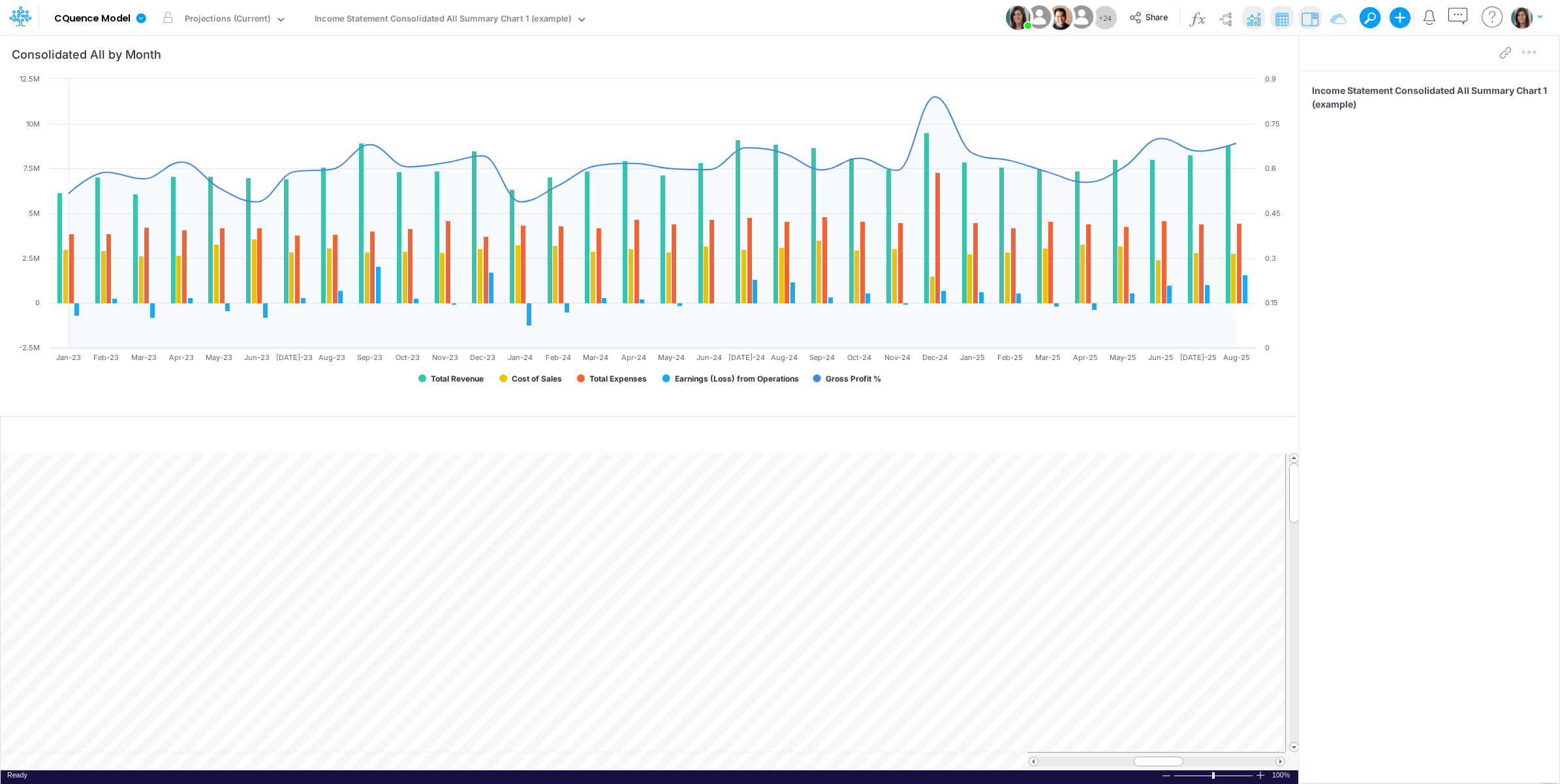
click at [418, 765] on div "Paste Cut Copy AutoFill Ready 100% Sum: null Max: null Min: null Numerical Coun…" at bounding box center [650, 612] width 1297 height 317
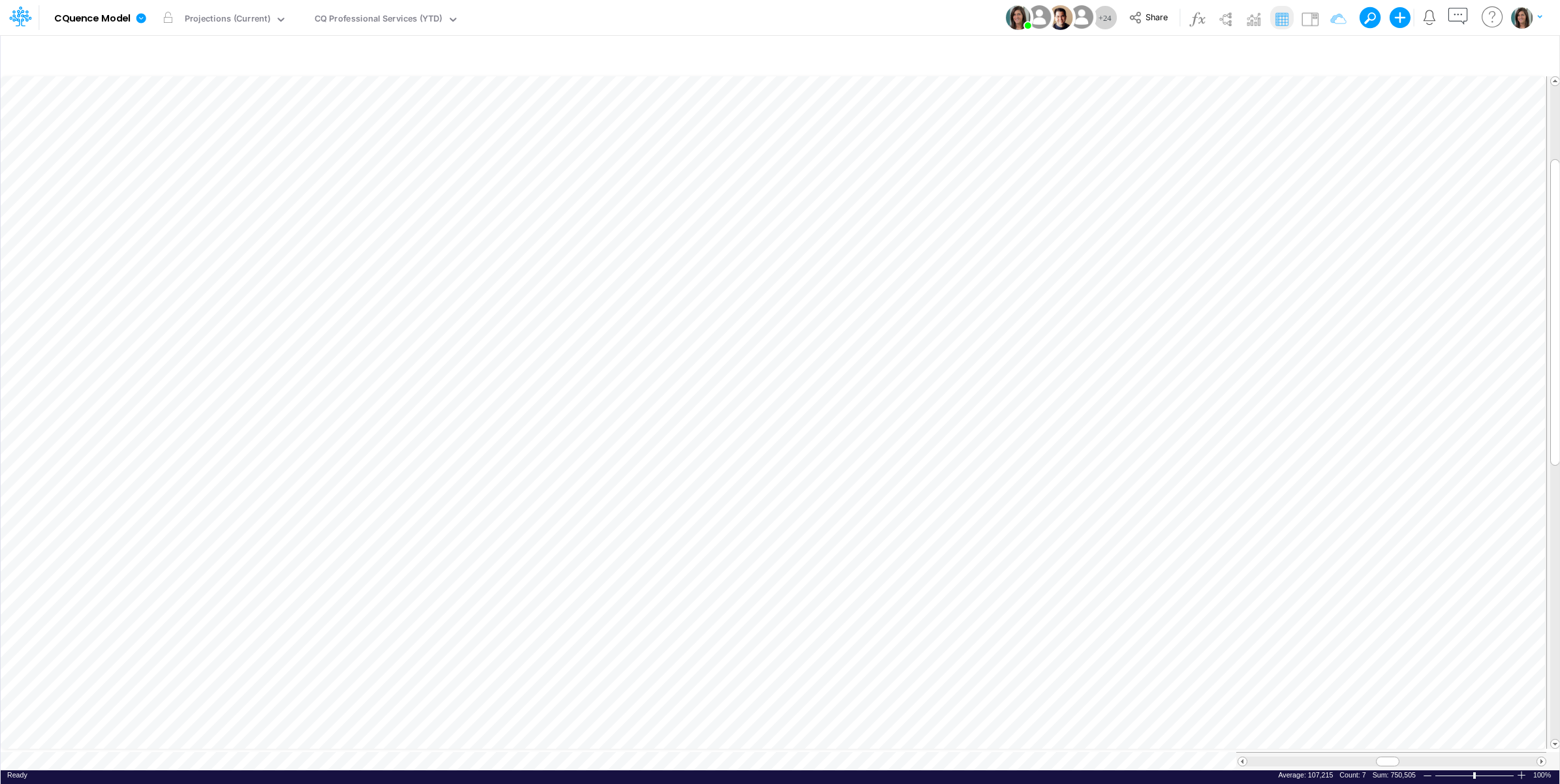
scroll to position [0, 1]
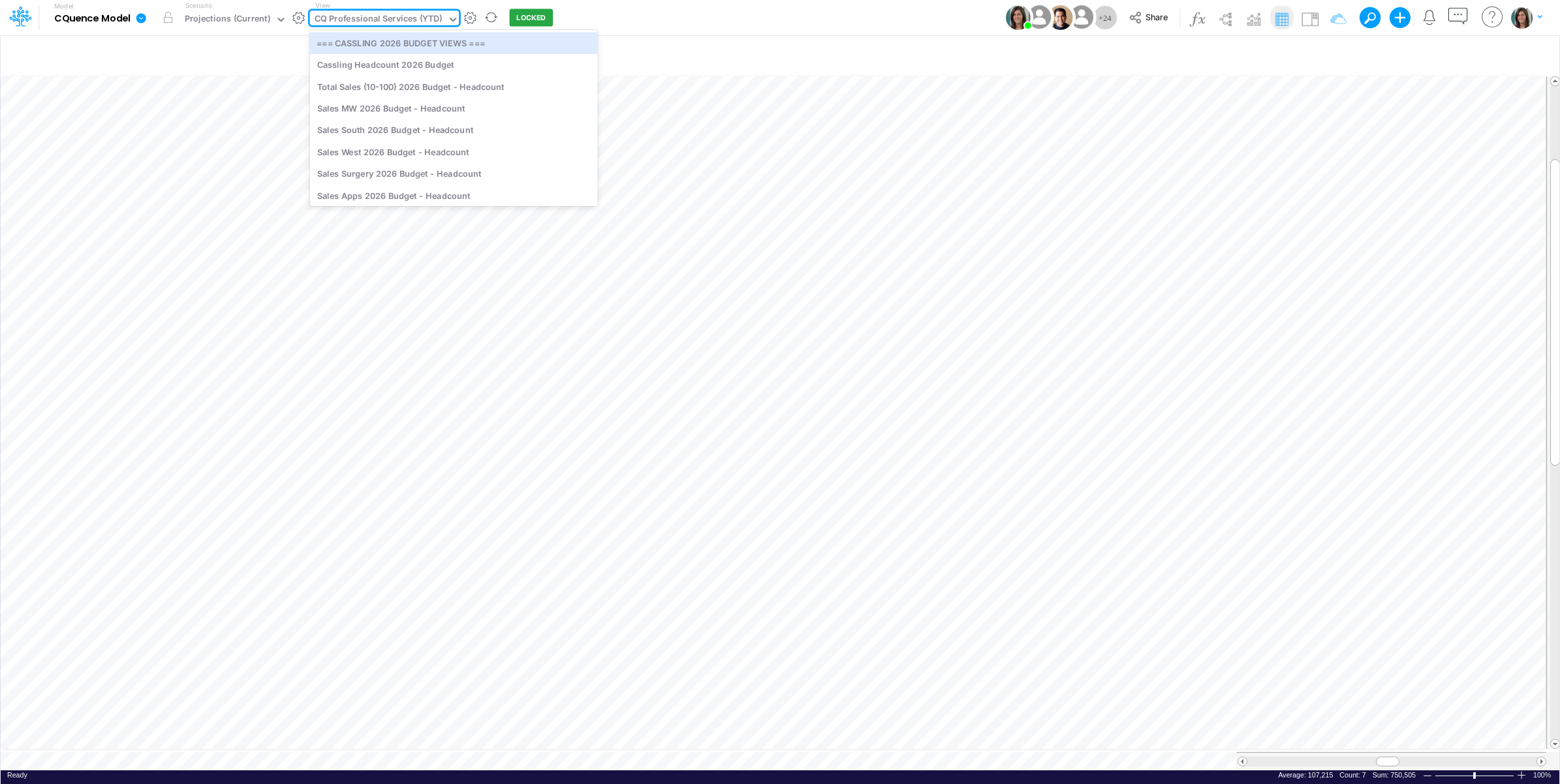
click at [356, 16] on div "CQ Professional Services (YTD)" at bounding box center [378, 20] width 128 height 15
type input "balance sheet"
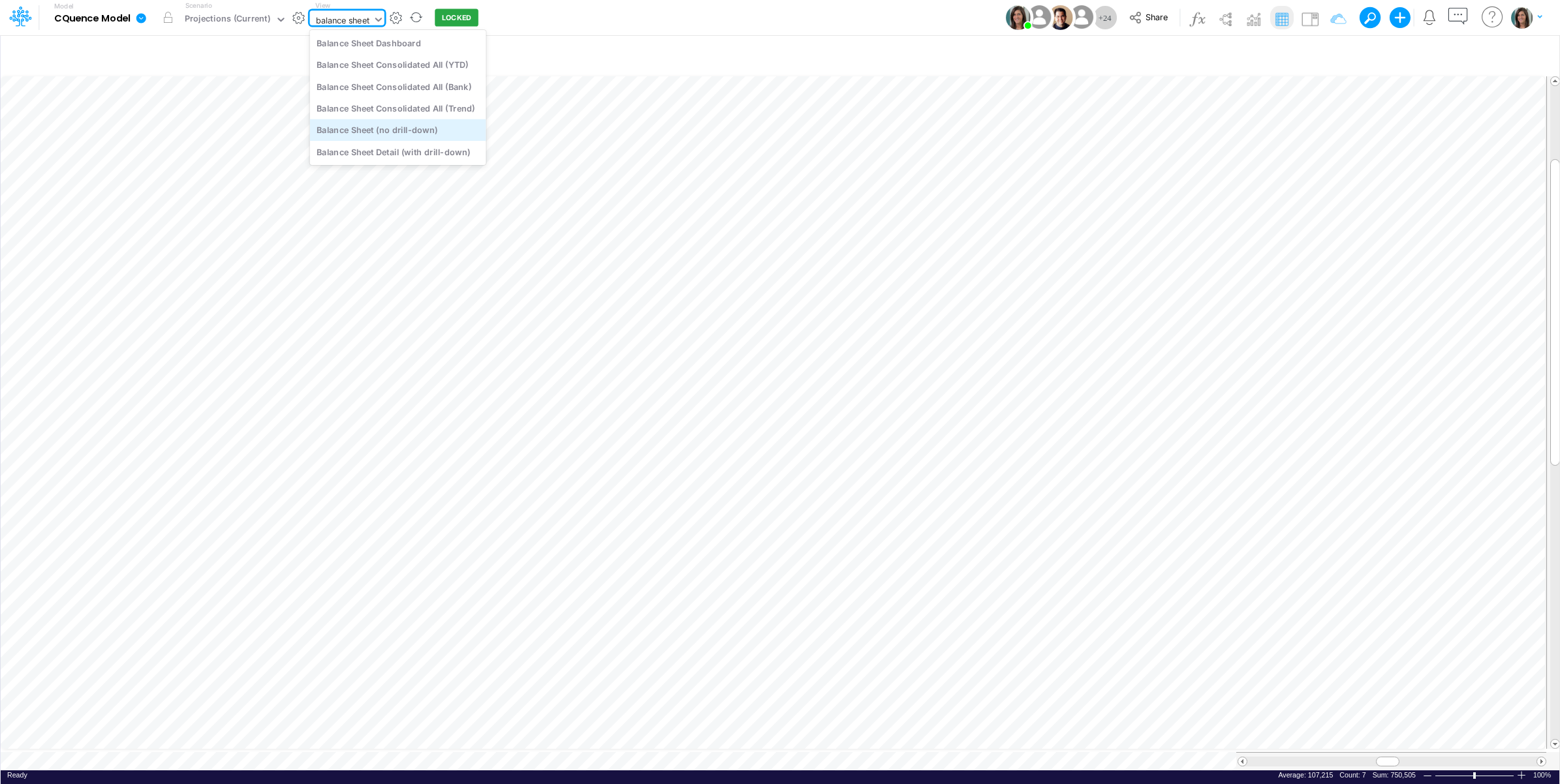
click at [373, 132] on div "Balance Sheet (no drill-down)" at bounding box center [398, 130] width 176 height 21
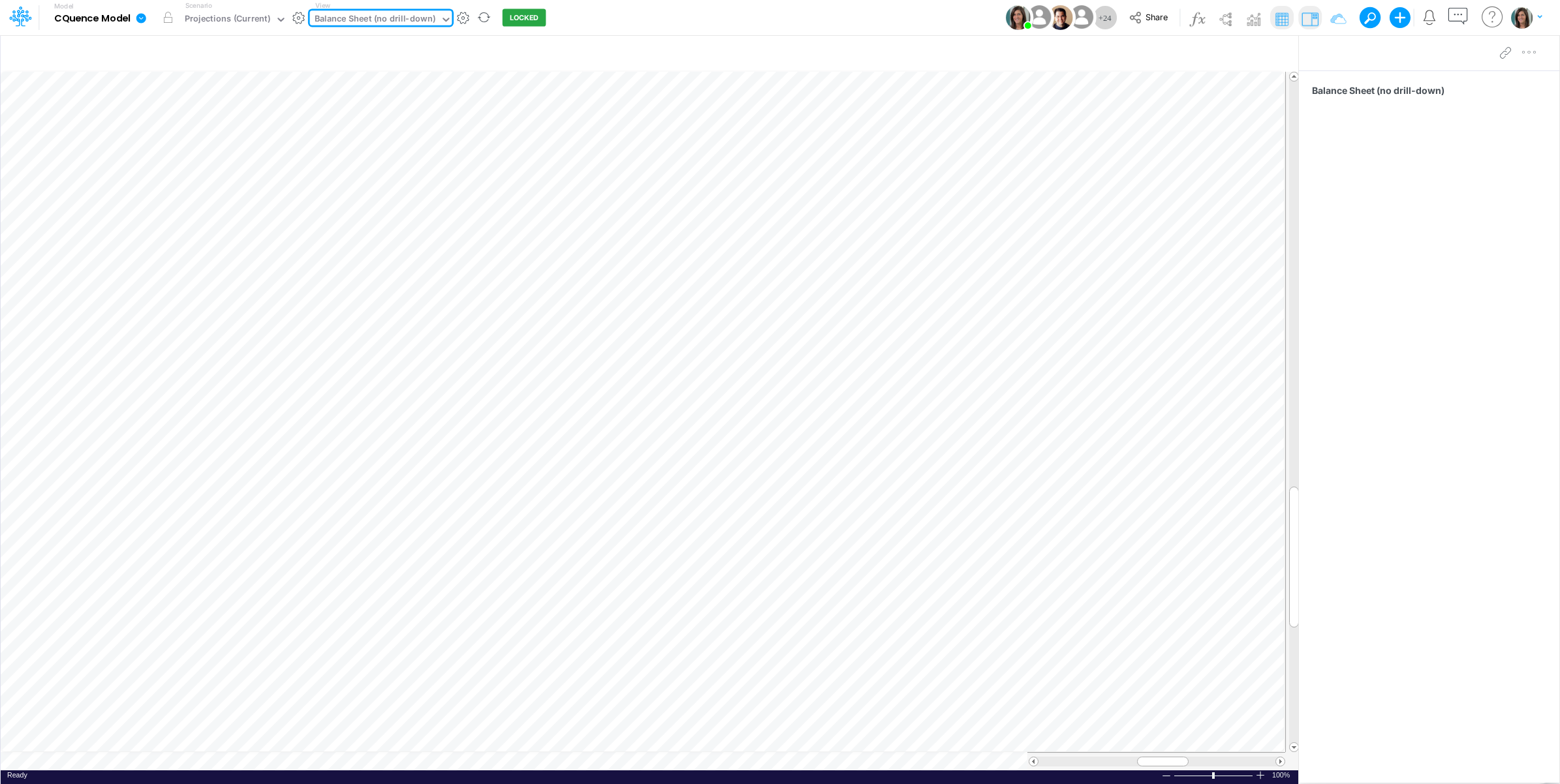
click at [145, 18] on icon at bounding box center [141, 18] width 10 height 10
click at [220, 127] on button "View model info" at bounding box center [207, 135] width 140 height 20
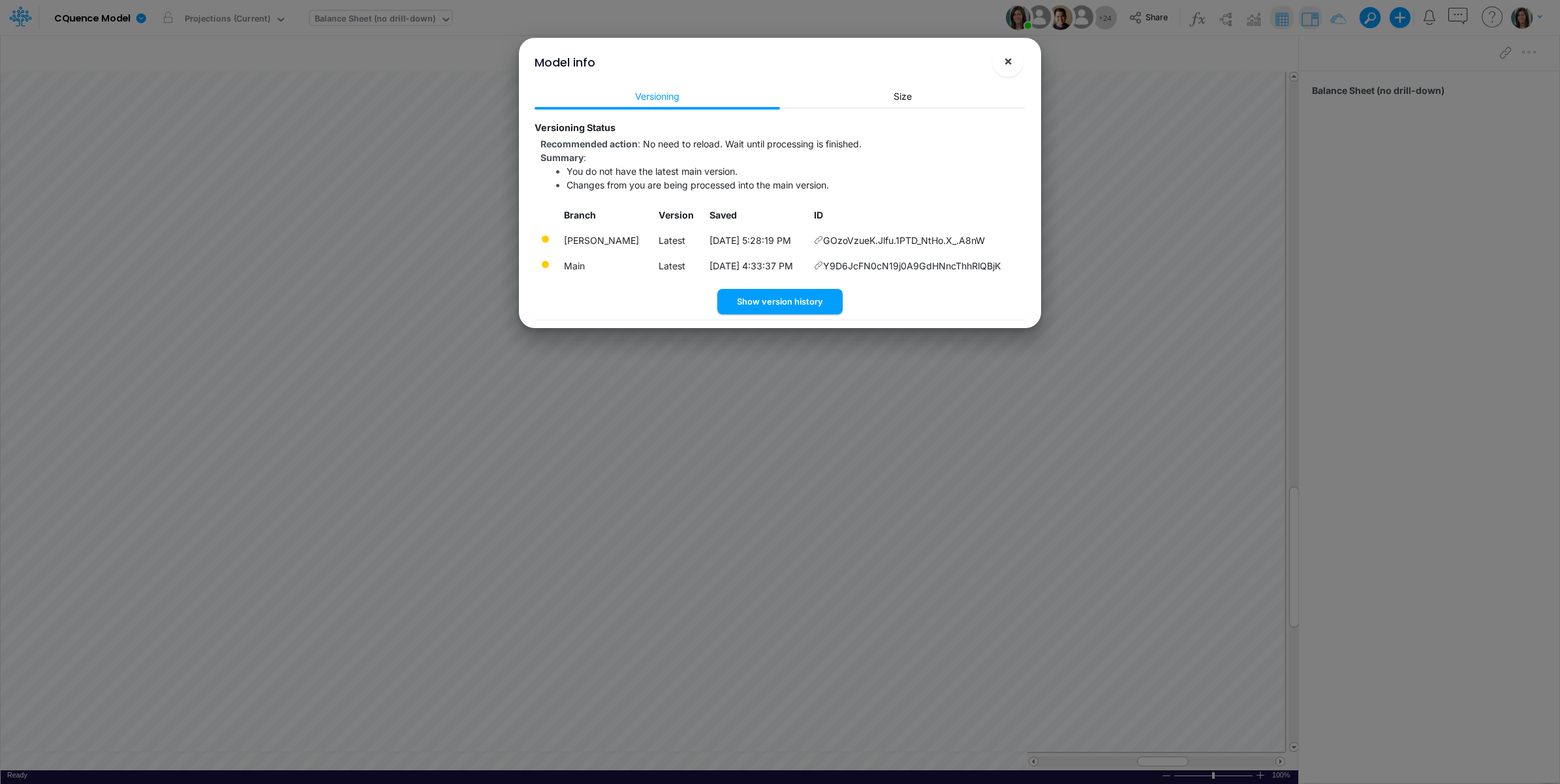
click at [1005, 59] on span "×" at bounding box center [1008, 60] width 8 height 15
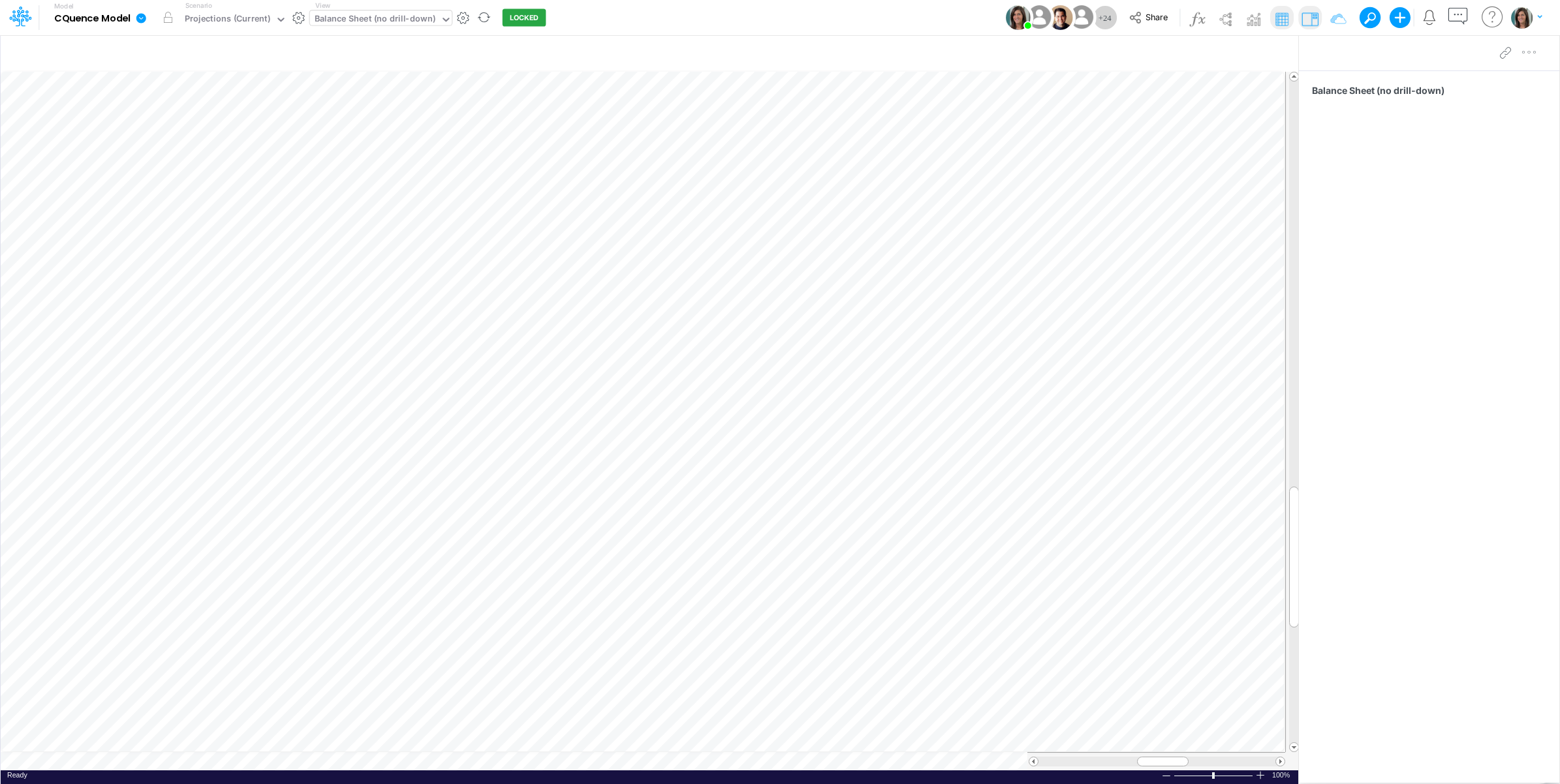
click at [146, 16] on icon at bounding box center [141, 18] width 10 height 10
click at [197, 135] on button "View model info" at bounding box center [207, 135] width 140 height 20
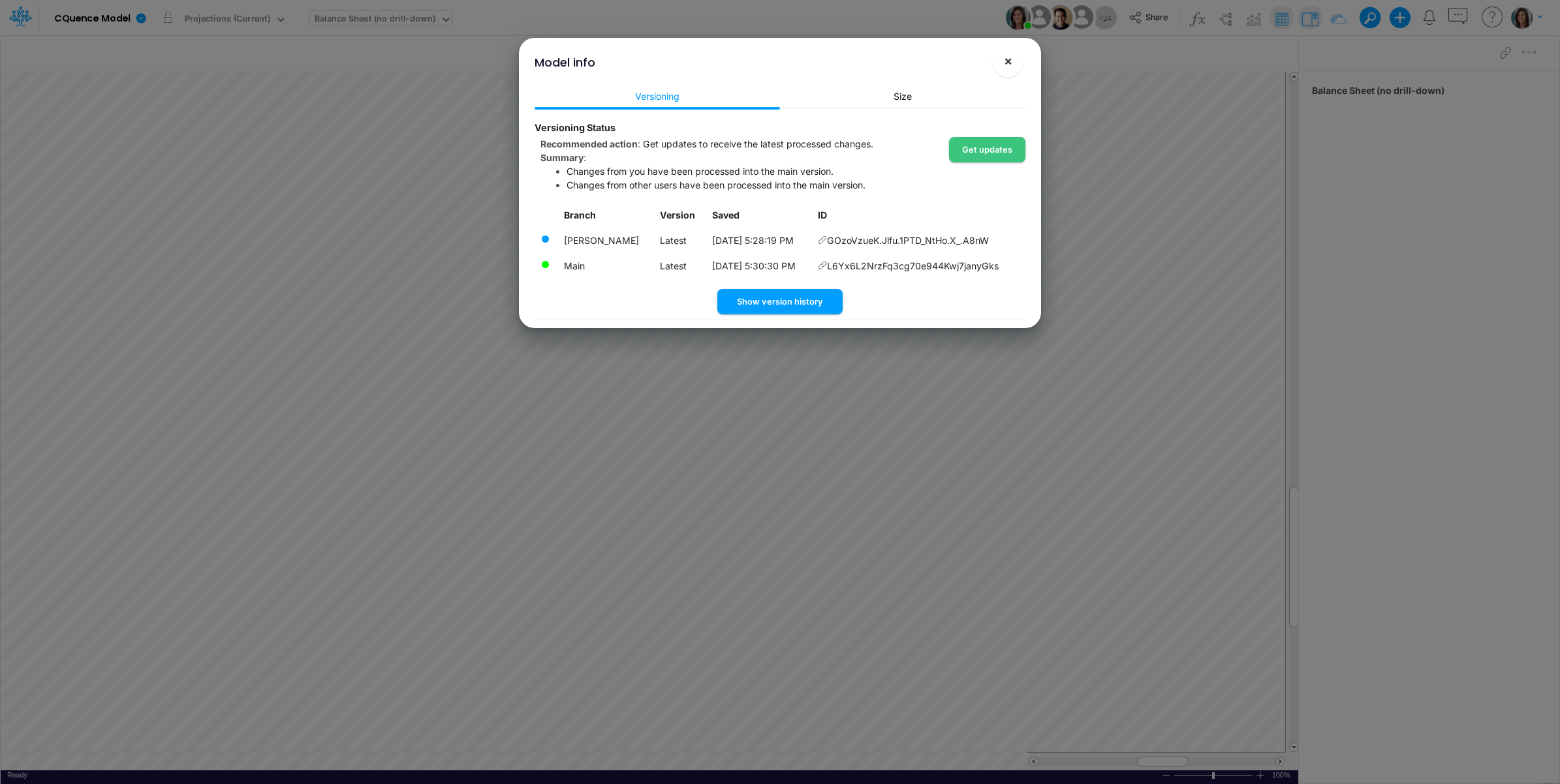
click at [1009, 61] on span "×" at bounding box center [1008, 60] width 8 height 15
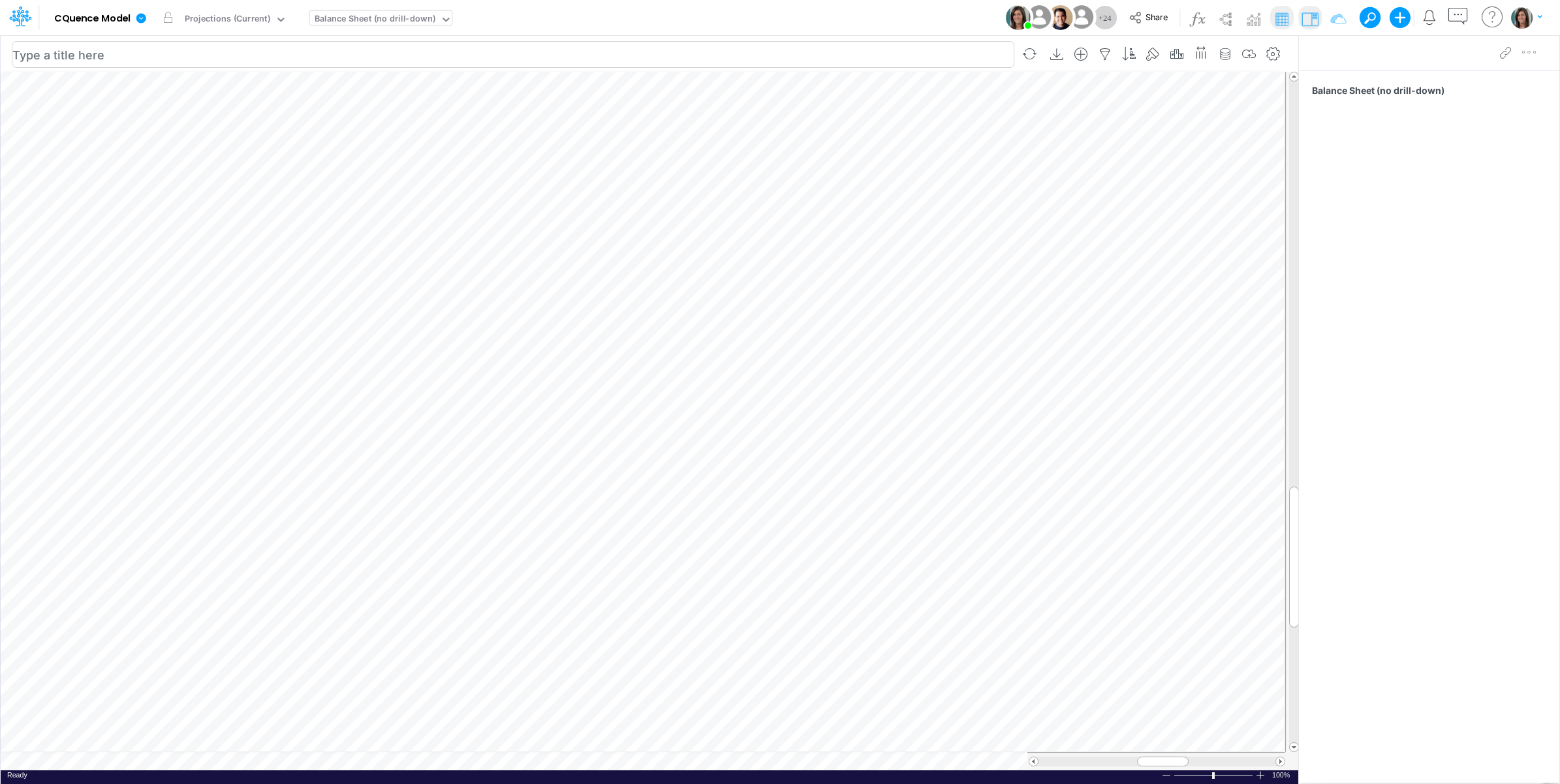
click at [180, 764] on table at bounding box center [650, 421] width 1298 height 698
type input "Consolidated All by Month"
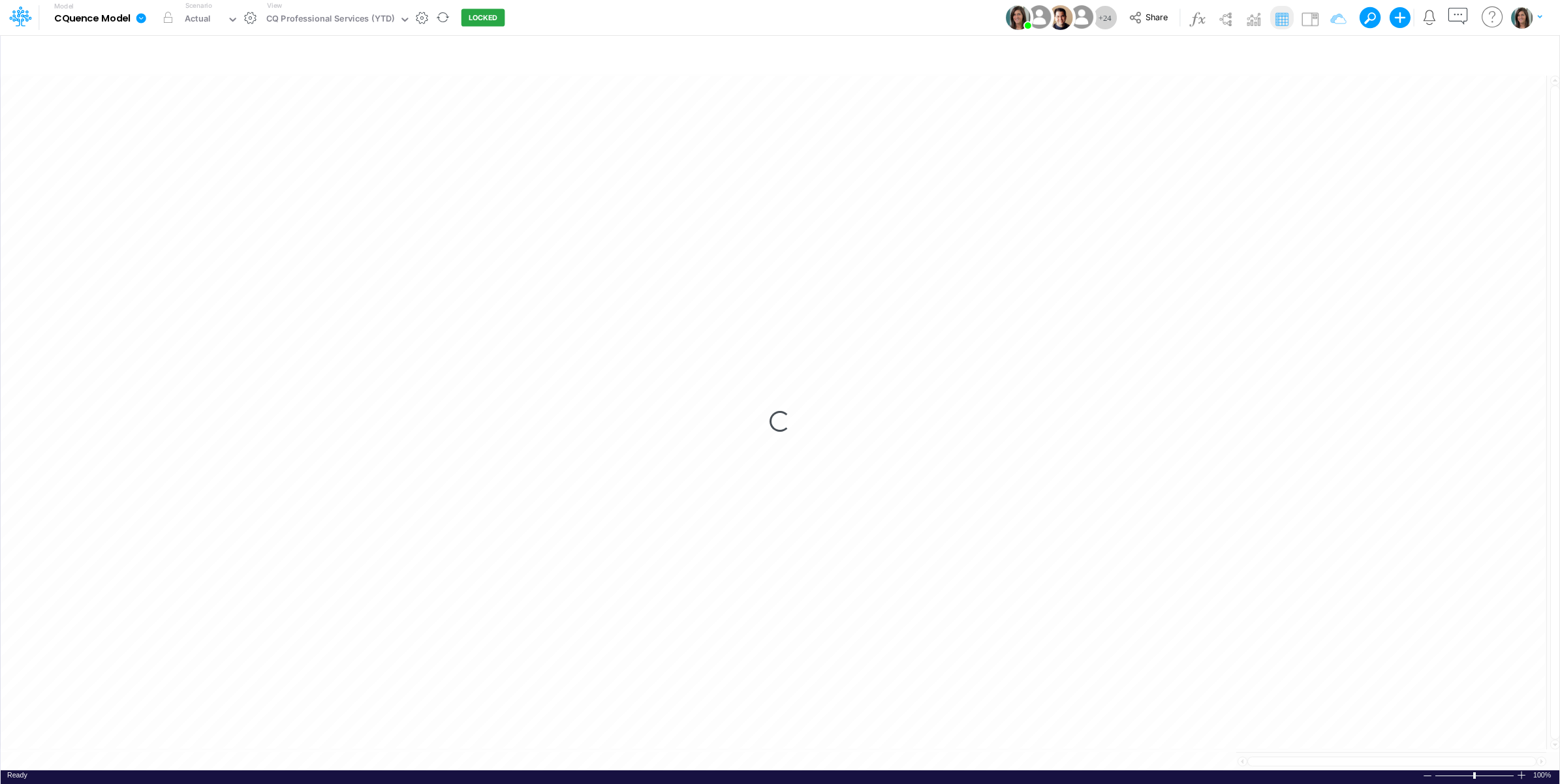
click at [250, 19] on button "button" at bounding box center [250, 18] width 14 height 14
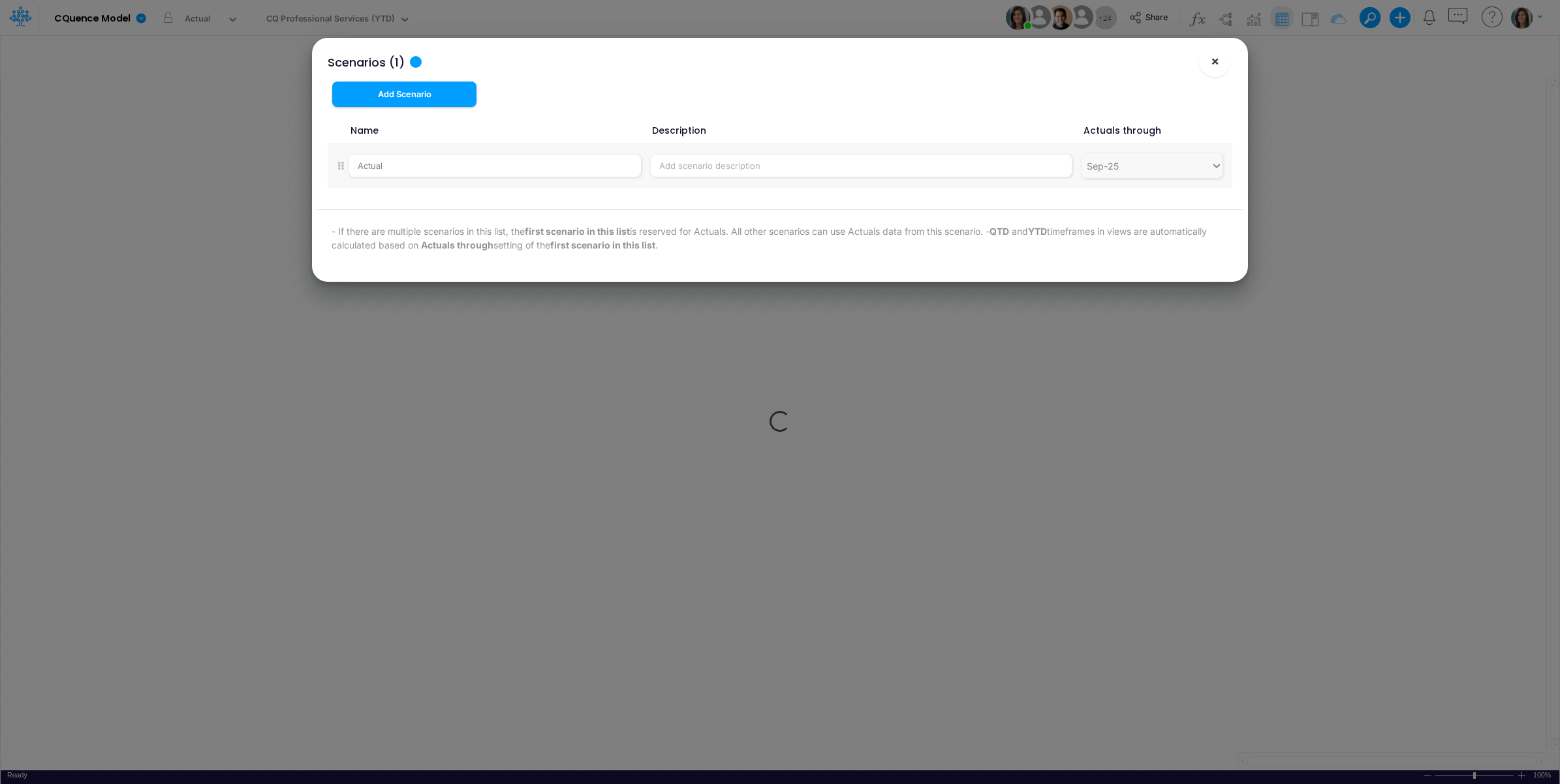
drag, startPoint x: 1212, startPoint y: 67, endPoint x: 778, endPoint y: 2, distance: 438.8
click at [1205, 65] on button "×" at bounding box center [1214, 61] width 31 height 31
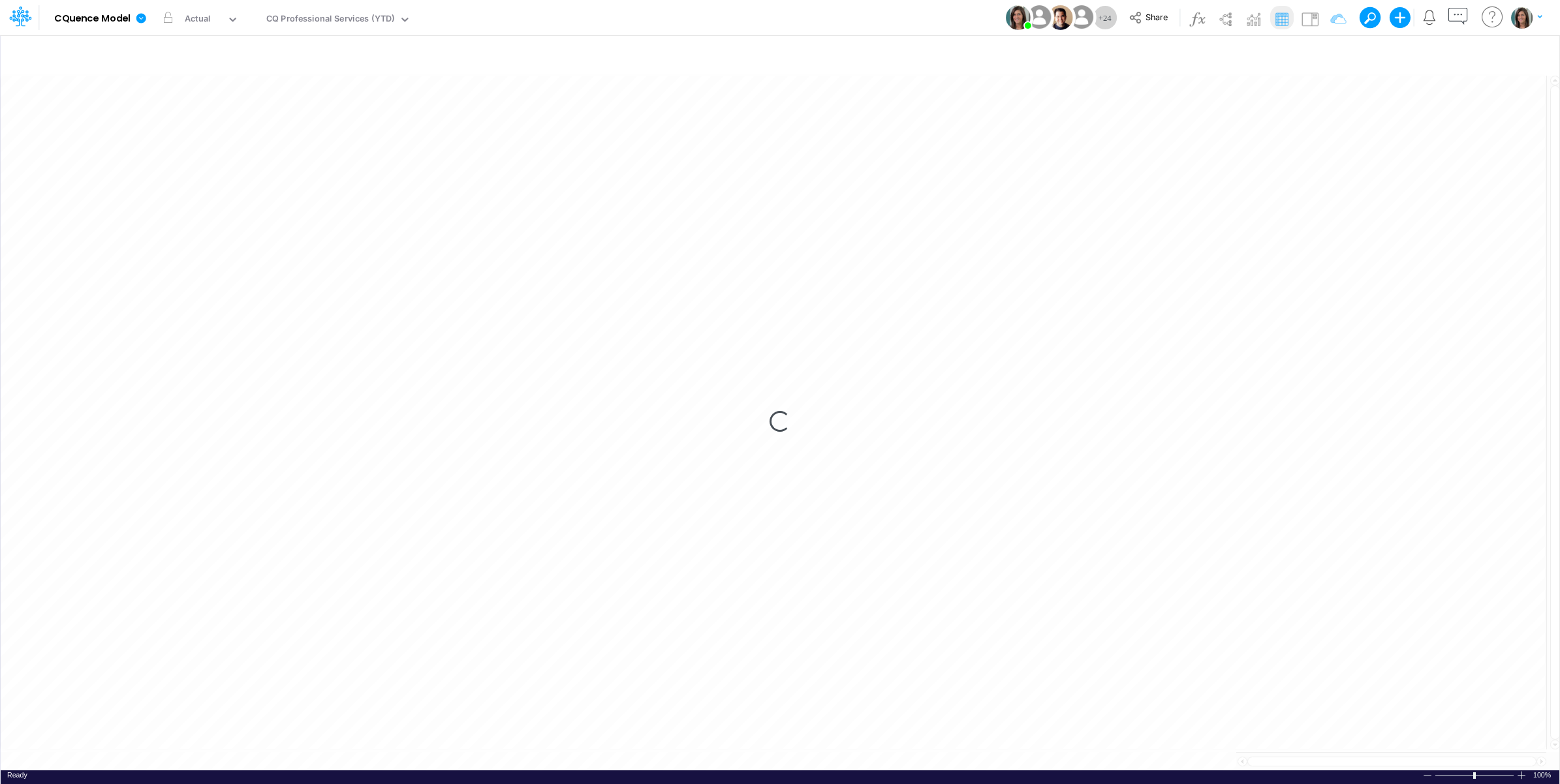
click at [635, 18] on div "Model CQuence Model Edit model settings Duplicate Import QuickBooks QuickBooks …" at bounding box center [780, 18] width 1404 height 36
click at [599, 19] on div "Model CQuence Model Edit model settings Duplicate Import QuickBooks QuickBooks …" at bounding box center [780, 18] width 1404 height 36
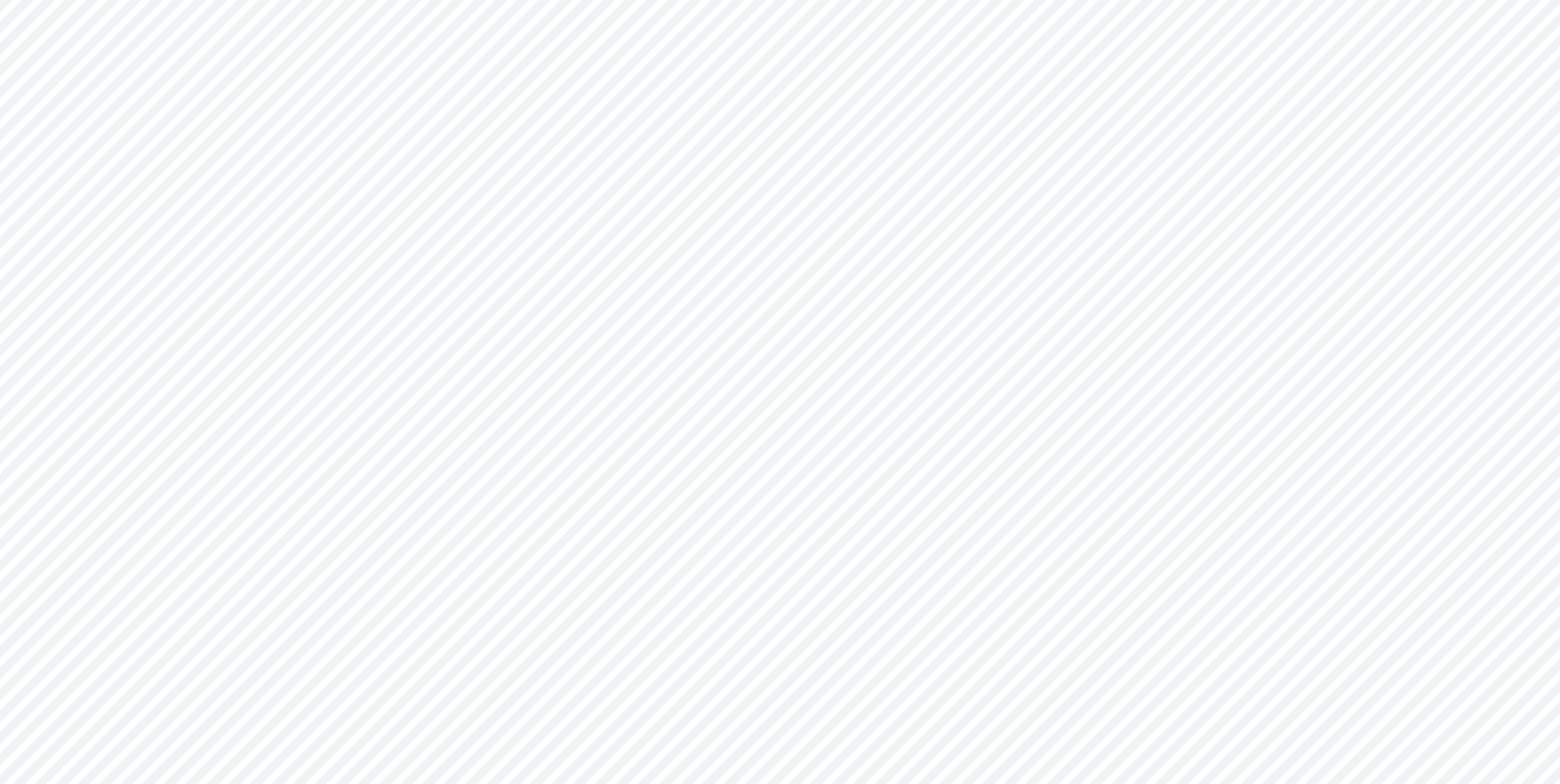
type input "Consolidated All by Month"
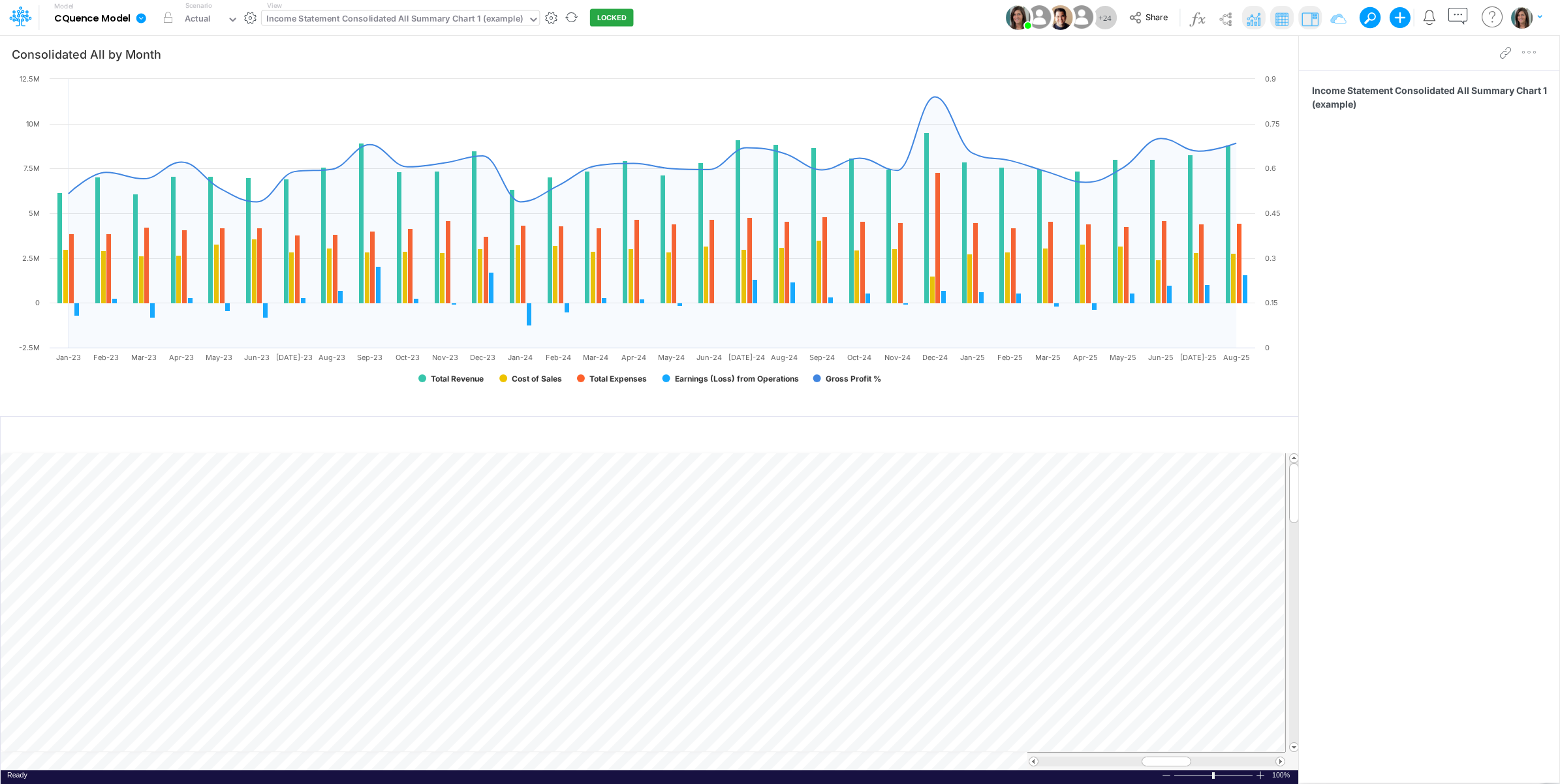
click at [384, 15] on div "Income Statement Consolidated All Summary Chart 1 (example)" at bounding box center [394, 20] width 257 height 15
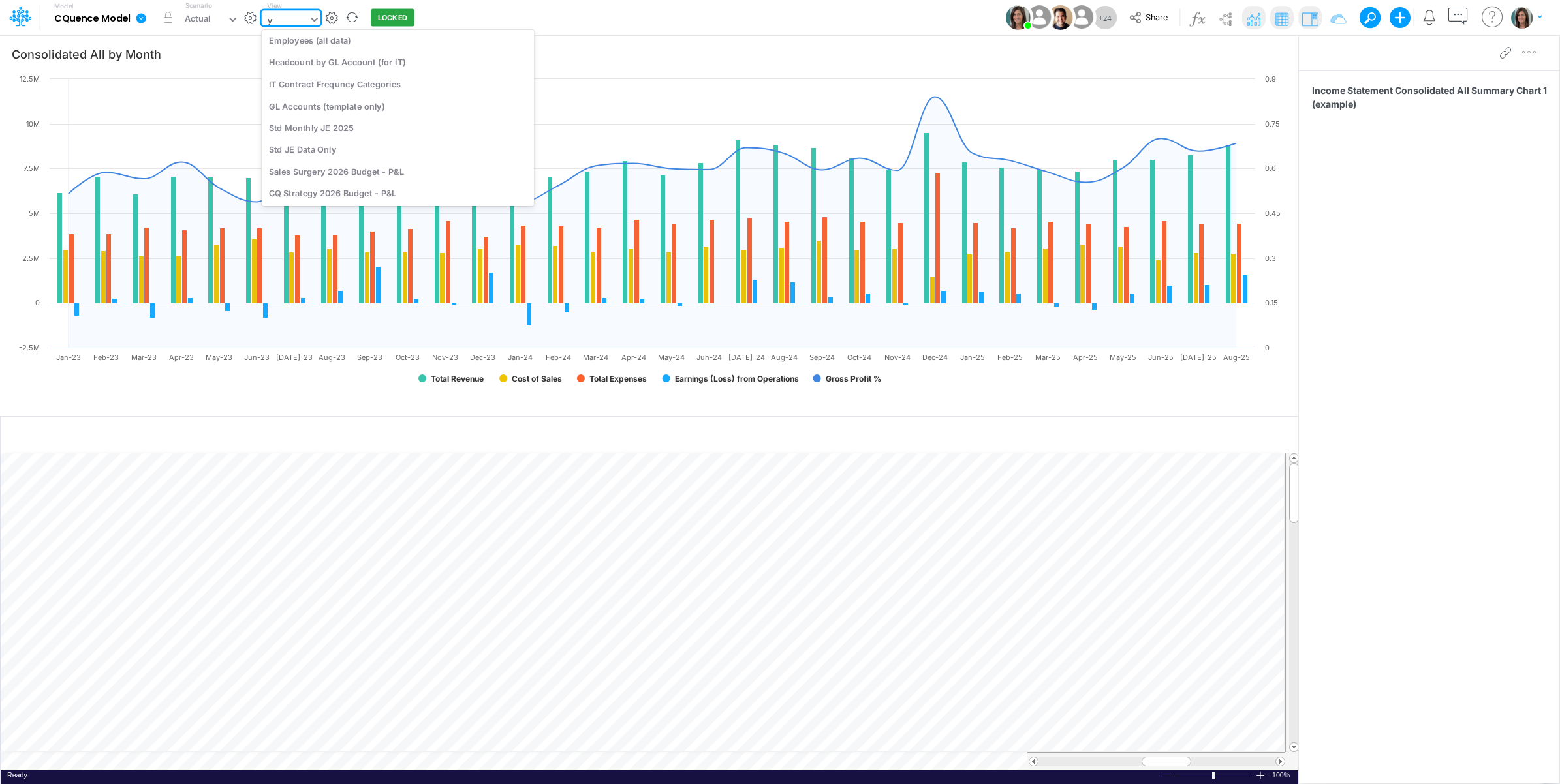
scroll to position [3, 0]
type input "ytd"
click at [399, 86] on div "CQ Professional Services (YTD)" at bounding box center [386, 83] width 250 height 21
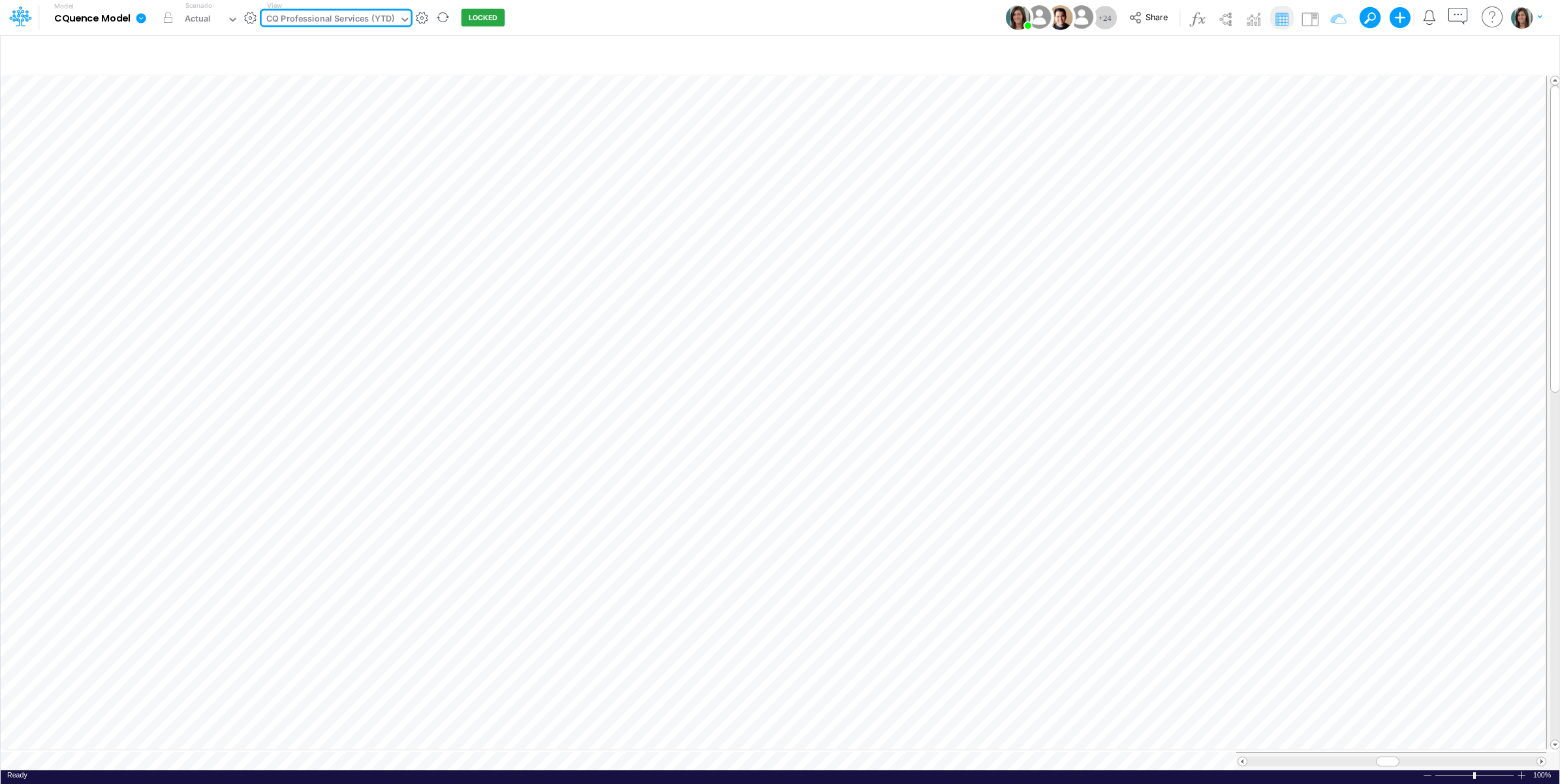
click at [245, 19] on button "button" at bounding box center [250, 18] width 14 height 14
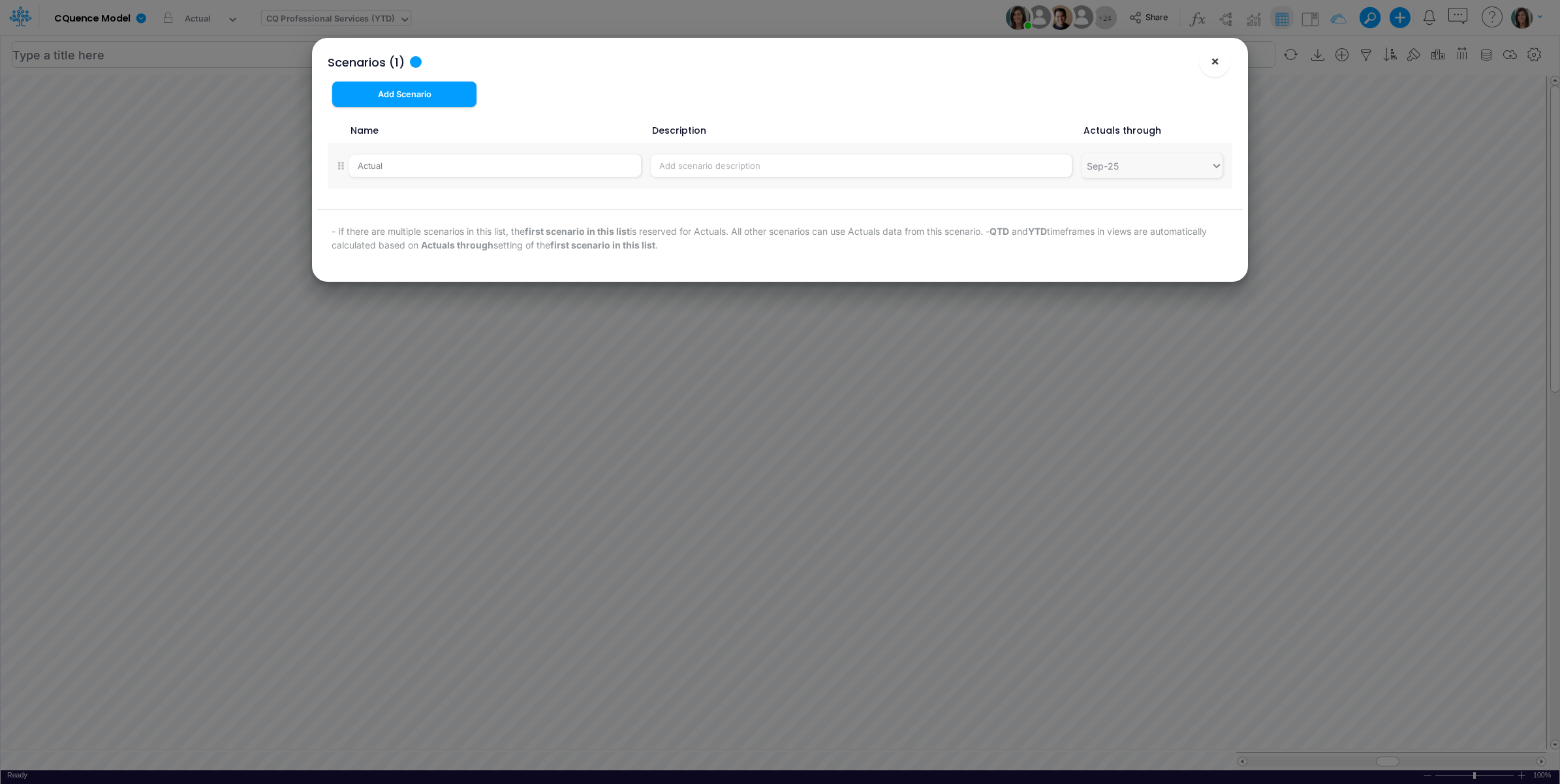
click at [1208, 63] on button "×" at bounding box center [1214, 61] width 31 height 31
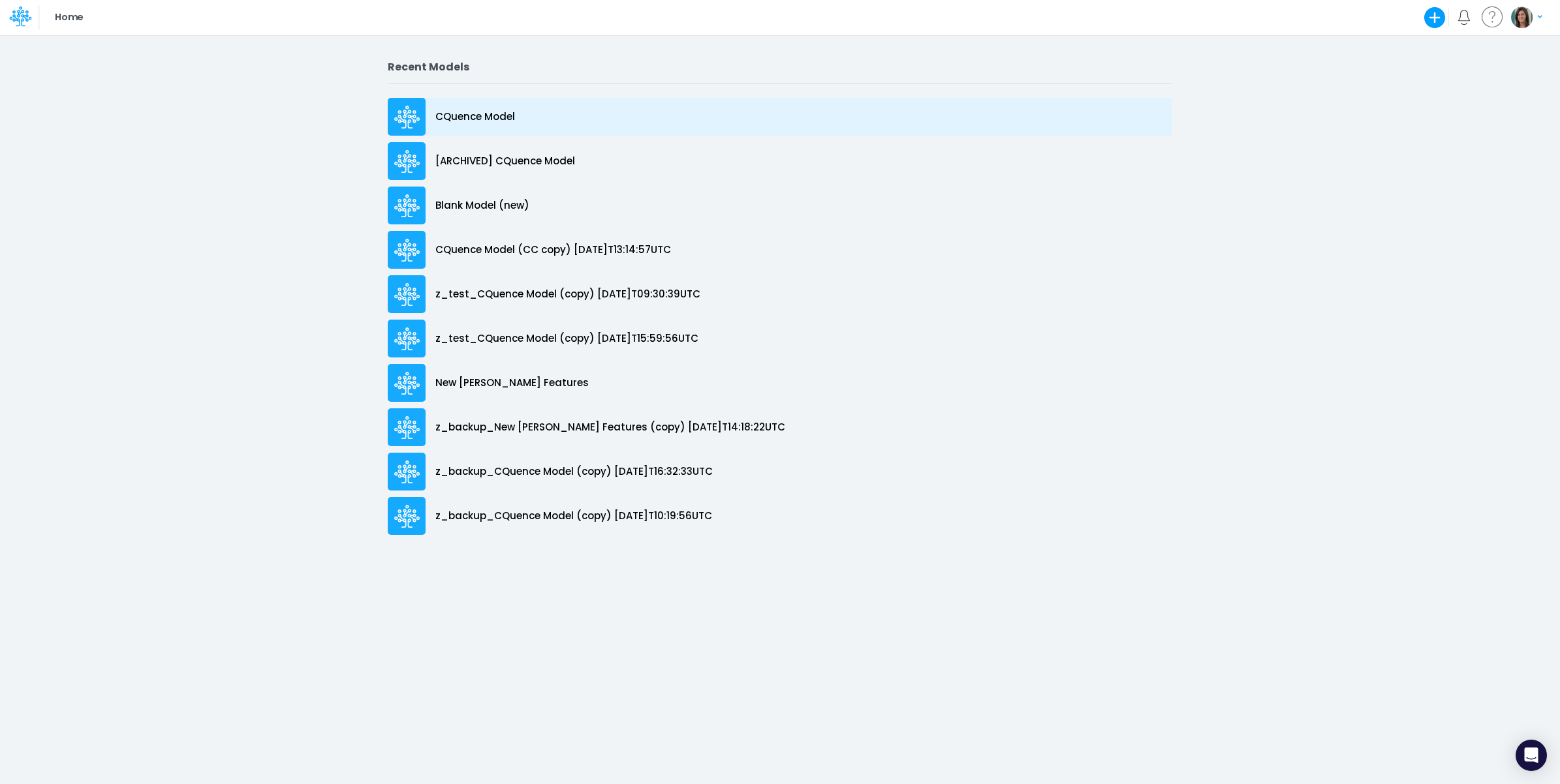
click at [500, 115] on p "CQuence Model" at bounding box center [475, 117] width 80 height 15
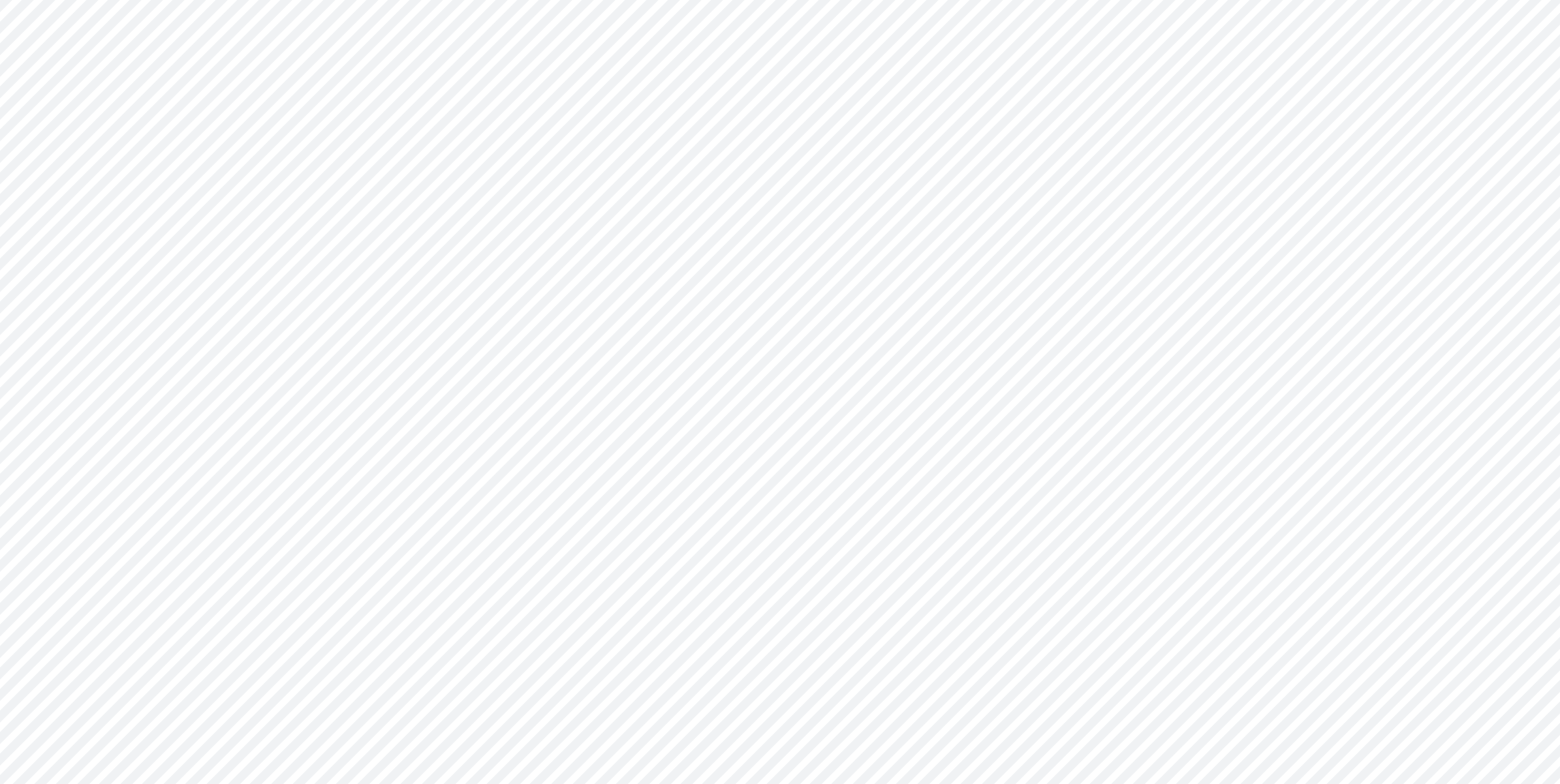
type input "Consolidated All by Month"
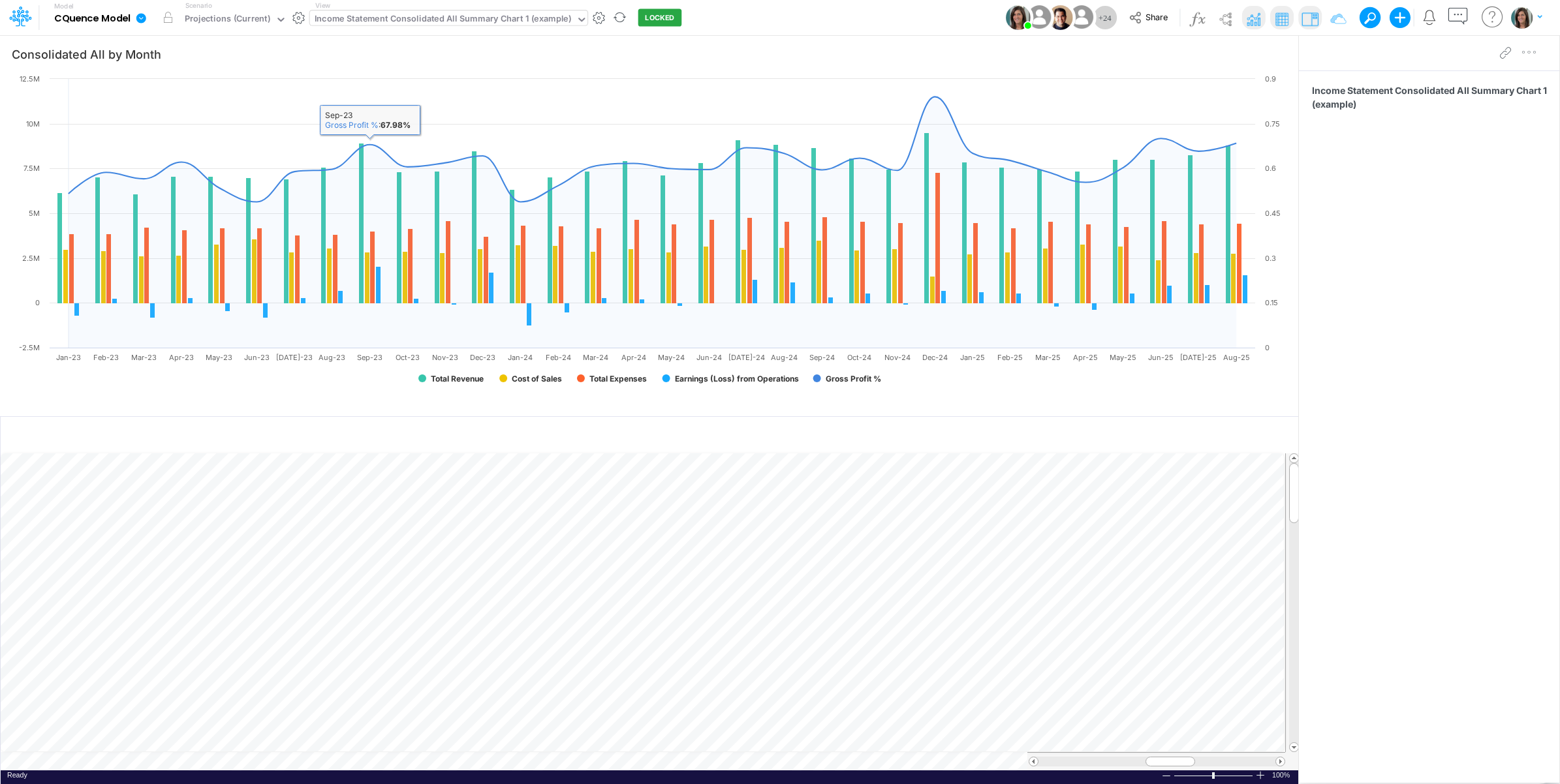
click at [490, 16] on div "Income Statement Consolidated All Summary Chart 1 (example)" at bounding box center [442, 20] width 257 height 15
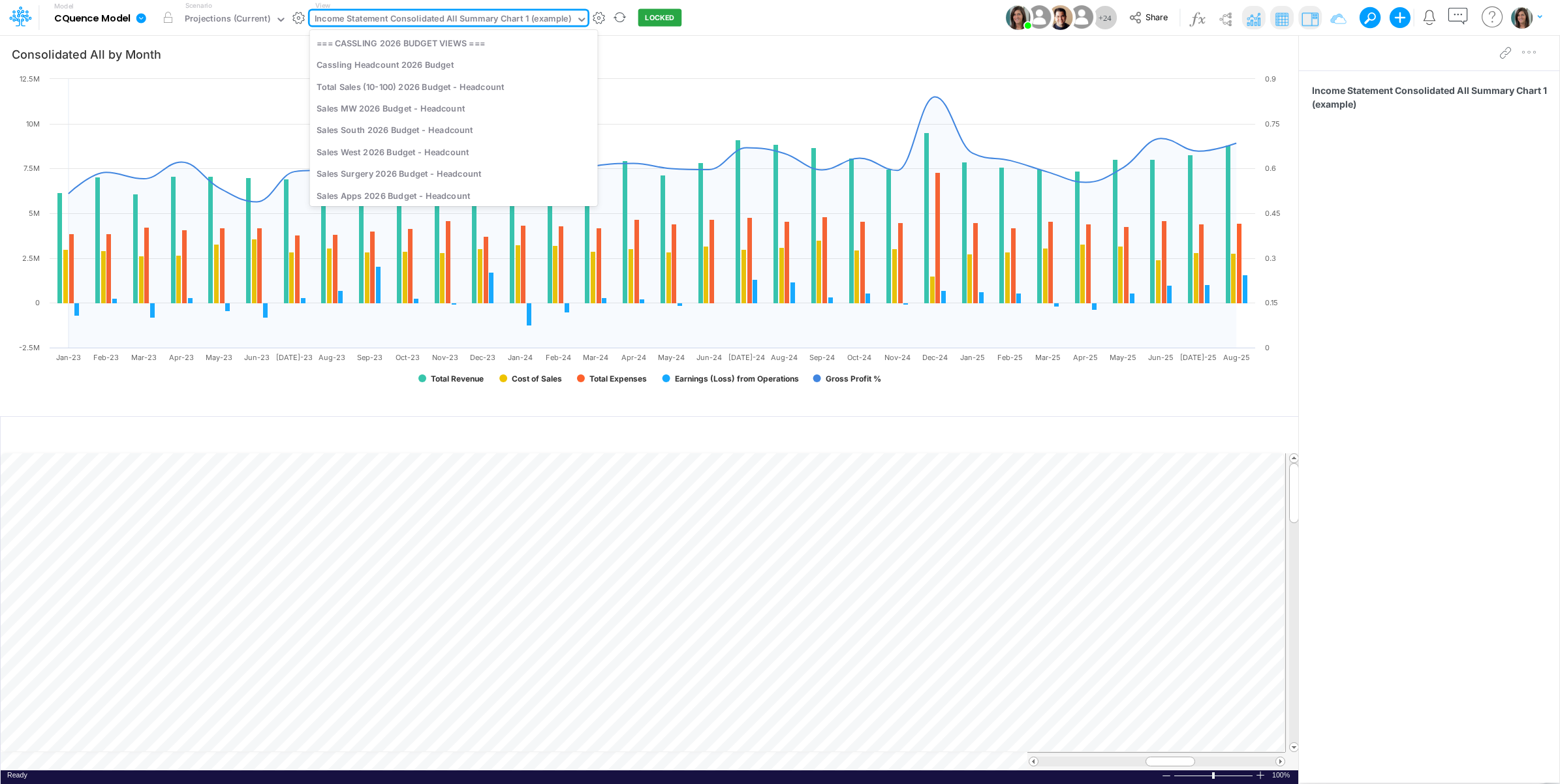
scroll to position [2138, 0]
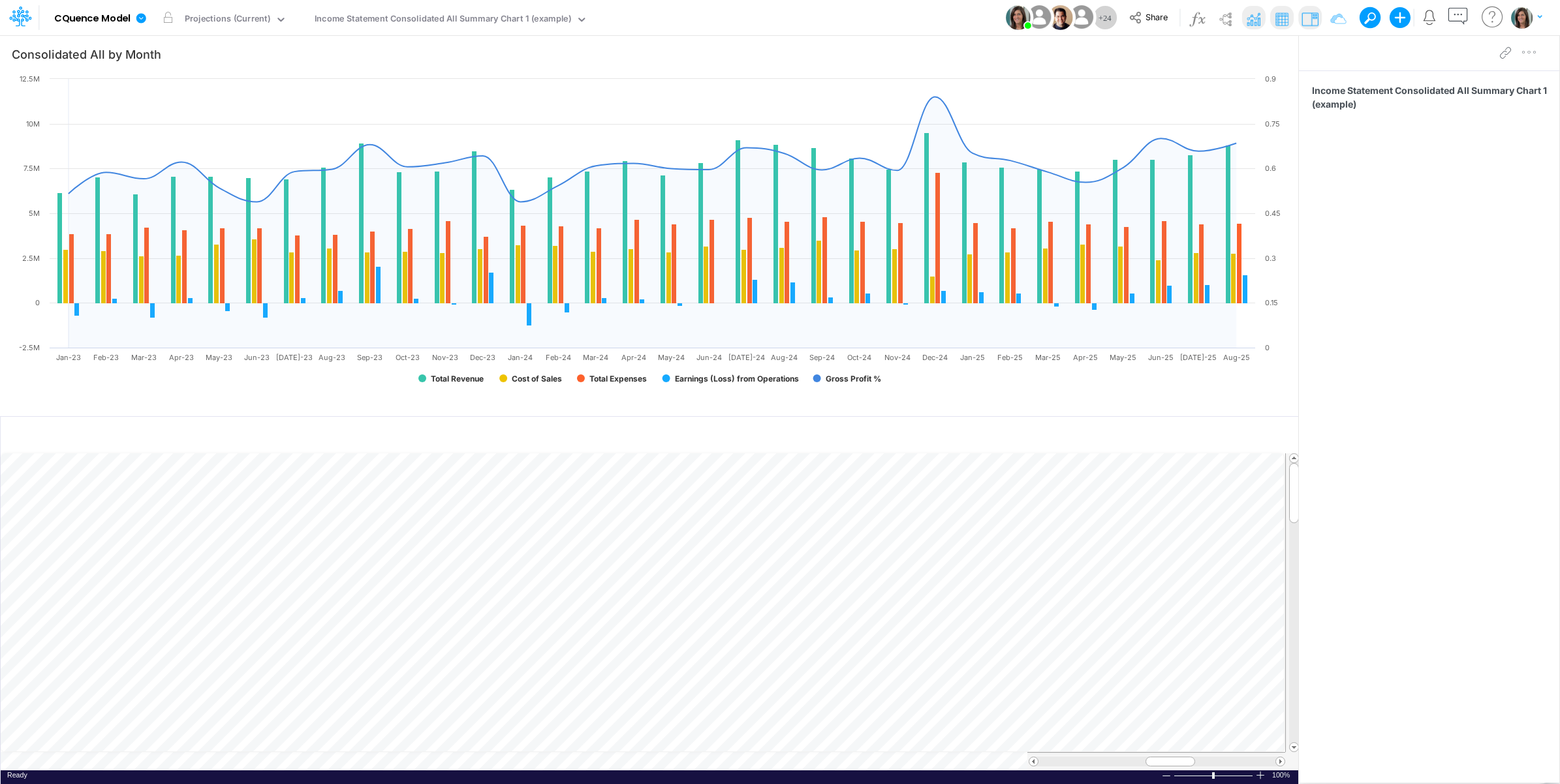
click at [811, 19] on div "Model CQuence Model Edit model settings Duplicate Import QuickBooks QuickBooks …" at bounding box center [780, 18] width 1404 height 36
click at [386, 15] on div "Income Statement Consolidated All Summary Chart 1 (example)" at bounding box center [442, 20] width 257 height 15
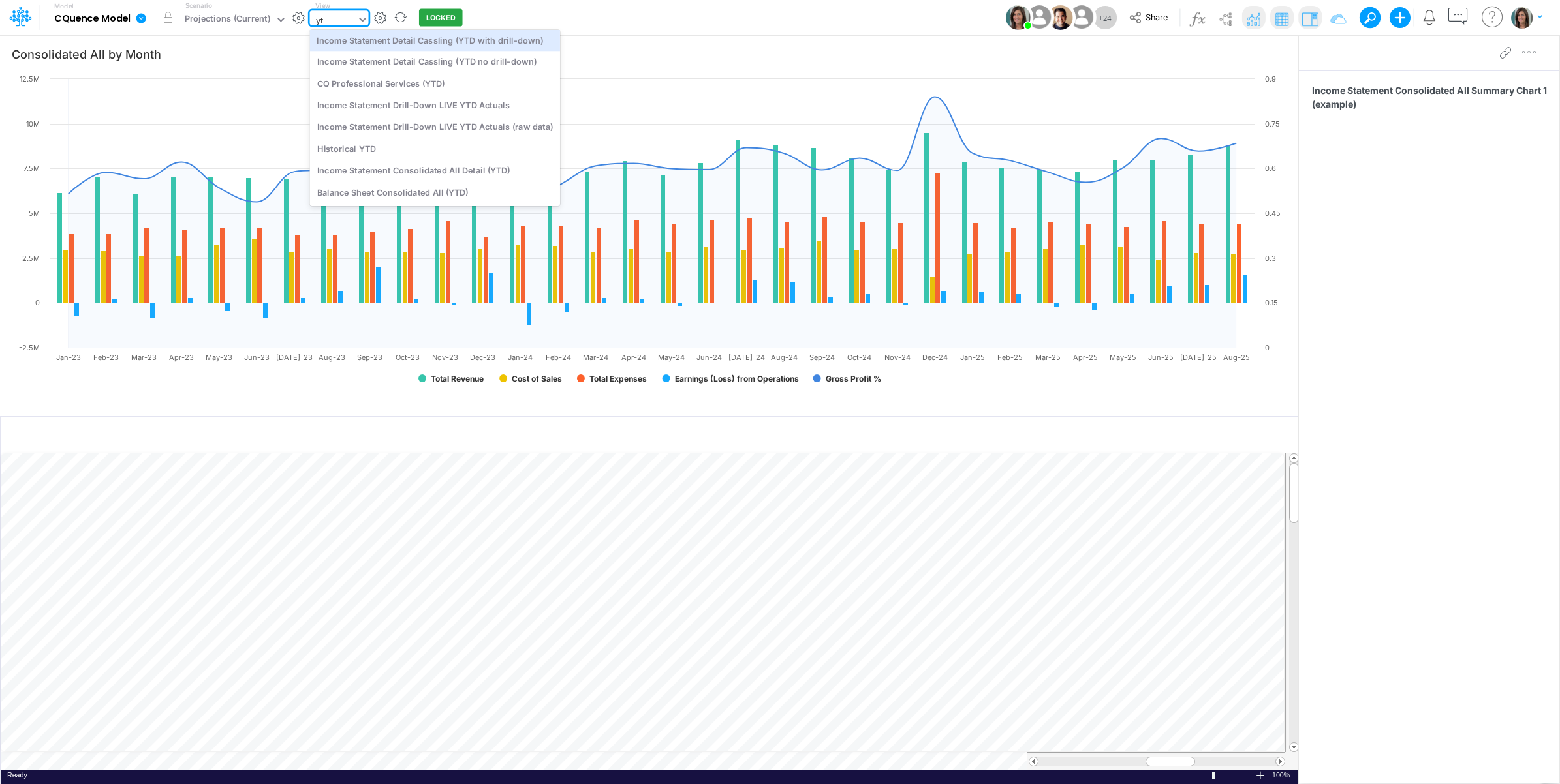
type input "ytd"
click at [448, 89] on div "CQ Professional Services (YTD)" at bounding box center [434, 83] width 250 height 21
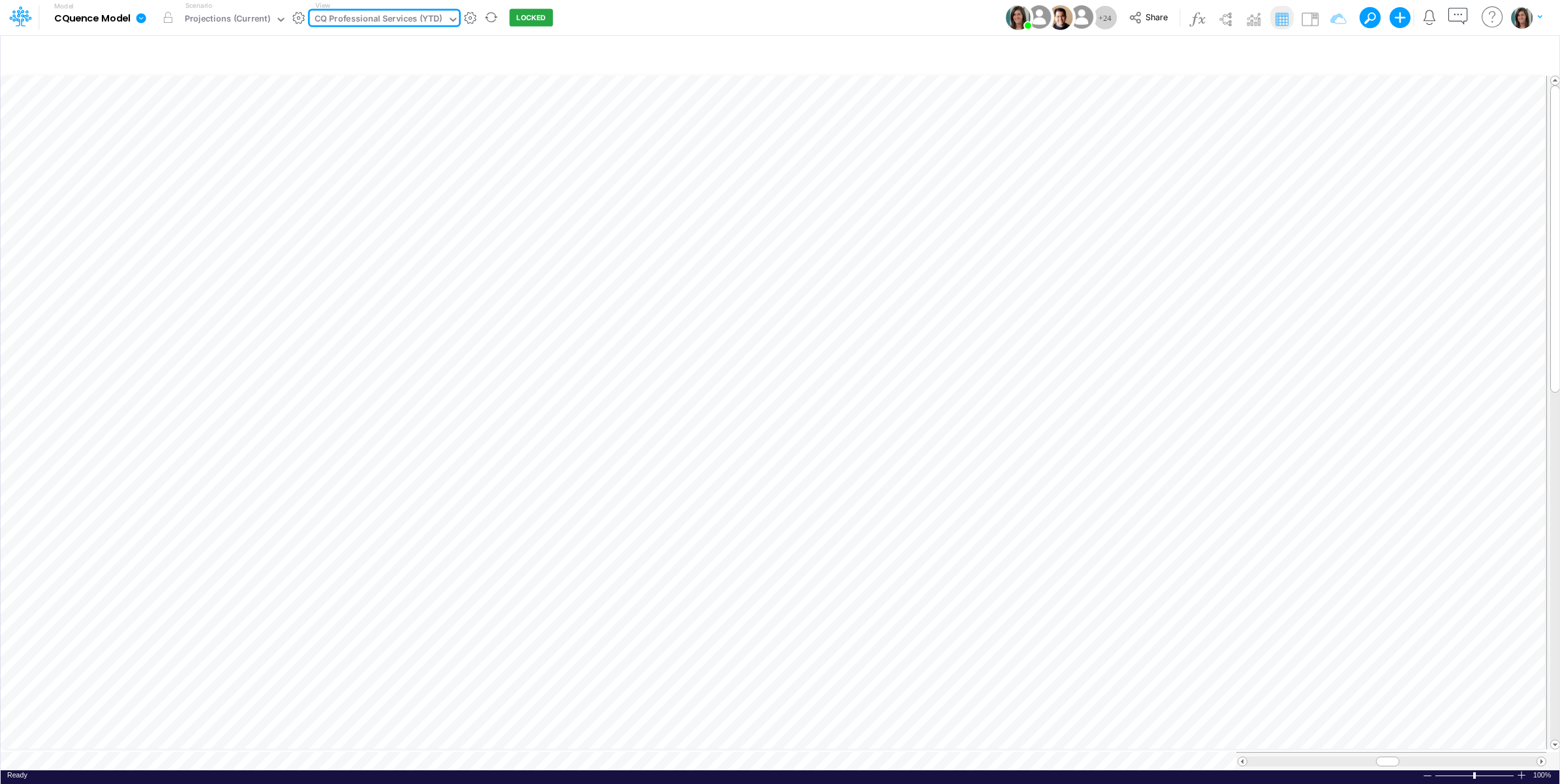
click at [150, 15] on link at bounding box center [143, 18] width 26 height 34
click at [175, 141] on button "View model info" at bounding box center [207, 135] width 140 height 20
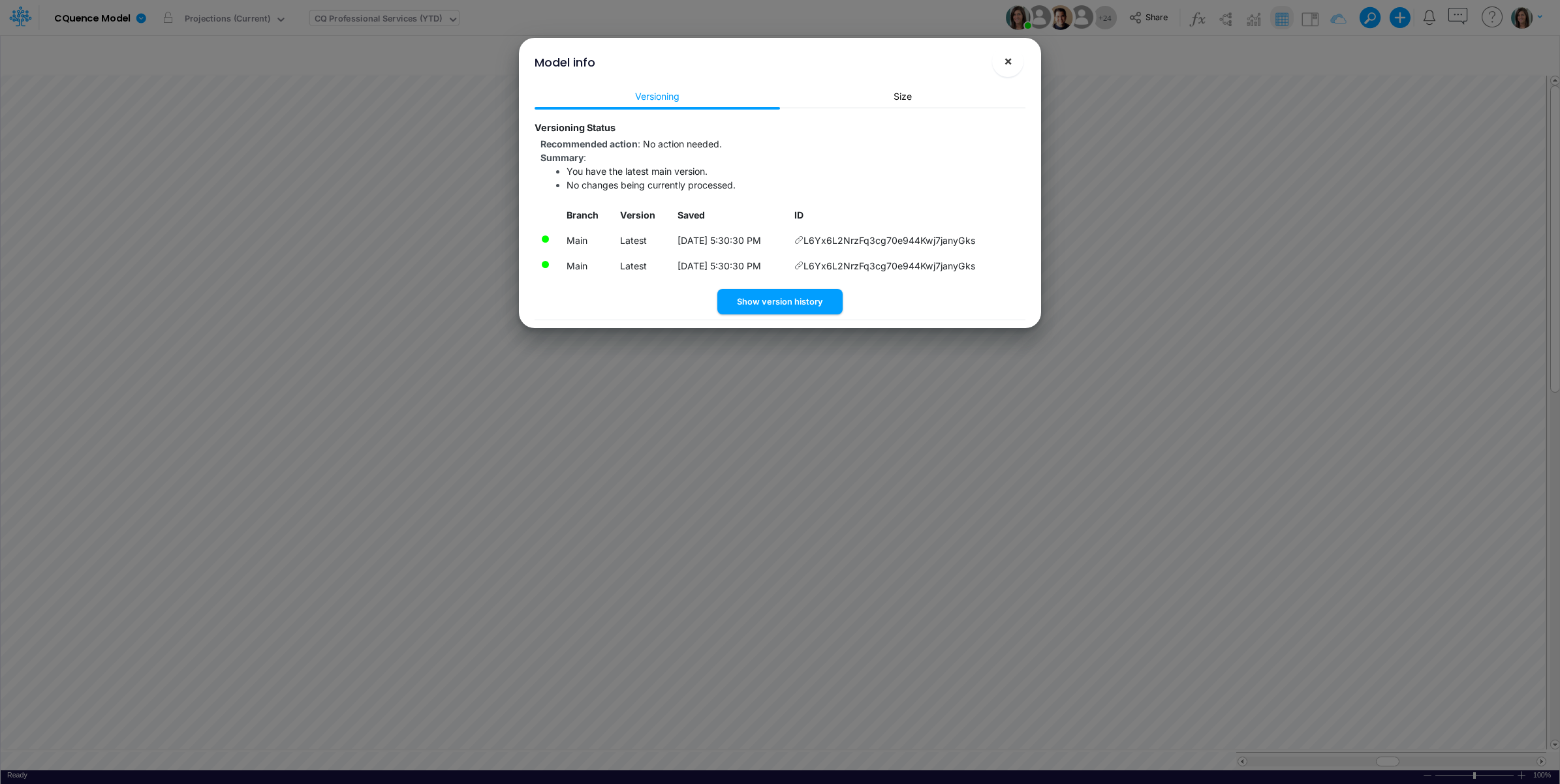
click at [1000, 58] on button "×" at bounding box center [1007, 61] width 31 height 31
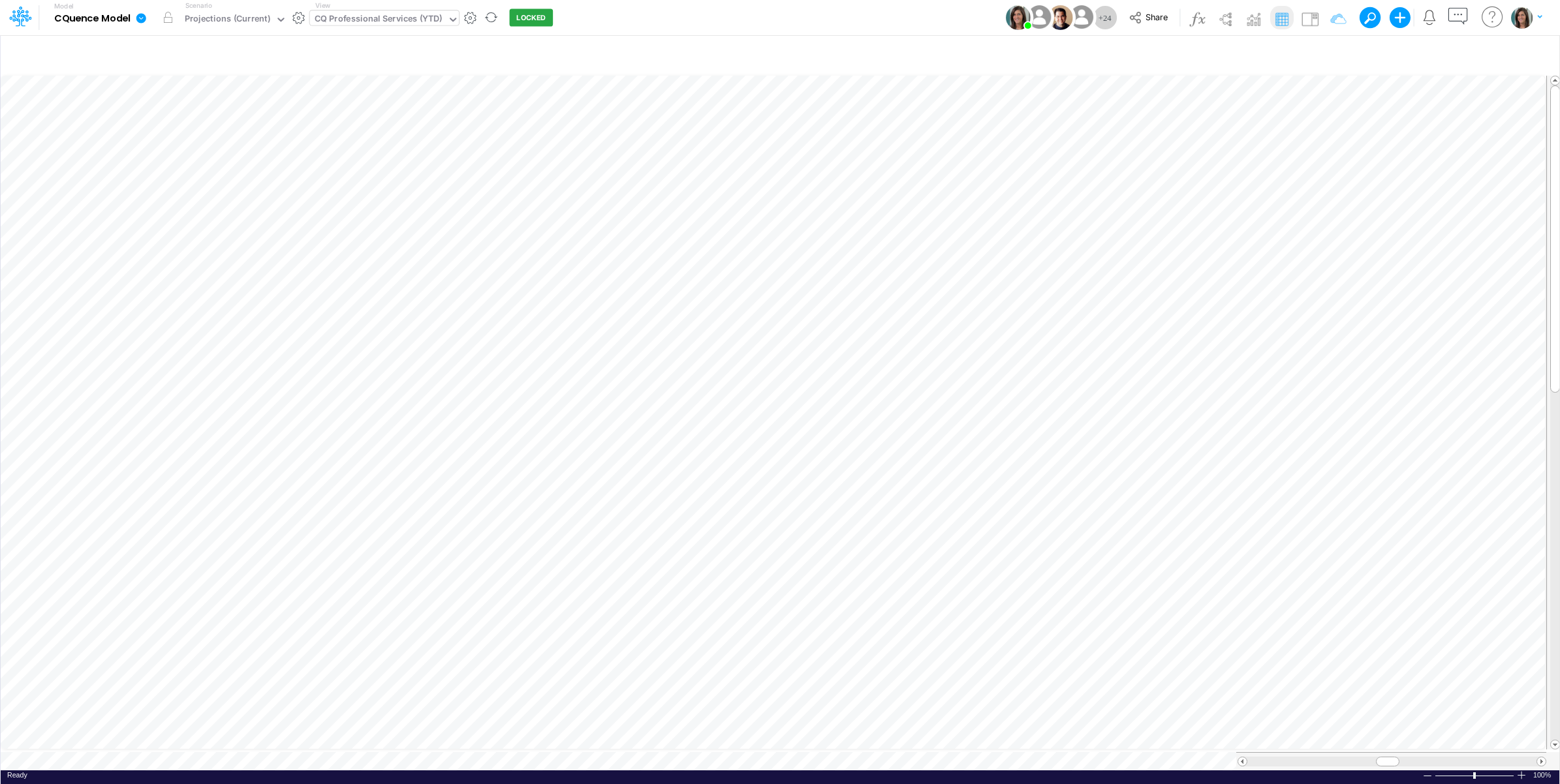
click at [141, 23] on icon at bounding box center [141, 18] width 10 height 10
click at [180, 132] on button "View model info" at bounding box center [207, 135] width 140 height 20
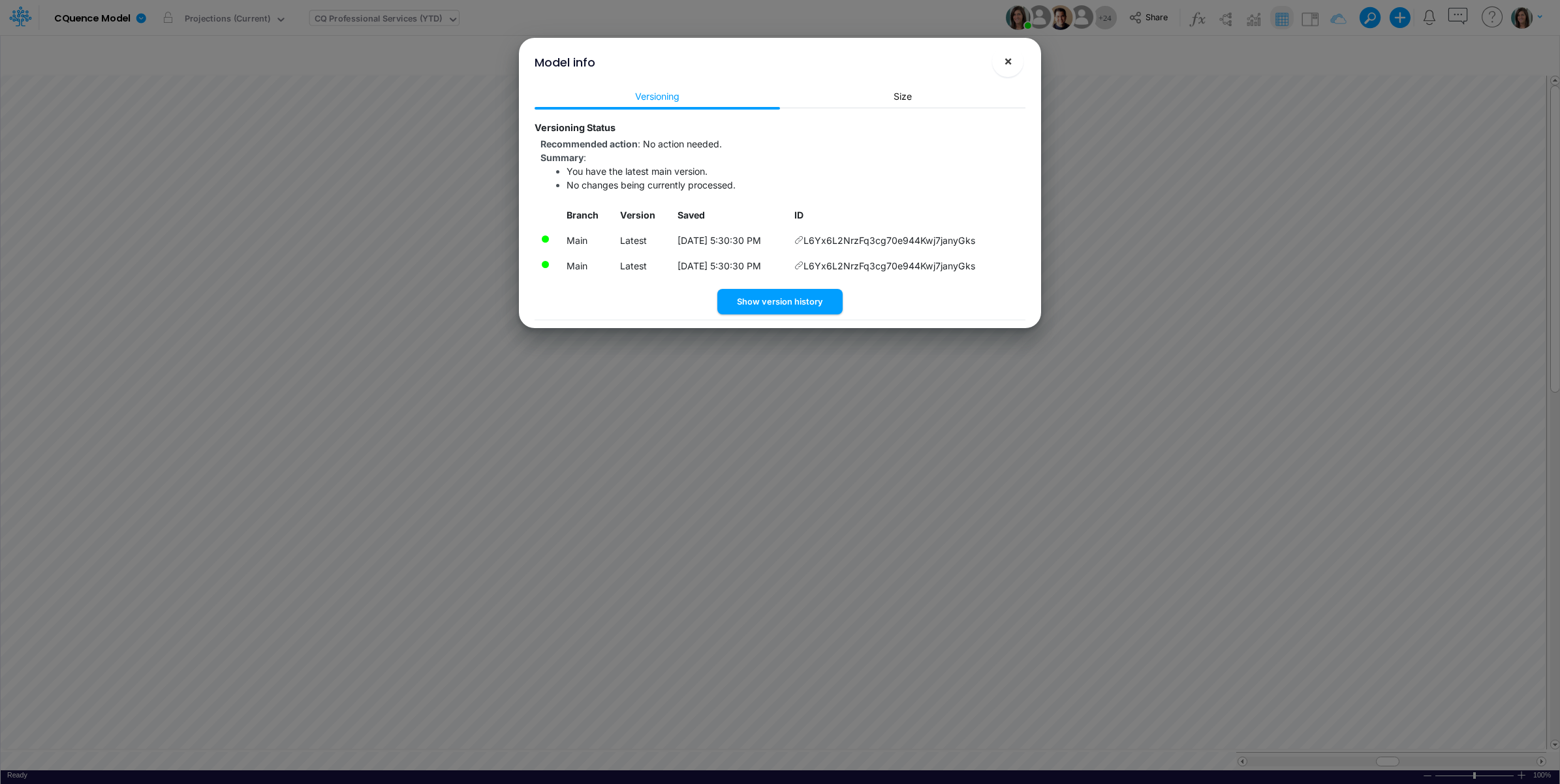
click at [1005, 63] on span "×" at bounding box center [1008, 60] width 8 height 15
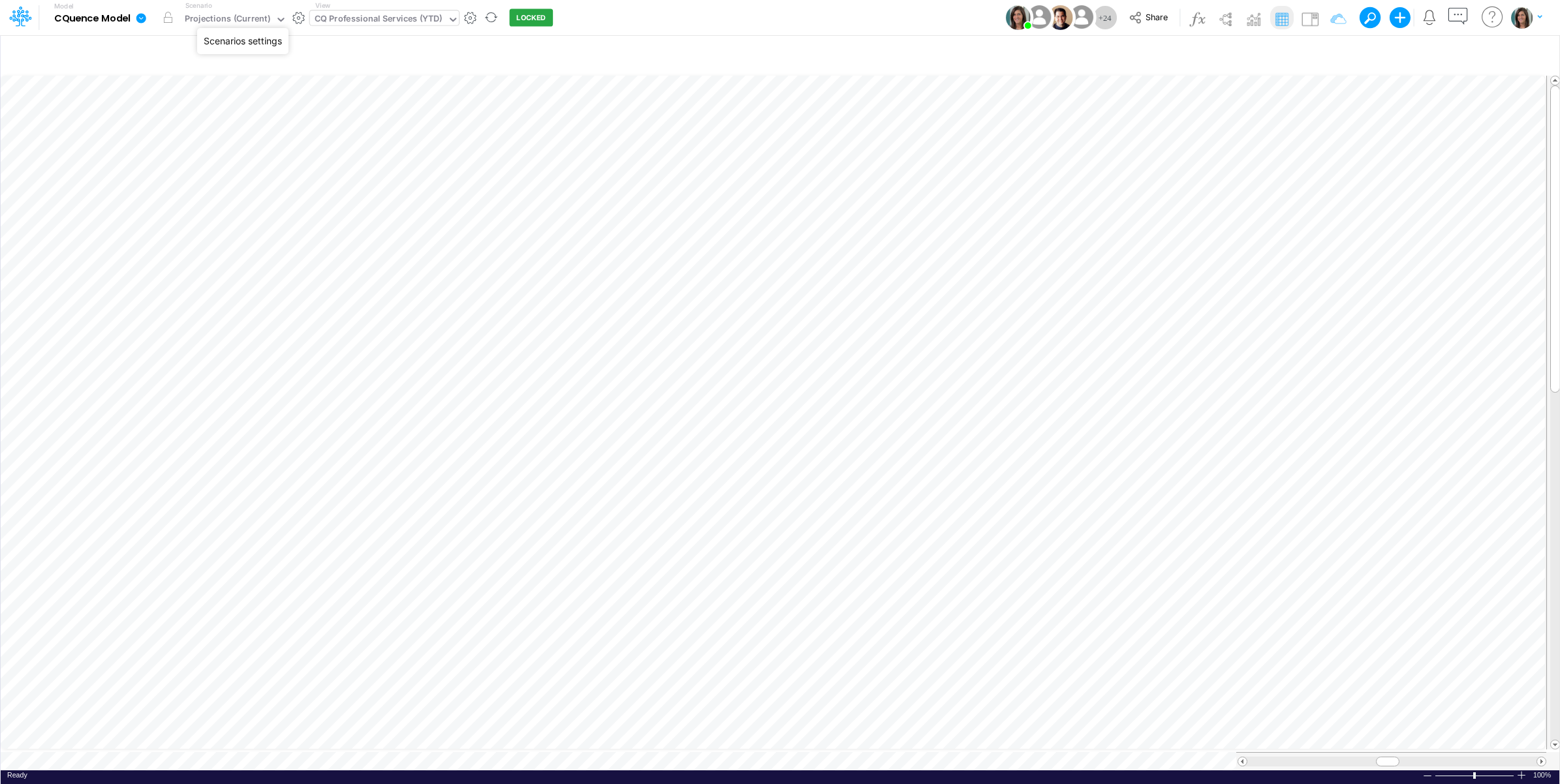
click at [295, 15] on button "button" at bounding box center [298, 18] width 14 height 14
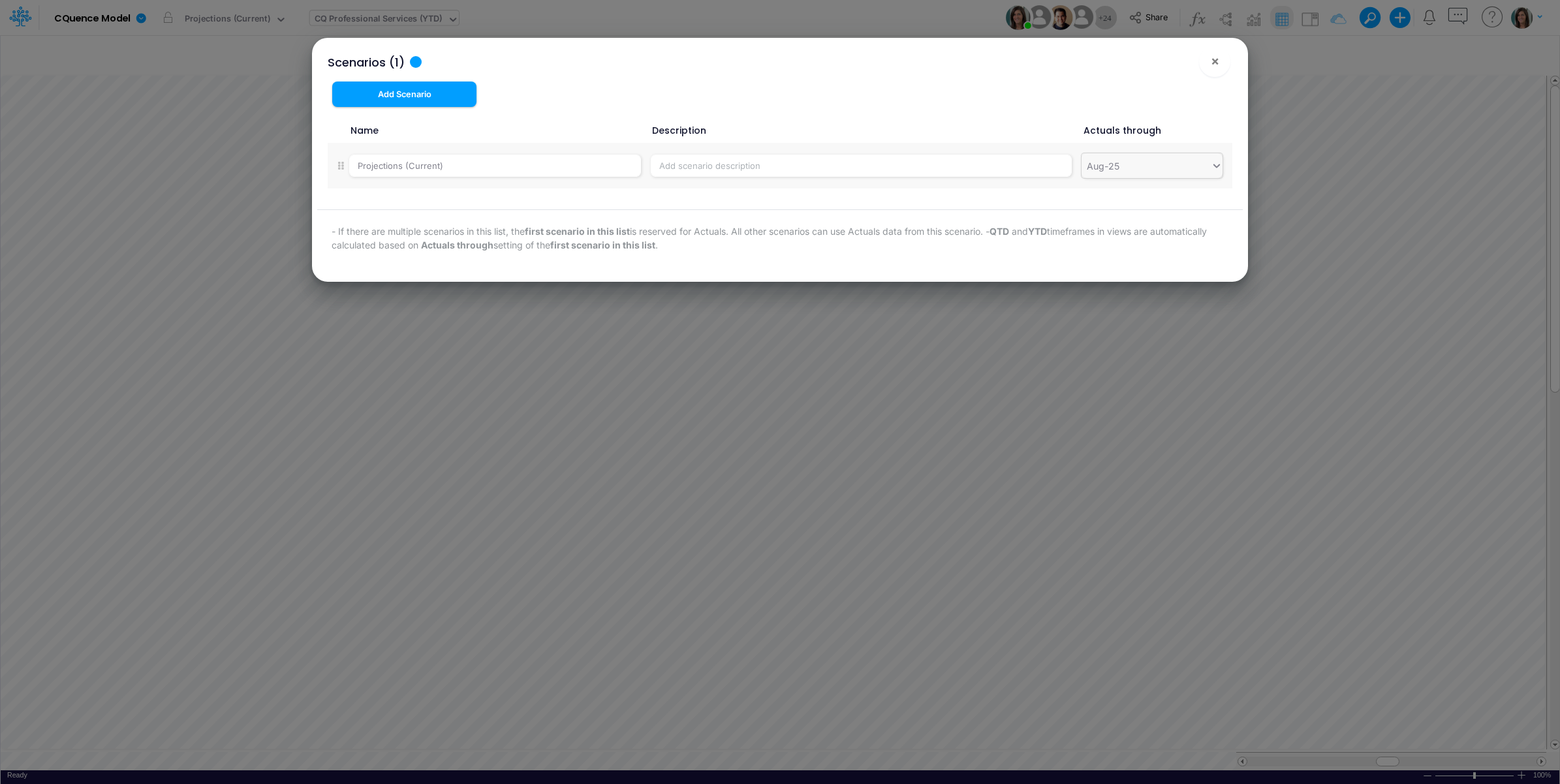
click at [1181, 167] on div "Aug-25" at bounding box center [1146, 165] width 130 height 21
type input "se"
click at [1117, 248] on div "Sep-25" at bounding box center [1152, 246] width 141 height 25
click at [1214, 54] on span "×" at bounding box center [1214, 60] width 8 height 15
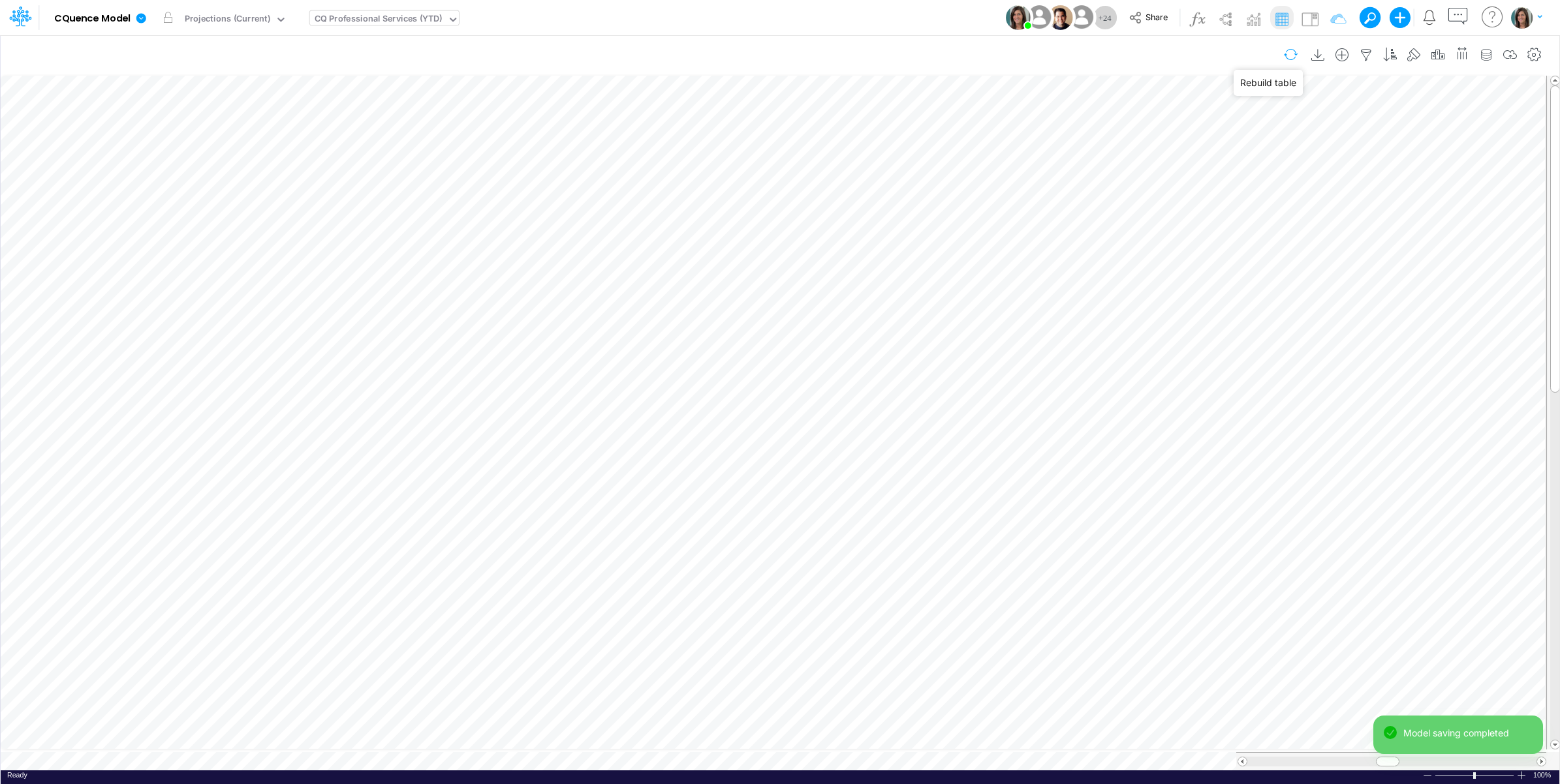
click at [1286, 52] on button "button" at bounding box center [1291, 54] width 30 height 23
click at [1289, 53] on button "button" at bounding box center [1291, 54] width 30 height 23
click at [641, 21] on div "Model CQuence Model Edit model settings Duplicate Import QuickBooks QuickBooks …" at bounding box center [780, 18] width 1404 height 36
click at [304, 755] on table at bounding box center [781, 422] width 1560 height 698
type input "Consolidated All by Month"
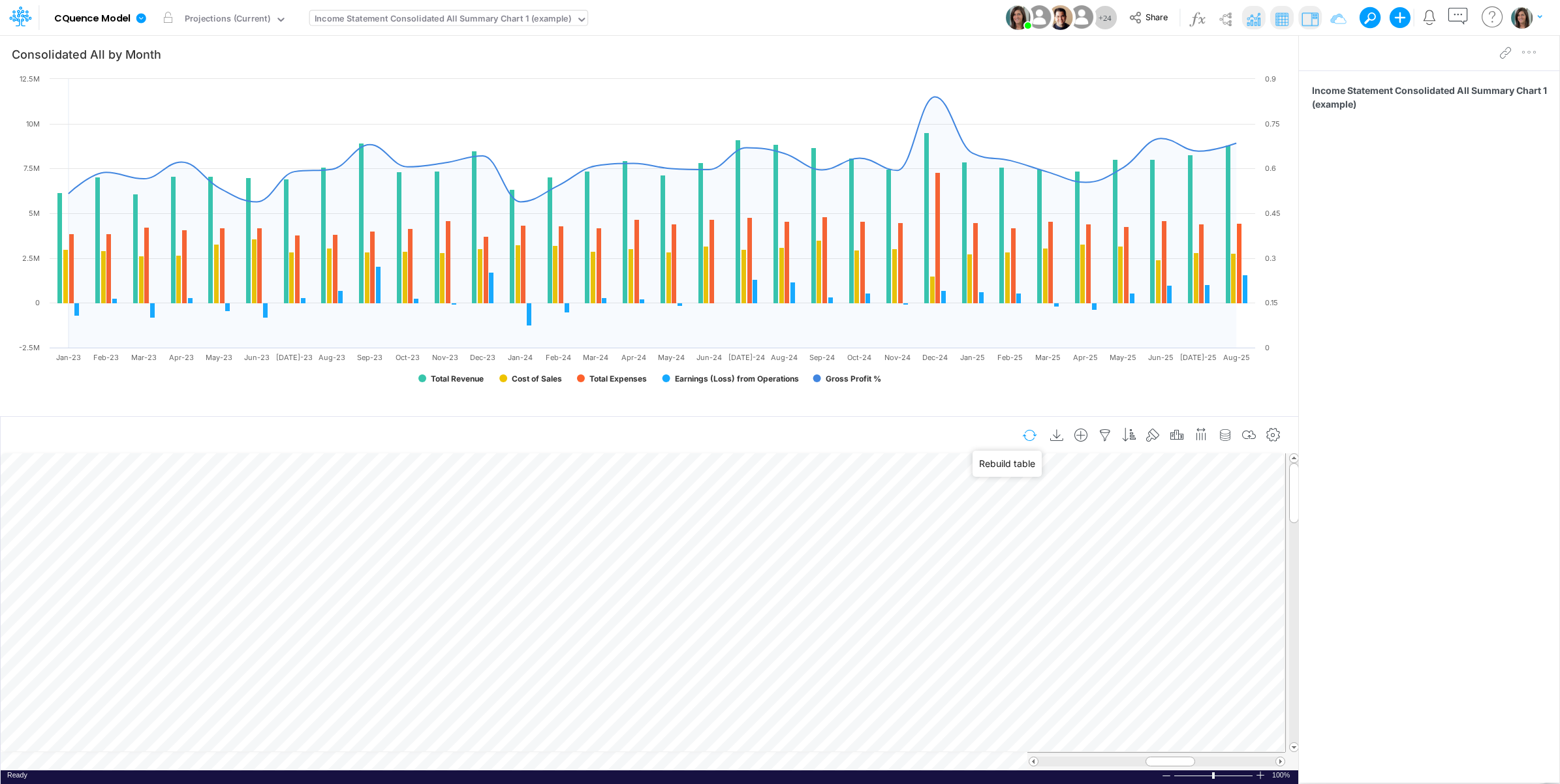
click at [1026, 434] on button "button" at bounding box center [1030, 435] width 30 height 23
click at [363, 761] on td at bounding box center [643, 762] width 1285 height 19
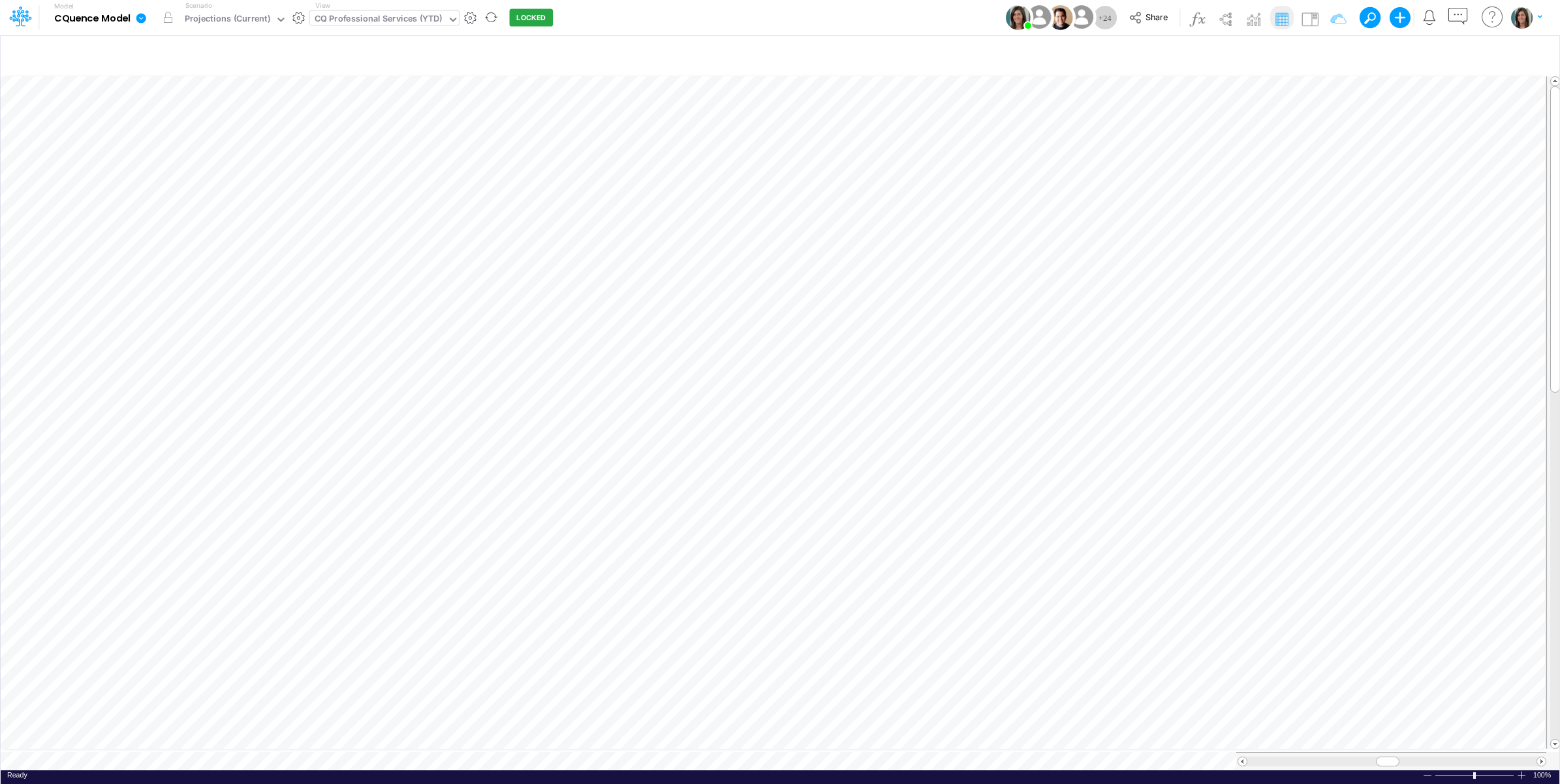
click at [144, 19] on icon at bounding box center [141, 18] width 10 height 10
click at [201, 132] on button "View model info" at bounding box center [207, 135] width 140 height 20
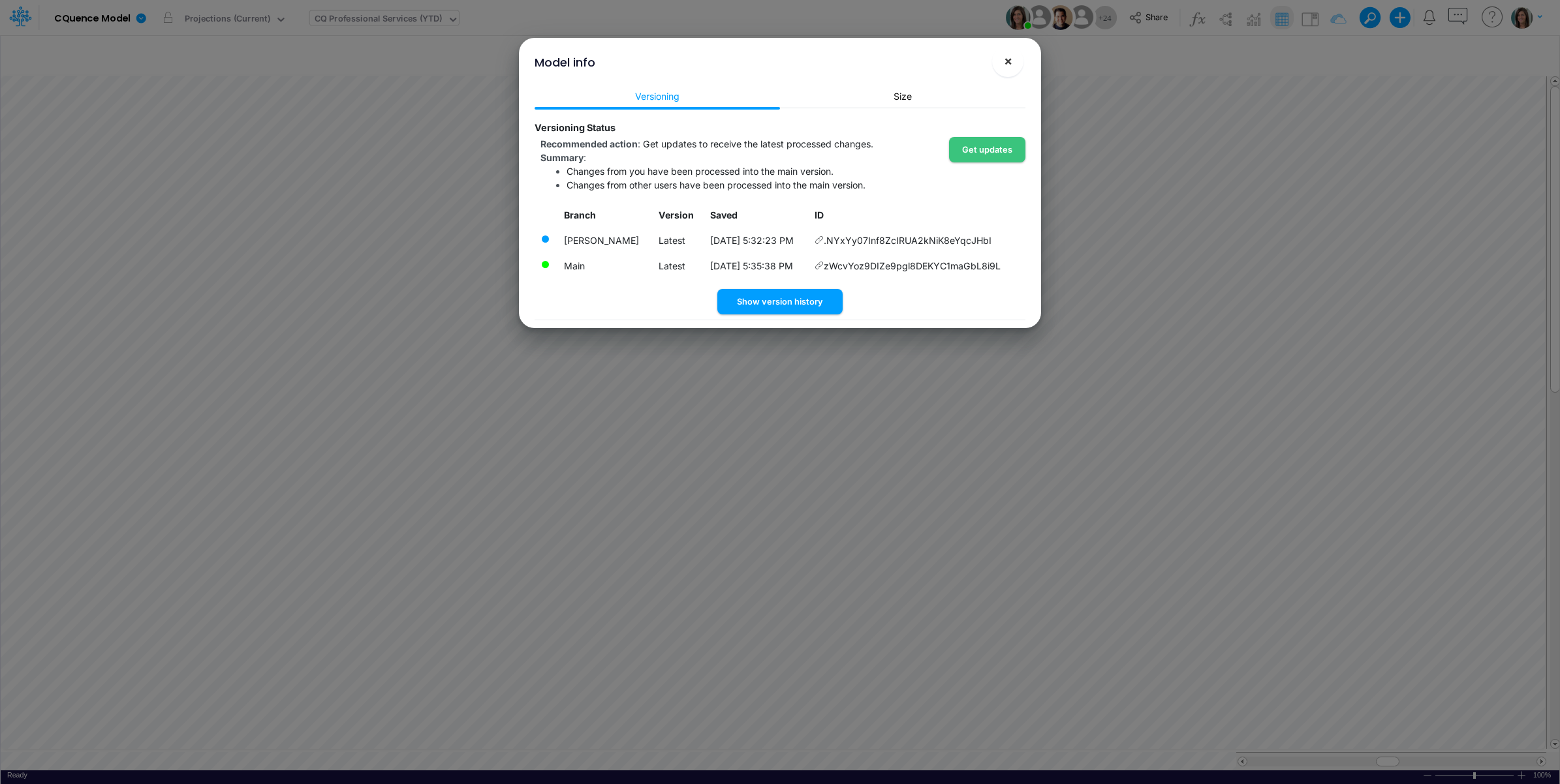
click at [1014, 57] on button "×" at bounding box center [1007, 61] width 31 height 31
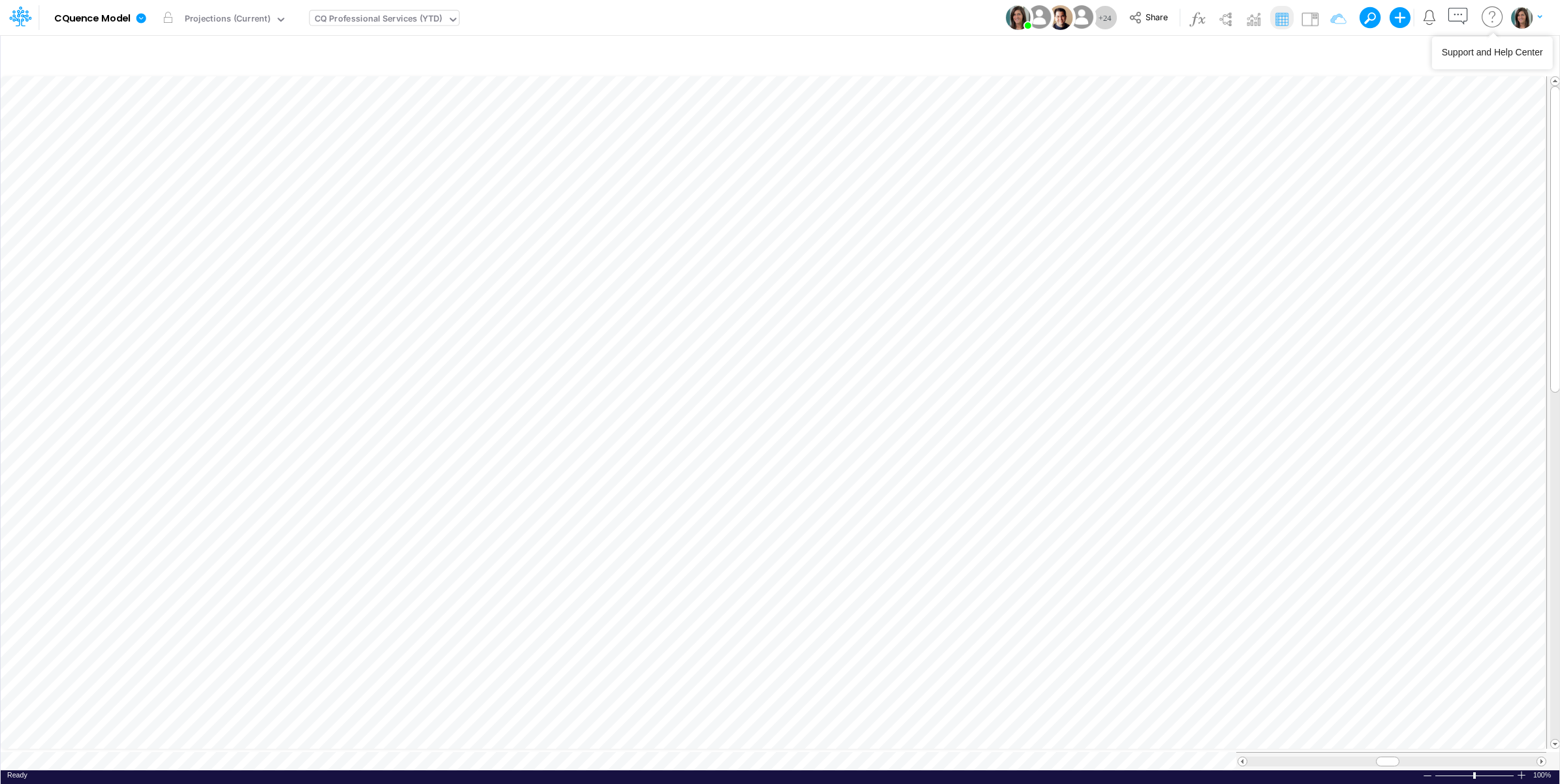
click at [1519, 11] on img "button" at bounding box center [1521, 17] width 21 height 21
click at [1458, 78] on button "Log out" at bounding box center [1473, 77] width 140 height 20
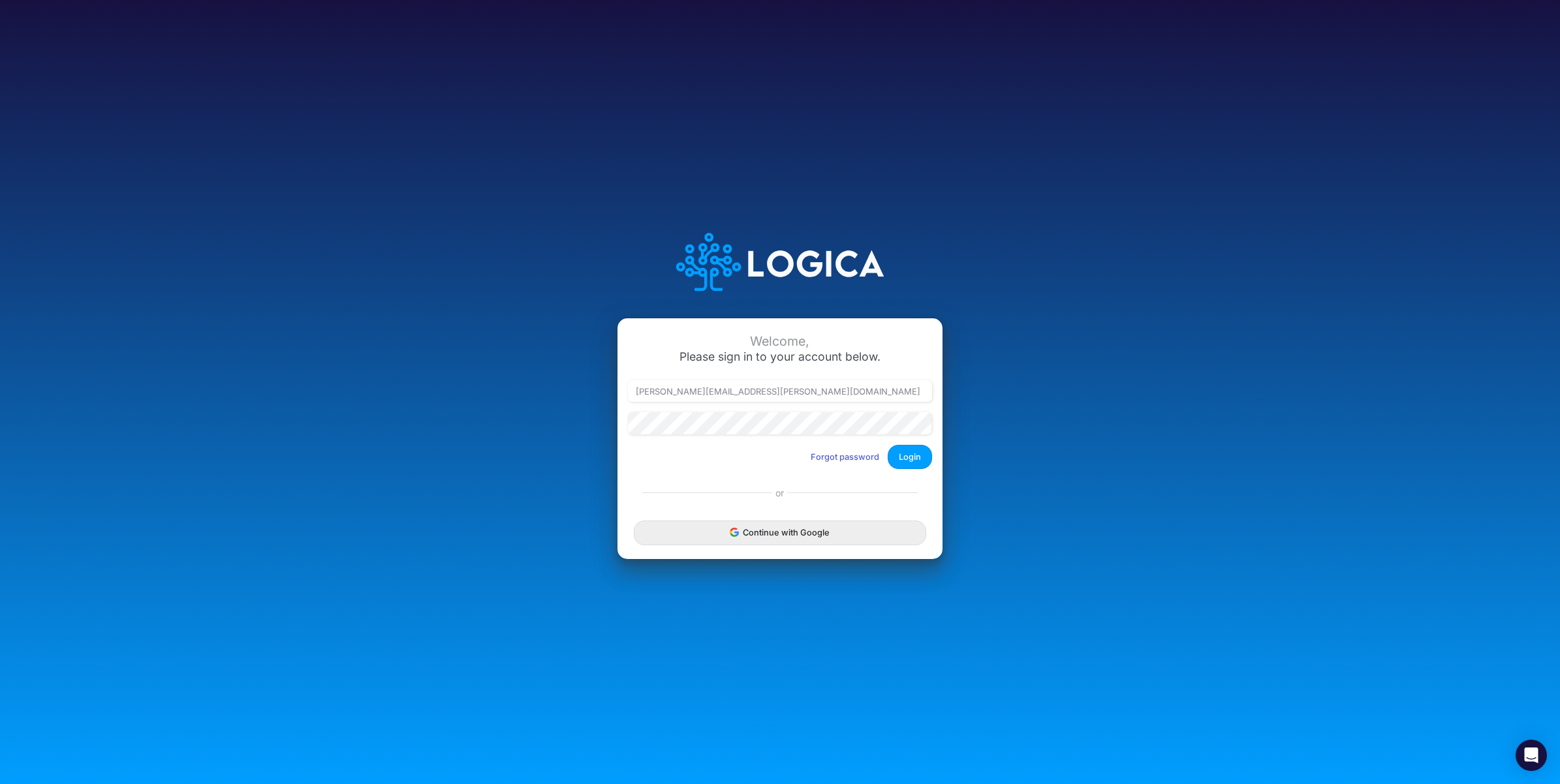
type input "[PERSON_NAME][EMAIL_ADDRESS][PERSON_NAME][DOMAIN_NAME]"
click at [915, 457] on button "Login" at bounding box center [910, 457] width 44 height 25
